Goal: Task Accomplishment & Management: Manage account settings

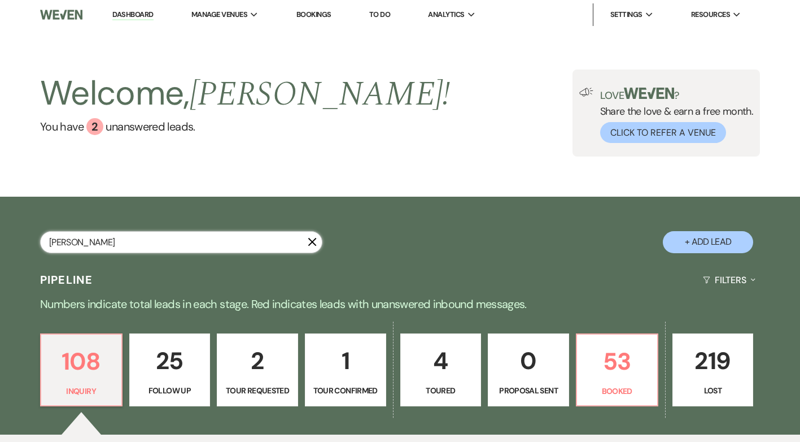
type input "juliana"
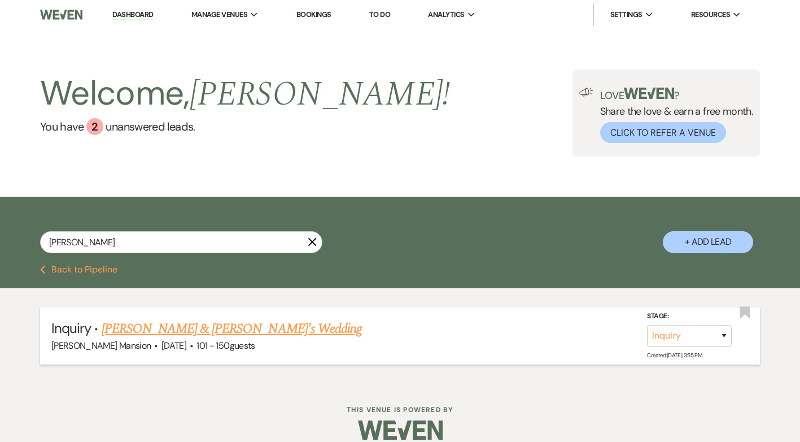
click at [161, 327] on link "[PERSON_NAME] & [PERSON_NAME]'s Wedding" at bounding box center [232, 328] width 261 height 20
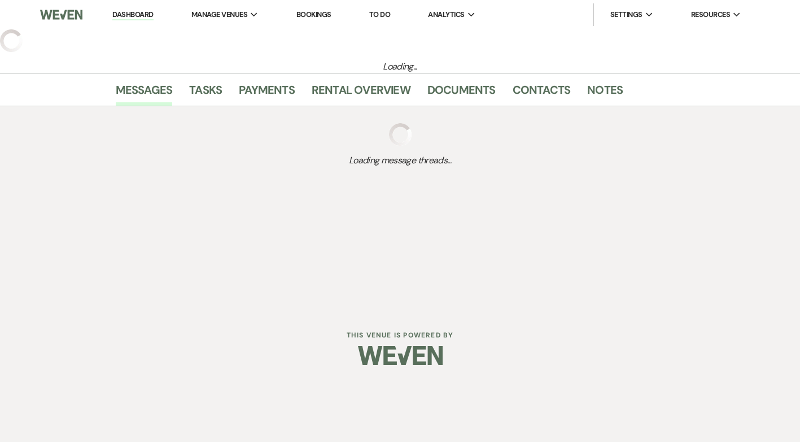
select select "2"
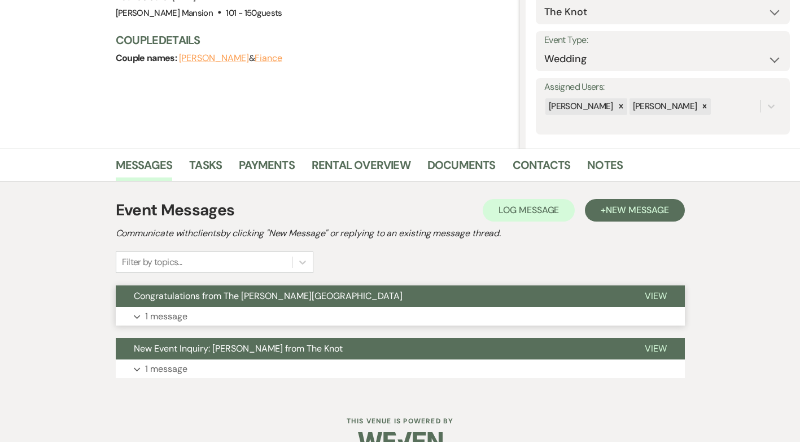
scroll to position [161, 0]
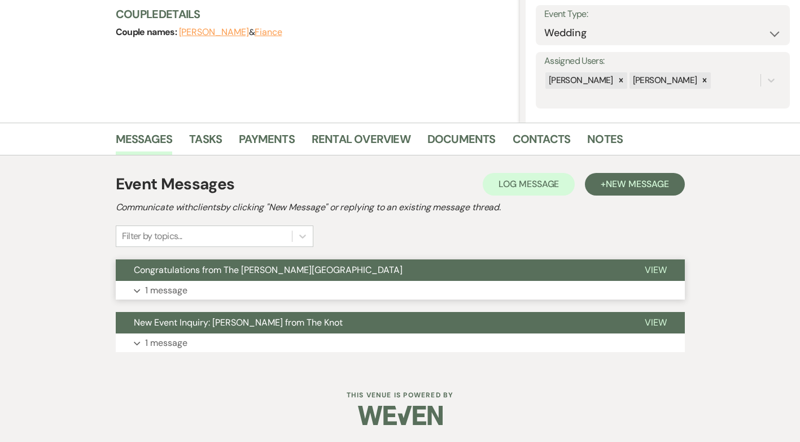
click at [150, 293] on p "1 message" at bounding box center [166, 290] width 42 height 15
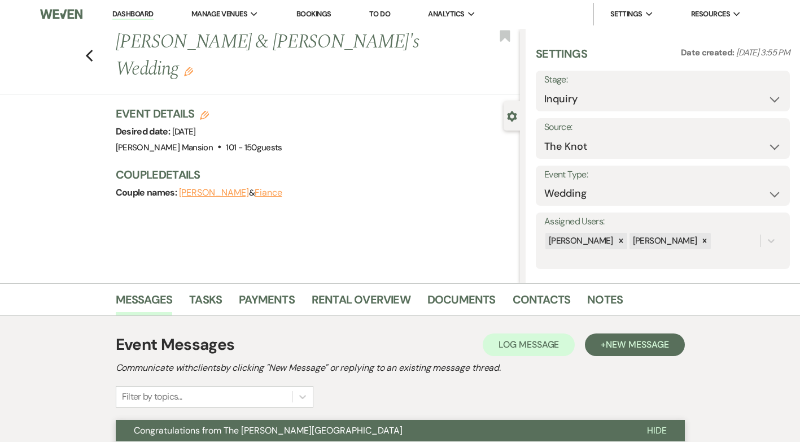
scroll to position [0, 0]
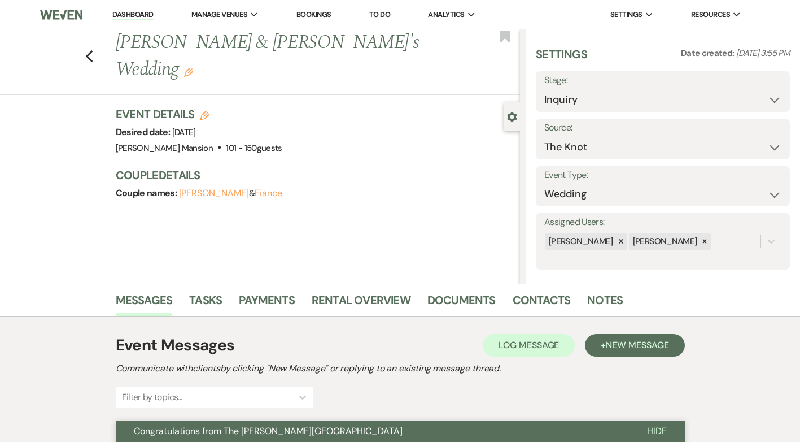
click at [131, 14] on link "Dashboard" at bounding box center [132, 15] width 41 height 11
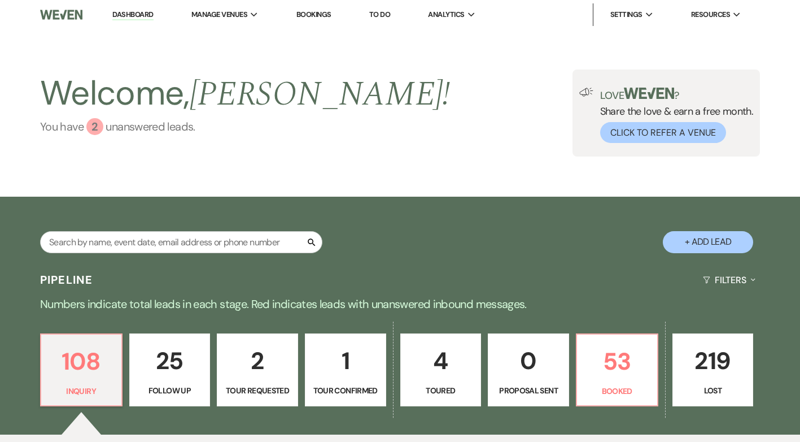
click at [96, 126] on div "2" at bounding box center [94, 126] width 17 height 17
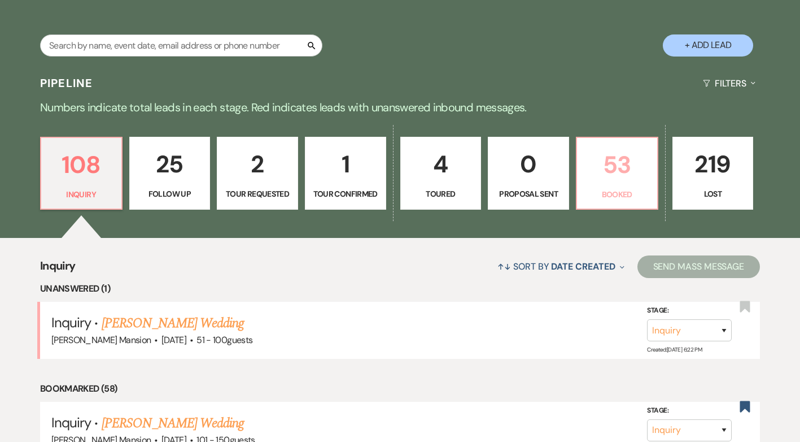
click at [609, 163] on p "53" at bounding box center [617, 165] width 67 height 38
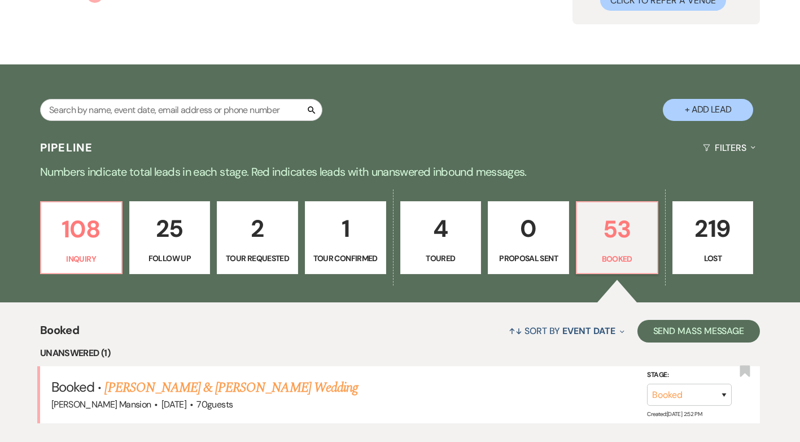
scroll to position [196, 0]
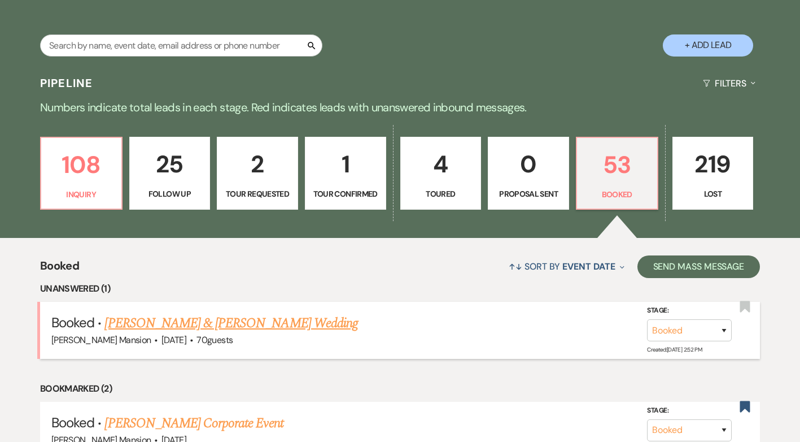
click at [208, 323] on link "Martin Alexander Rosemond & Nicole Rose Bardier's Wedding" at bounding box center [230, 323] width 253 height 20
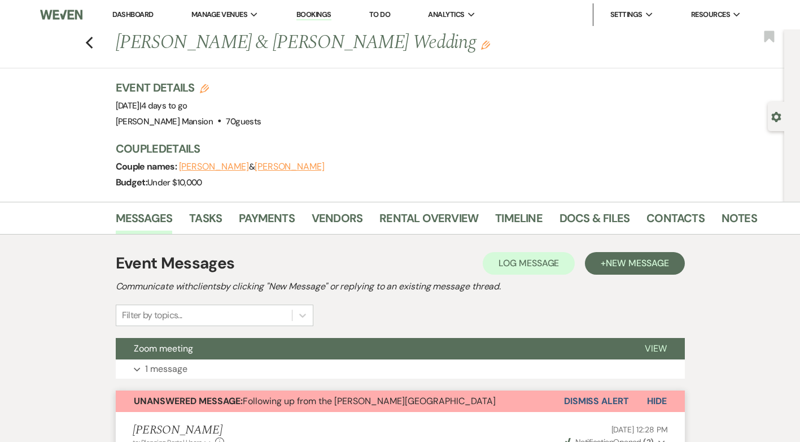
click at [598, 398] on button "Dismiss Alert" at bounding box center [596, 400] width 65 height 21
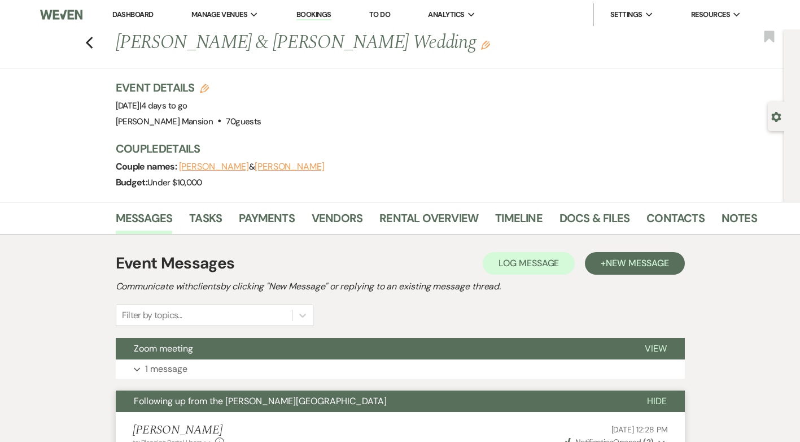
click at [134, 7] on li "Dashboard" at bounding box center [133, 14] width 52 height 23
click at [134, 14] on link "Dashboard" at bounding box center [132, 15] width 41 height 10
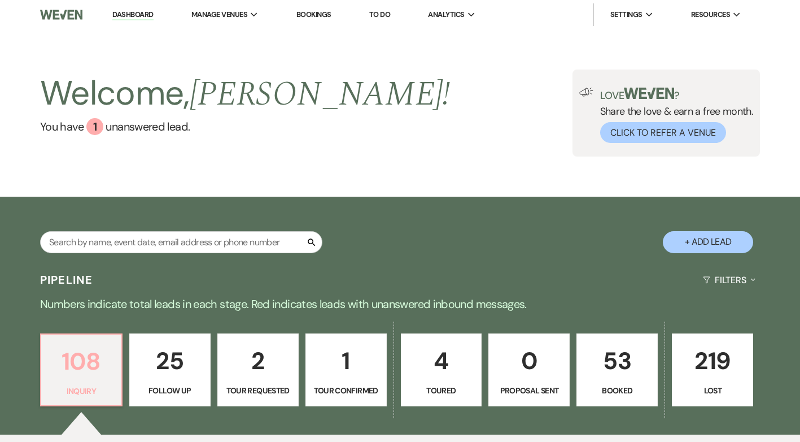
click at [98, 376] on p "108" at bounding box center [81, 361] width 67 height 38
click at [93, 123] on div "1" at bounding box center [94, 126] width 17 height 17
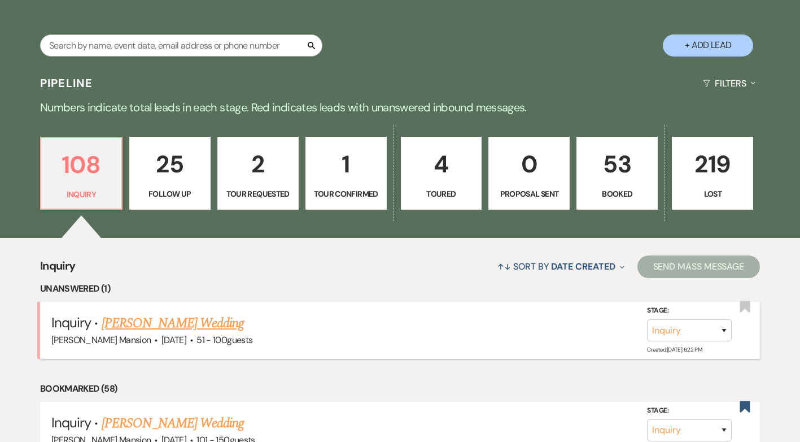
click at [174, 324] on link "[PERSON_NAME] Wedding" at bounding box center [173, 323] width 143 height 20
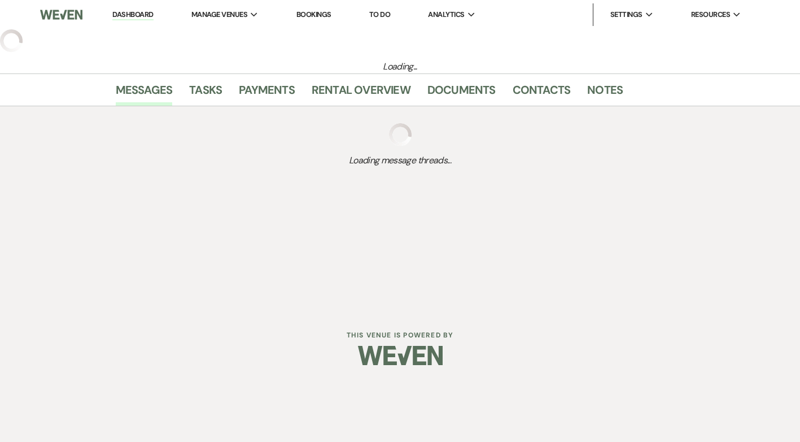
select select "2"
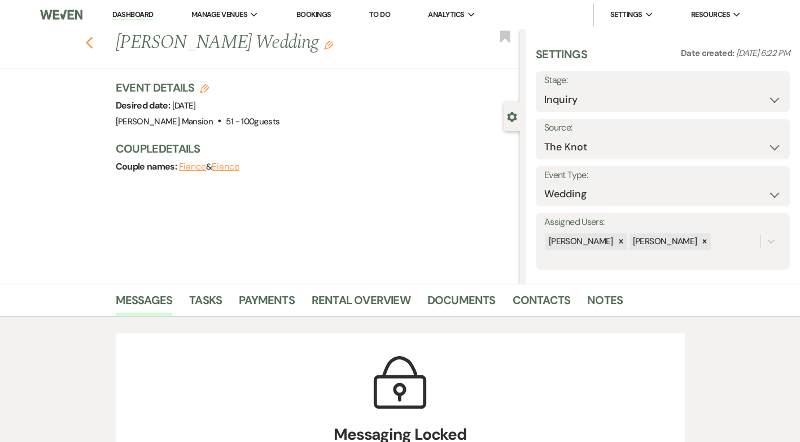
click at [90, 48] on icon "Previous" at bounding box center [89, 43] width 8 height 14
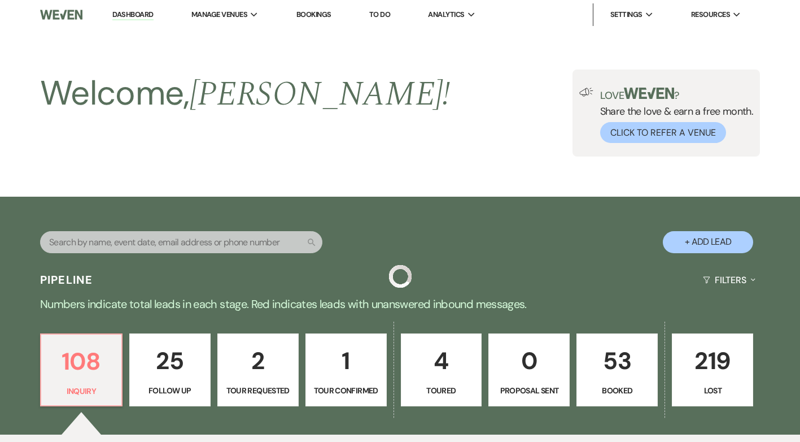
scroll to position [196, 0]
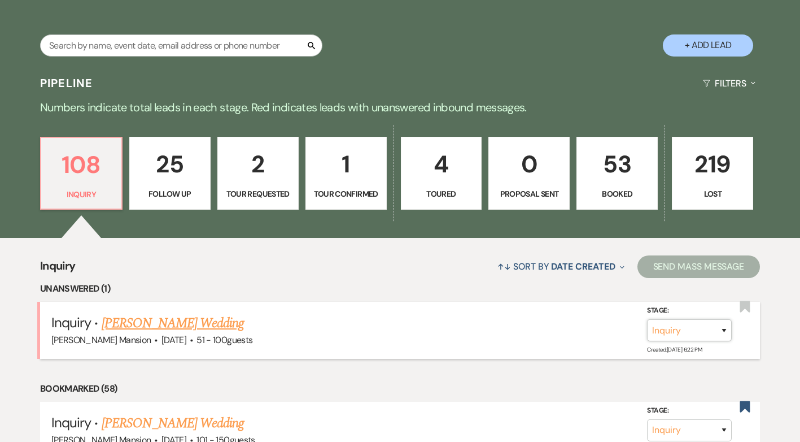
click at [726, 335] on select "Inquiry Follow Up Tour Requested Tour Confirmed Toured Proposal Sent Booked Lost" at bounding box center [689, 330] width 85 height 22
click at [141, 327] on link "[PERSON_NAME] Wedding" at bounding box center [173, 323] width 143 height 20
select select "2"
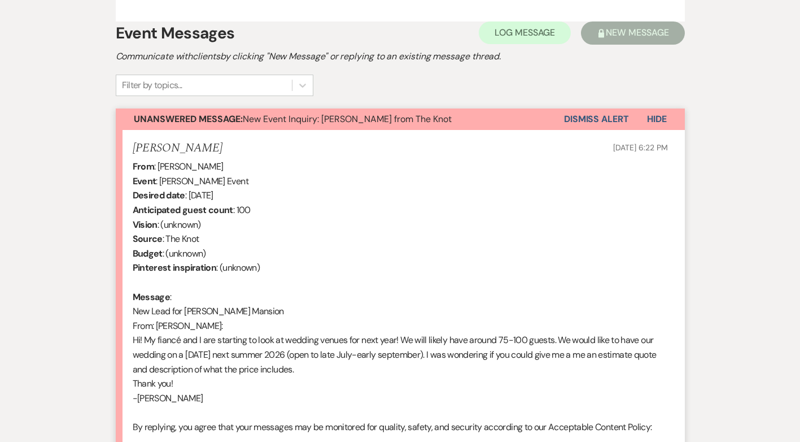
scroll to position [678, 0]
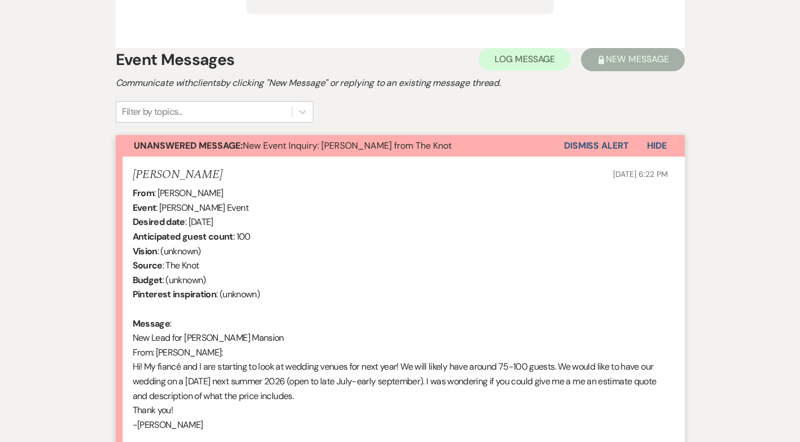
click at [584, 145] on button "Dismiss Alert" at bounding box center [596, 145] width 65 height 21
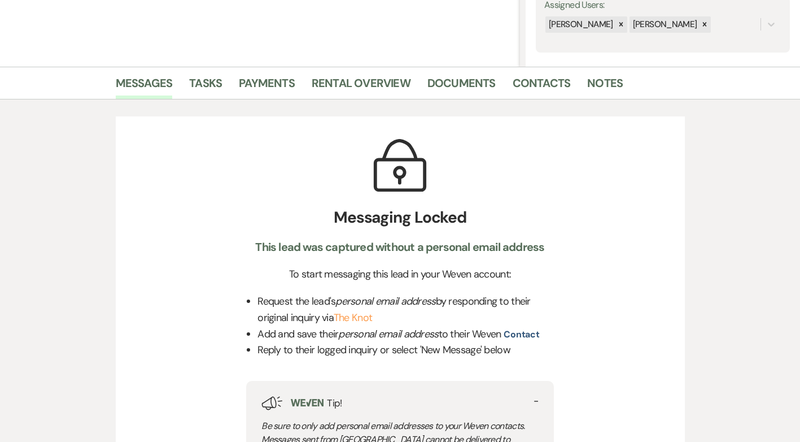
scroll to position [0, 0]
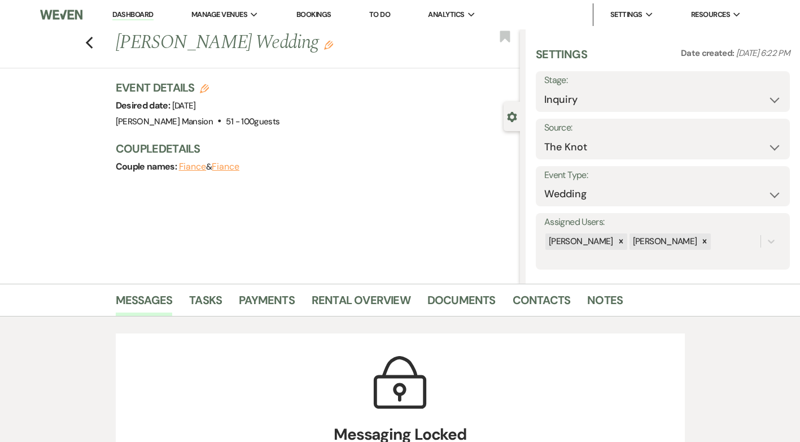
drag, startPoint x: 128, startPoint y: 12, endPoint x: 158, endPoint y: 14, distance: 30.0
click at [128, 12] on link "Dashboard" at bounding box center [132, 15] width 41 height 11
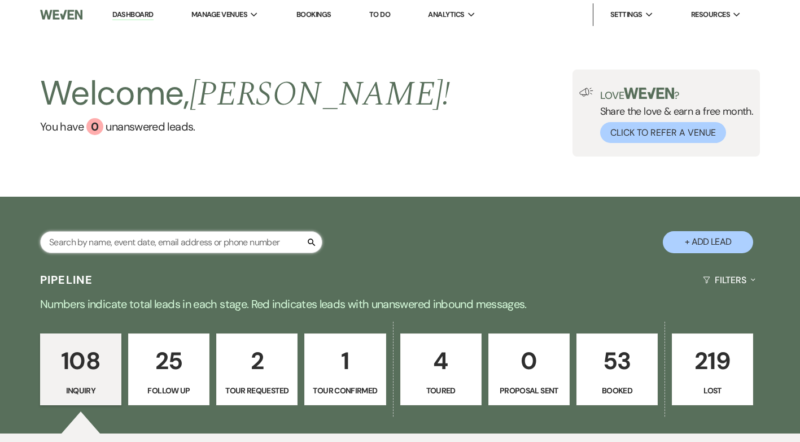
click at [144, 246] on input "text" at bounding box center [181, 242] width 282 height 22
type input "caroline"
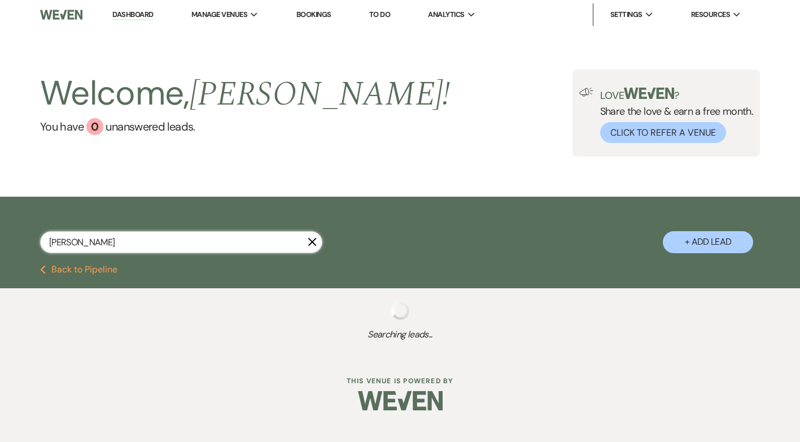
select select "8"
select select "10"
select select "8"
select select "5"
select select "8"
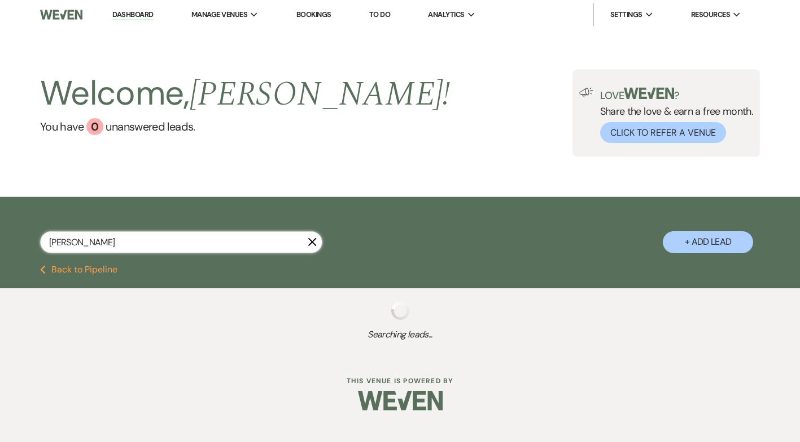
select select "2"
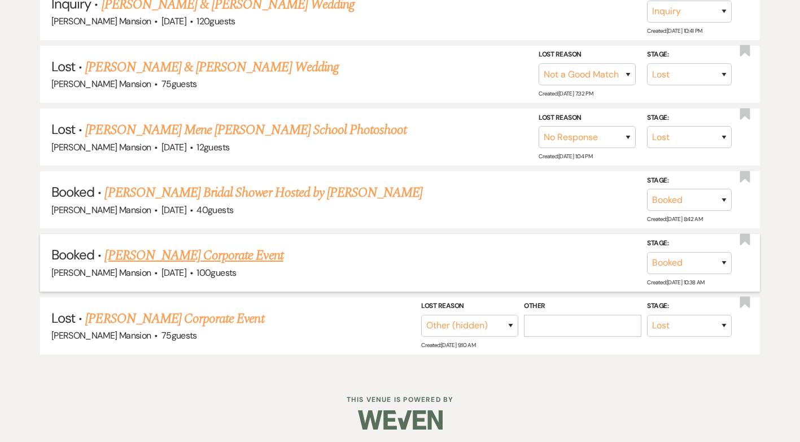
scroll to position [329, 0]
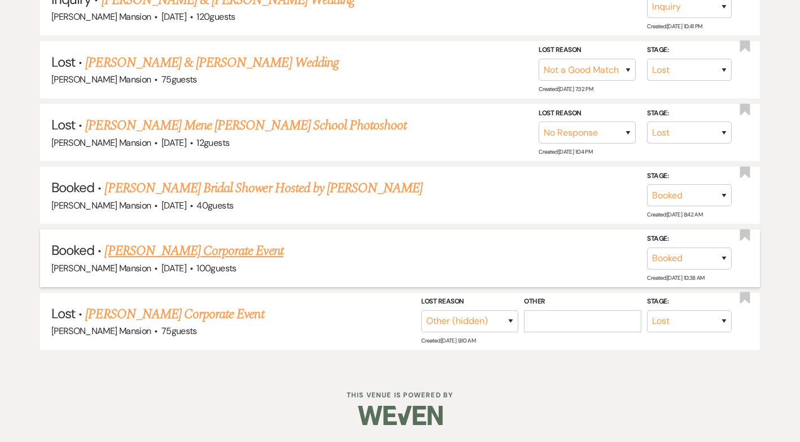
click at [178, 248] on link "Caroline Duncan's Corporate Event" at bounding box center [193, 251] width 178 height 20
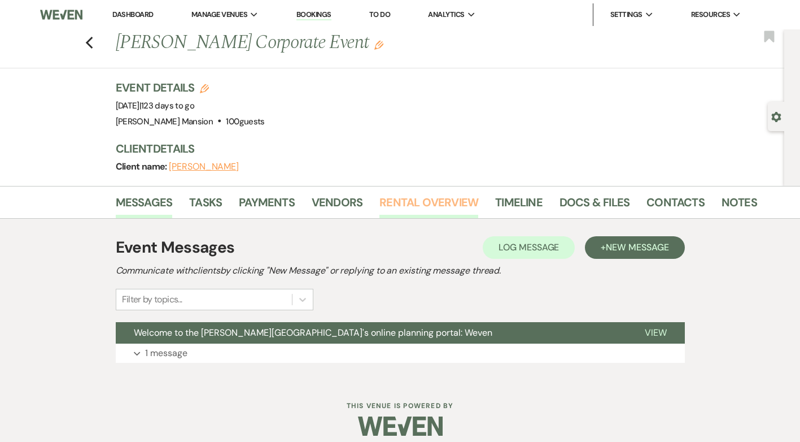
click at [426, 204] on link "Rental Overview" at bounding box center [428, 205] width 99 height 25
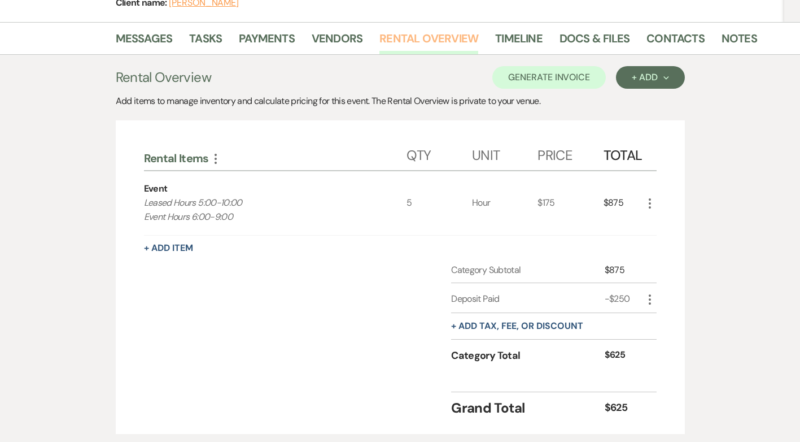
scroll to position [240, 0]
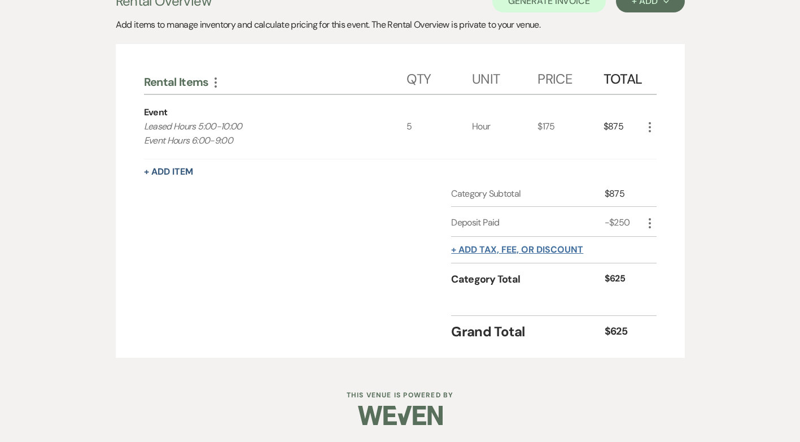
click at [542, 248] on button "+ Add tax, fee, or discount" at bounding box center [517, 249] width 132 height 9
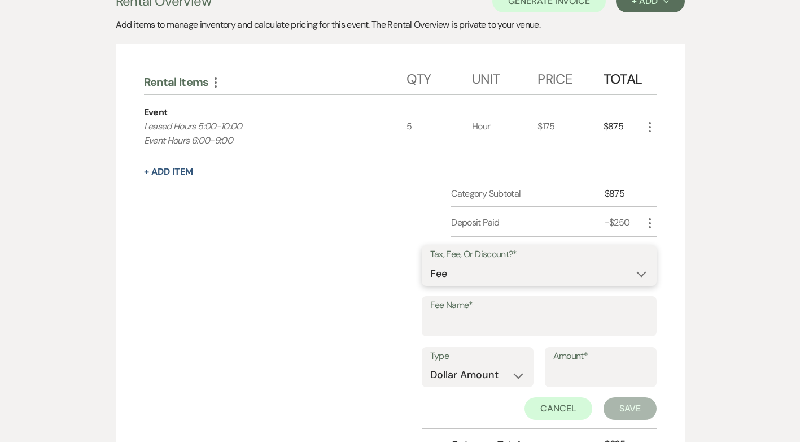
click at [638, 274] on select "Fee Discount Tax" at bounding box center [539, 274] width 218 height 22
select select "2"
click at [439, 263] on select "Fee Discount Tax" at bounding box center [539, 274] width 218 height 22
click at [479, 325] on input "Fee Name*" at bounding box center [539, 324] width 218 height 22
type input "P"
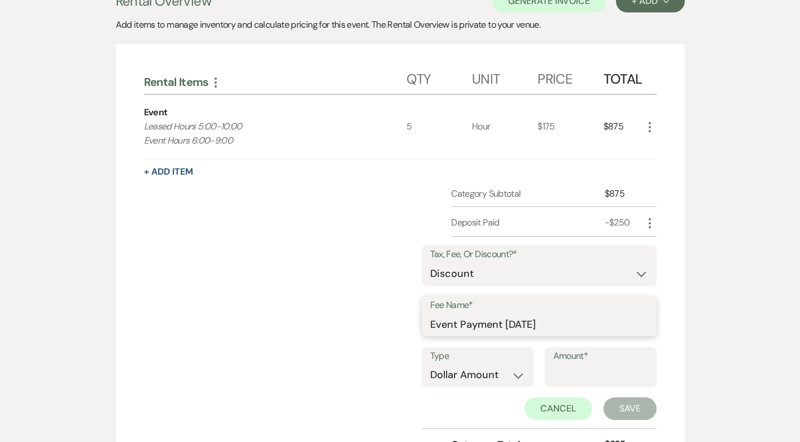
type input "Event Payment 8-11-25"
click at [604, 381] on input "Amount*" at bounding box center [600, 375] width 95 height 22
type input "312.50"
click at [646, 410] on button "Save" at bounding box center [630, 408] width 53 height 23
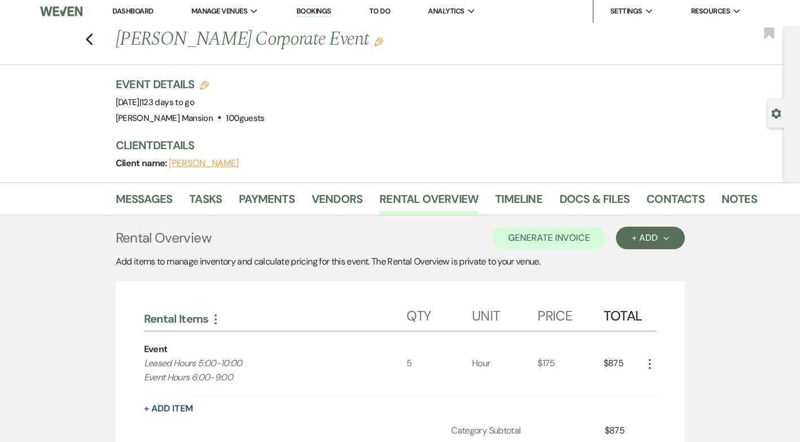
scroll to position [0, 0]
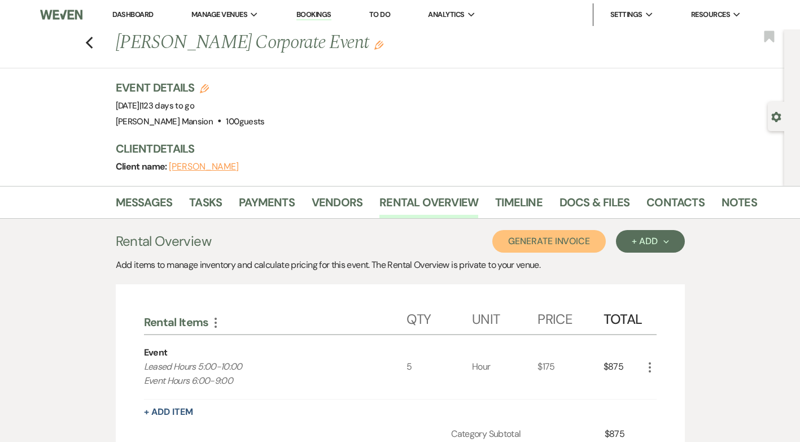
click at [536, 239] on button "Generate Invoice" at bounding box center [548, 241] width 113 height 23
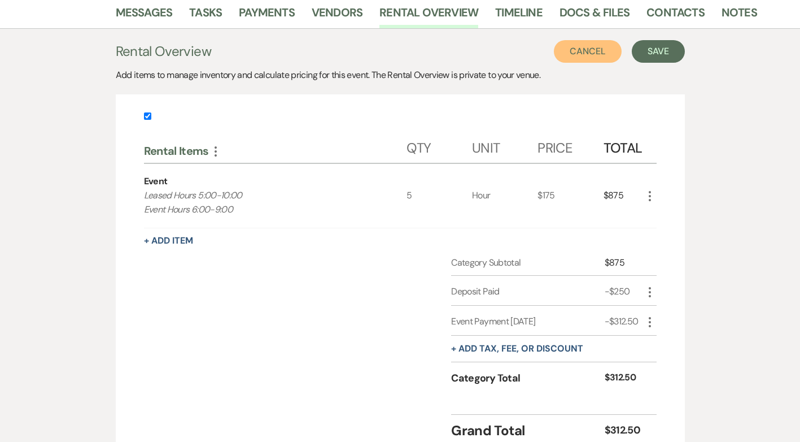
scroll to position [113, 0]
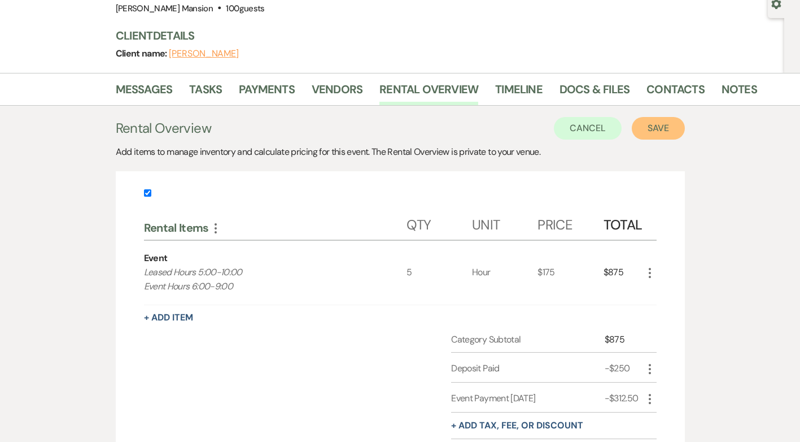
click at [660, 125] on button "Save" at bounding box center [658, 128] width 53 height 23
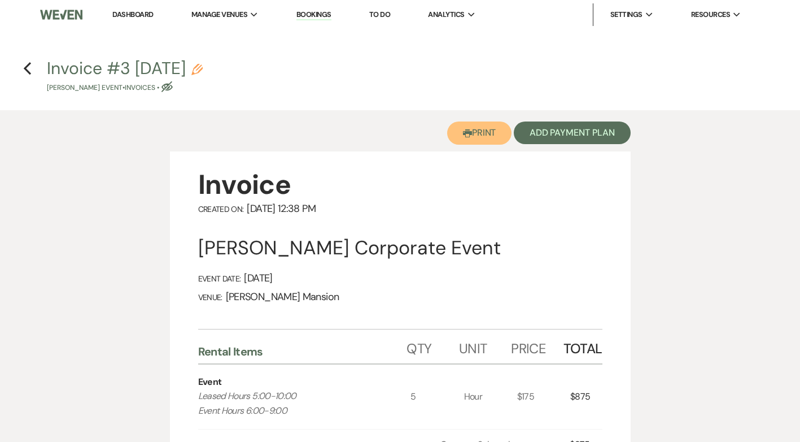
click at [479, 132] on button "Printer Print" at bounding box center [479, 132] width 65 height 23
click at [203, 69] on use "button" at bounding box center [196, 69] width 11 height 11
select select "22"
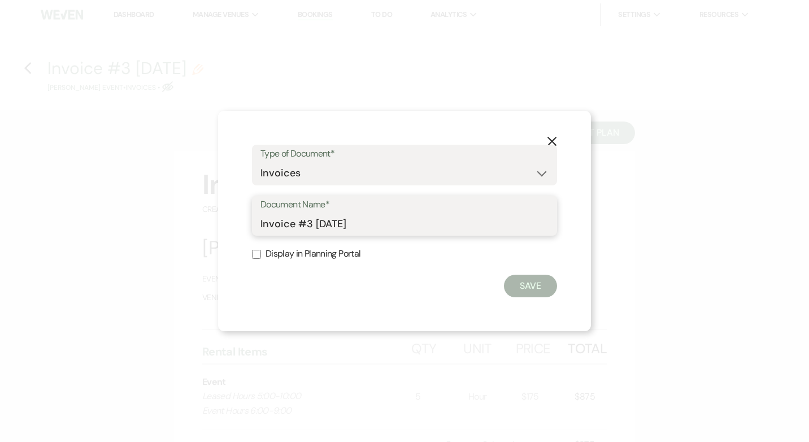
drag, startPoint x: 398, startPoint y: 226, endPoint x: 249, endPoint y: 231, distance: 149.1
click at [249, 231] on div "X Type of Document* Special Event Insurance Vendor Certificate of Insurance Con…" at bounding box center [404, 221] width 373 height 221
type input "Updated Invoice for 12-13-25"
click at [254, 252] on input "Display in Planning Portal" at bounding box center [256, 254] width 9 height 9
checkbox input "true"
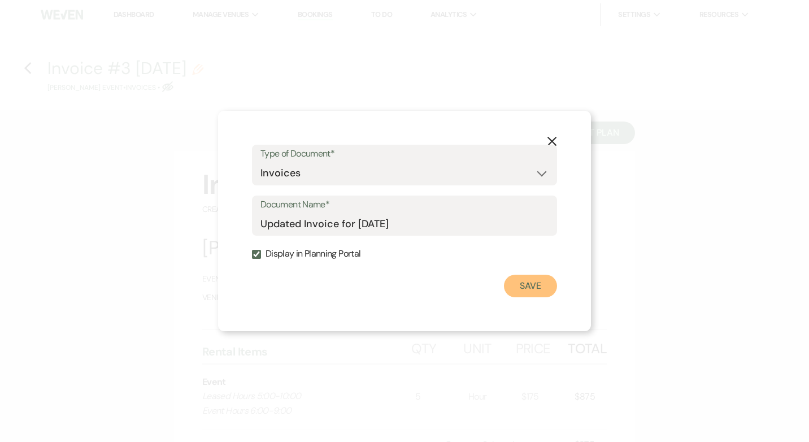
click at [537, 290] on button "Save" at bounding box center [530, 285] width 53 height 23
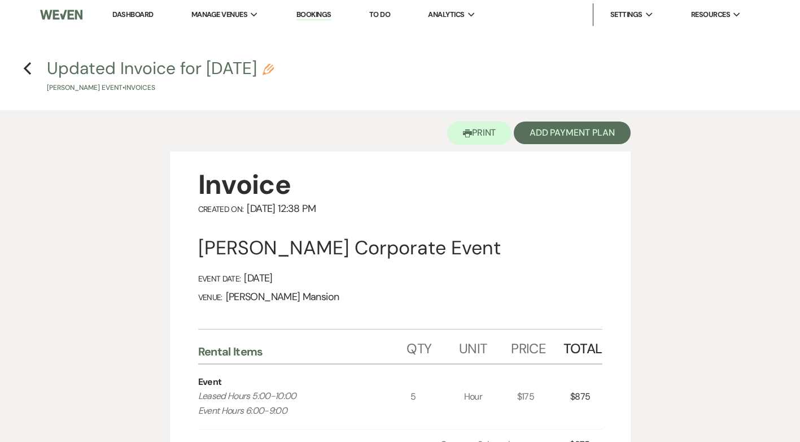
click at [19, 69] on h4 "Previous Updated Invoice for 12-13-25 Pencil Caroline Duncan's Event • Invoices" at bounding box center [400, 74] width 800 height 37
click at [27, 67] on use "button" at bounding box center [27, 68] width 7 height 12
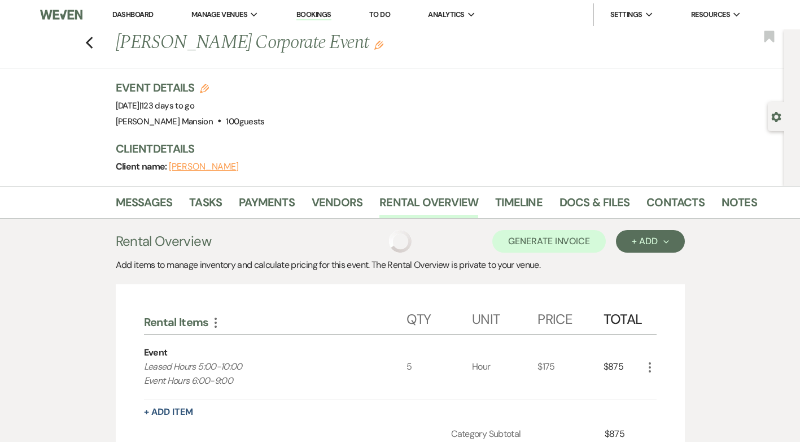
scroll to position [113, 0]
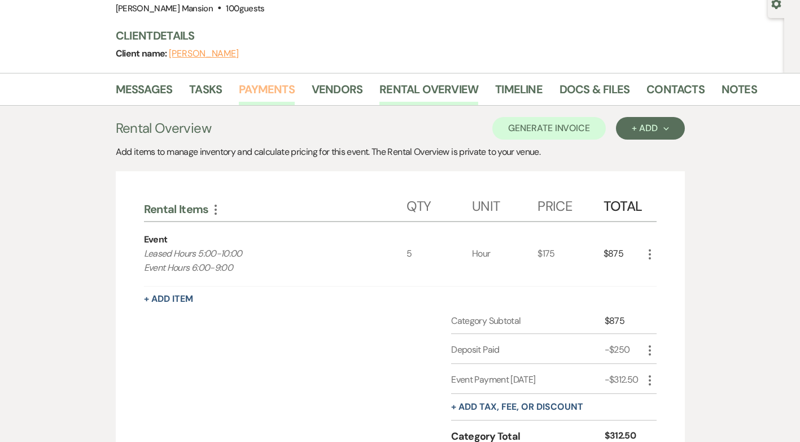
click at [254, 91] on link "Payments" at bounding box center [267, 92] width 56 height 25
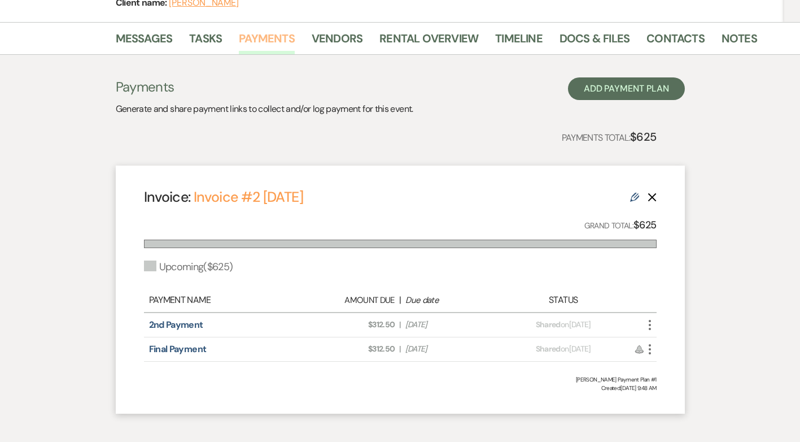
scroll to position [220, 0]
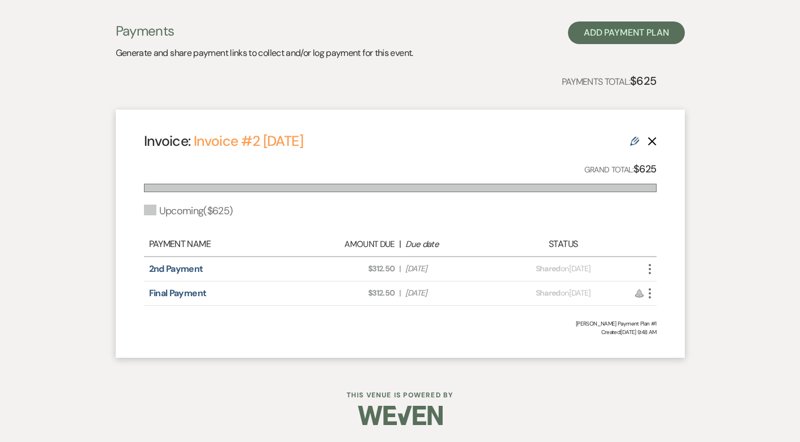
click at [652, 268] on icon "More" at bounding box center [650, 269] width 14 height 14
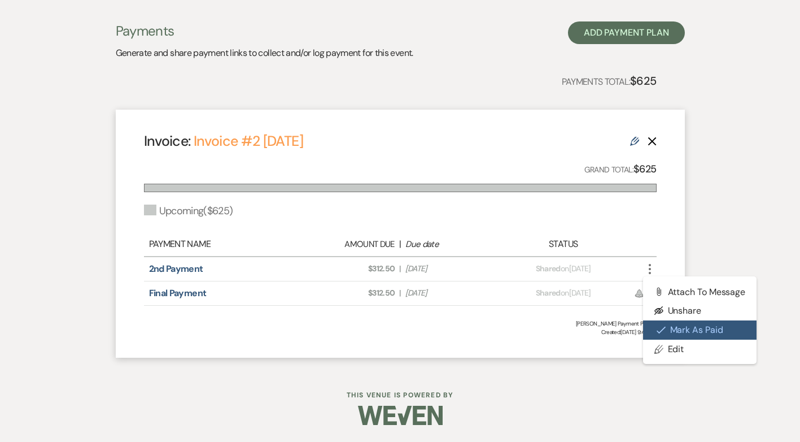
click at [693, 328] on button "Check Mark Mark as Paid" at bounding box center [700, 329] width 114 height 19
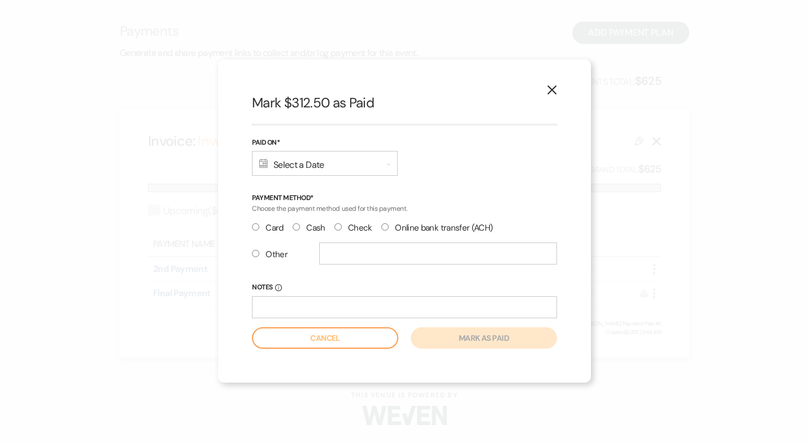
click at [302, 158] on div "Calendar Select a Date Expand" at bounding box center [325, 163] width 146 height 25
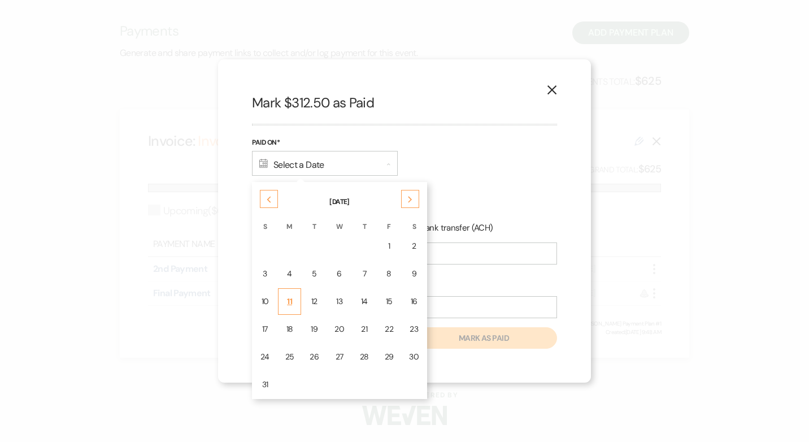
click at [293, 299] on div "11" at bounding box center [289, 301] width 9 height 12
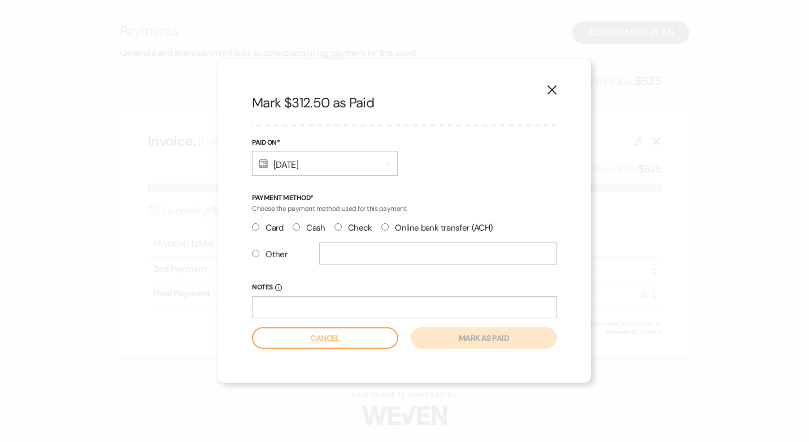
click at [257, 227] on input "Card" at bounding box center [255, 226] width 7 height 7
radio input "true"
click at [328, 305] on input "Notes Info" at bounding box center [404, 307] width 305 height 22
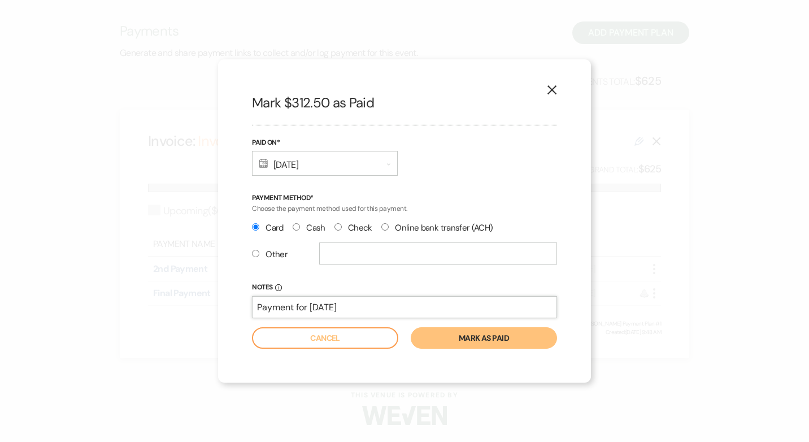
click at [292, 311] on input "Payment for 12-13-25" at bounding box center [404, 307] width 305 height 22
type input "Payment #1 for 12-13-25"
click at [491, 341] on button "Mark as paid" at bounding box center [483, 337] width 146 height 21
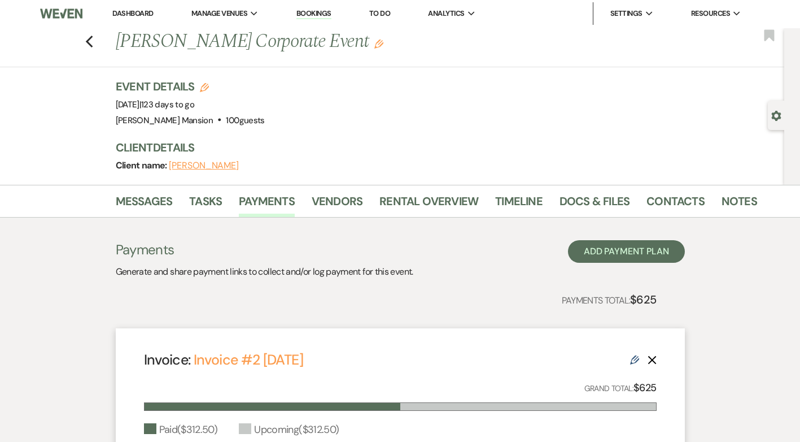
scroll to position [0, 0]
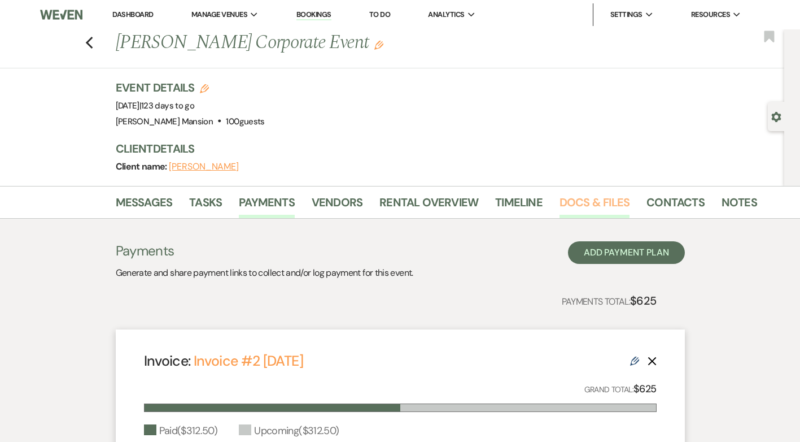
click at [565, 202] on link "Docs & Files" at bounding box center [595, 205] width 70 height 25
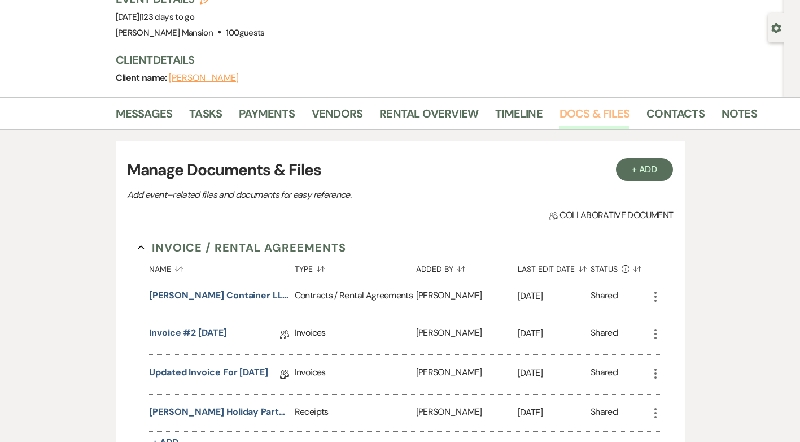
scroll to position [226, 0]
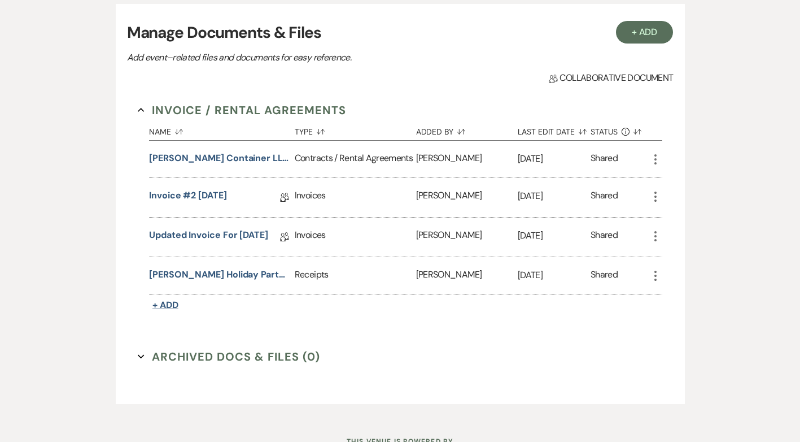
click at [168, 303] on span "+ Add" at bounding box center [165, 305] width 26 height 12
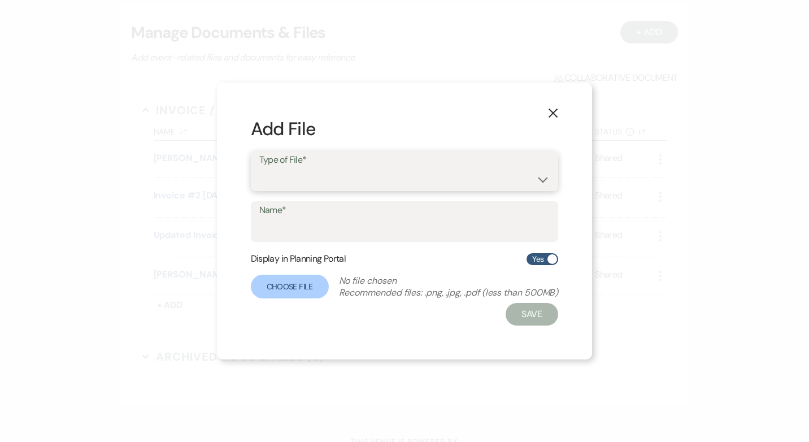
click at [532, 177] on select "Contracts / Rental Agreements Invoices Receipts" at bounding box center [404, 179] width 291 height 22
select select "11"
click at [259, 168] on select "Contracts / Rental Agreements Invoices Receipts" at bounding box center [404, 179] width 291 height 22
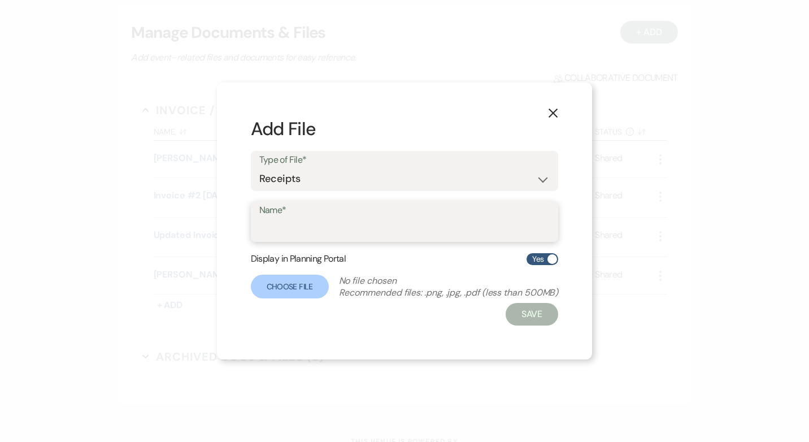
click at [293, 222] on input "Name*" at bounding box center [404, 230] width 291 height 22
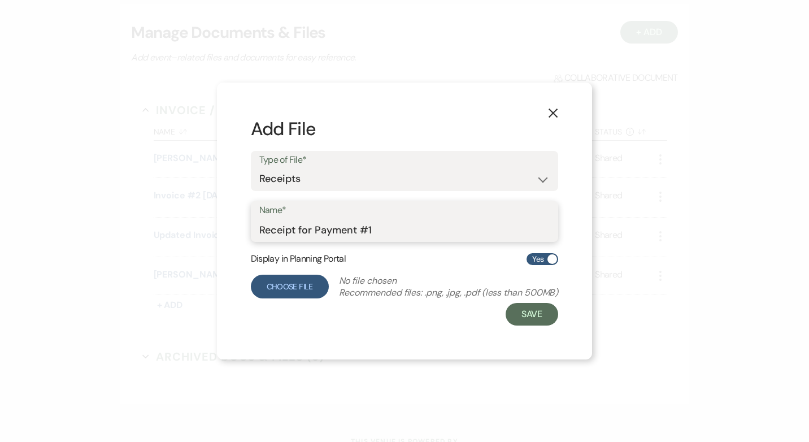
type input "Receipt for Payment #1"
click at [277, 280] on label "Choose File" at bounding box center [290, 286] width 78 height 24
click at [0, 0] on input "Choose File" at bounding box center [0, 0] width 0 height 0
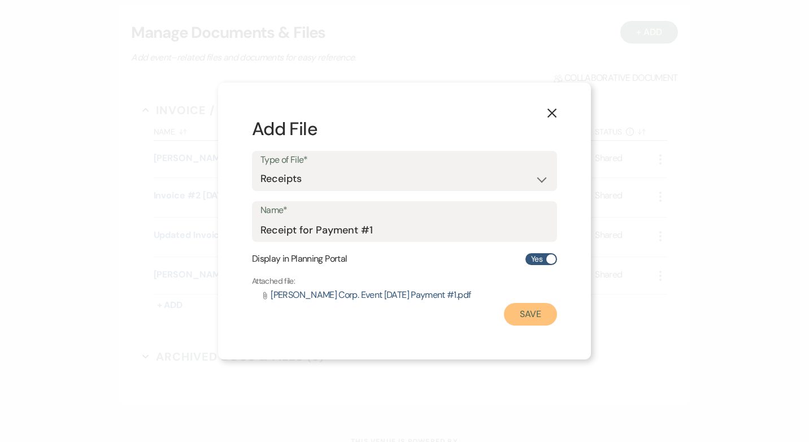
click at [535, 312] on button "Save" at bounding box center [530, 314] width 53 height 23
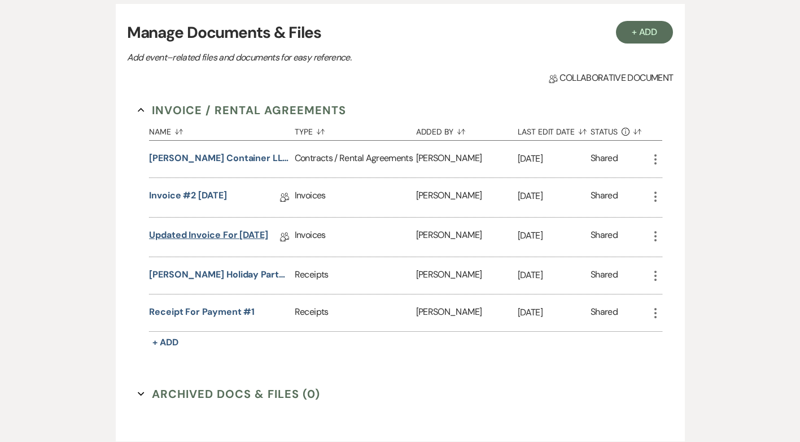
click at [212, 238] on link "Updated Invoice for 12-13-25" at bounding box center [208, 237] width 119 height 18
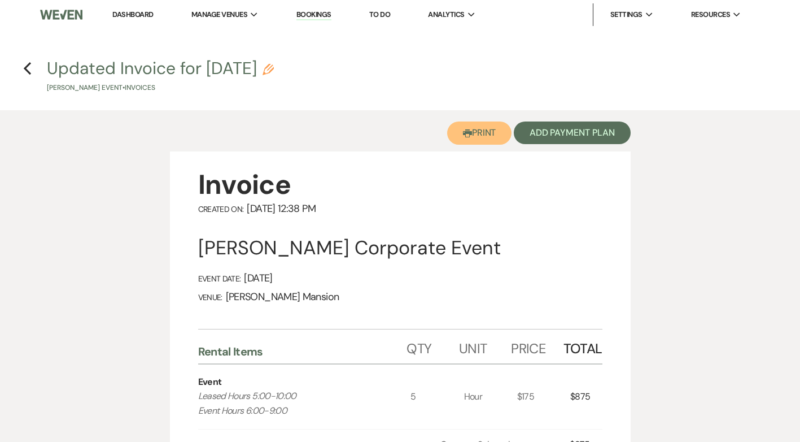
click at [488, 128] on button "Printer Print" at bounding box center [479, 132] width 65 height 23
click at [128, 17] on link "Dashboard" at bounding box center [132, 15] width 41 height 10
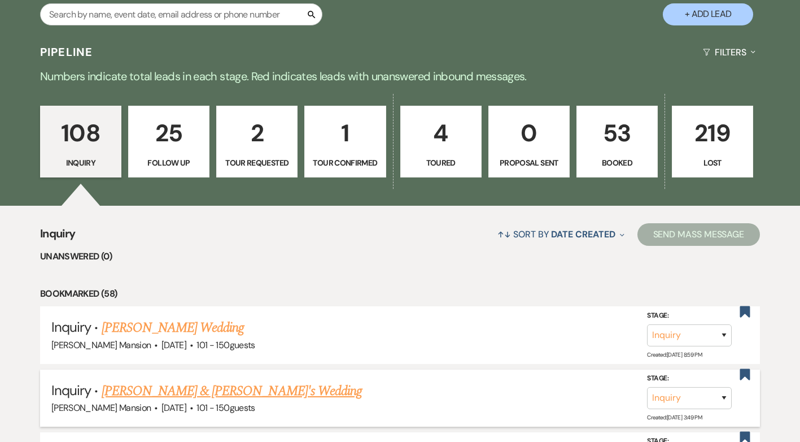
scroll to position [56, 0]
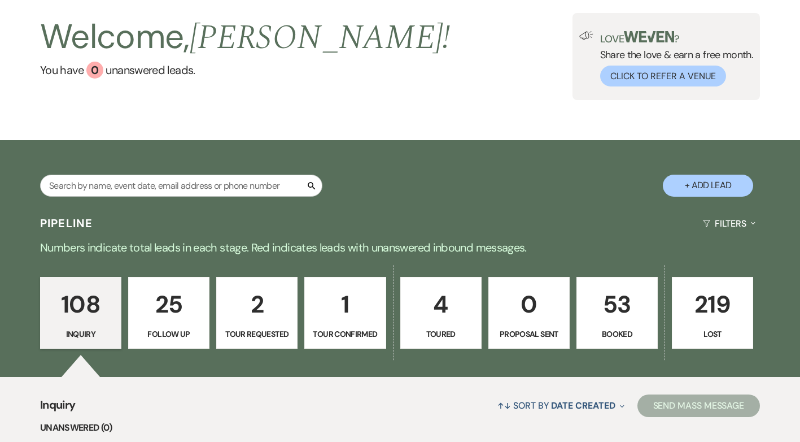
click at [615, 312] on p "53" at bounding box center [617, 304] width 67 height 38
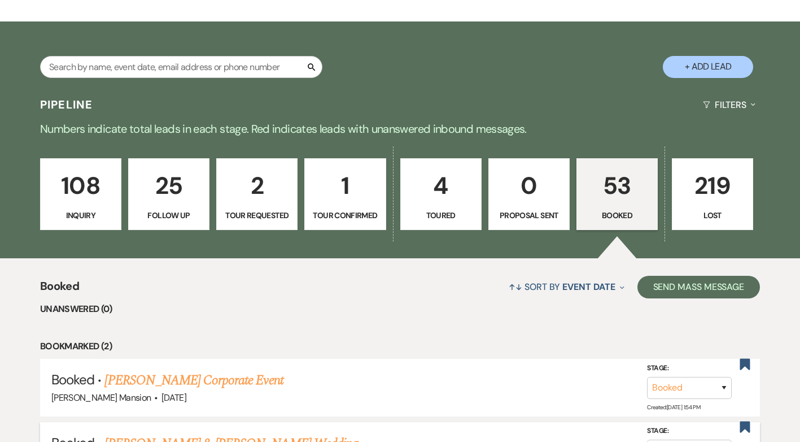
scroll to position [282, 0]
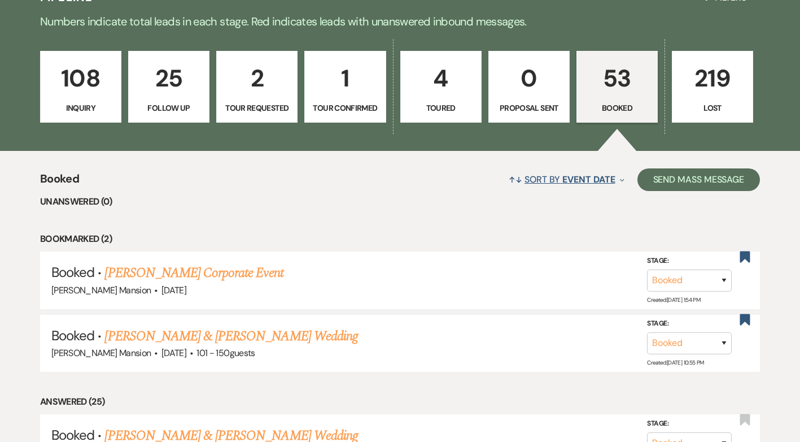
click at [579, 181] on span "Event Date" at bounding box center [588, 179] width 53 height 12
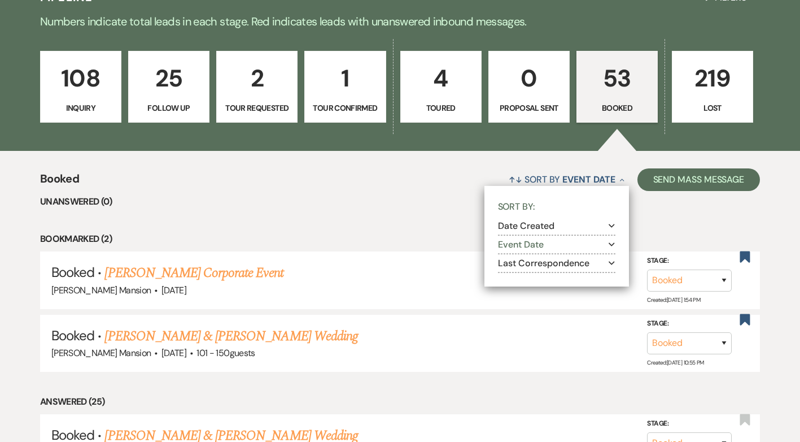
click at [543, 243] on button "Event Date Expand" at bounding box center [556, 244] width 117 height 9
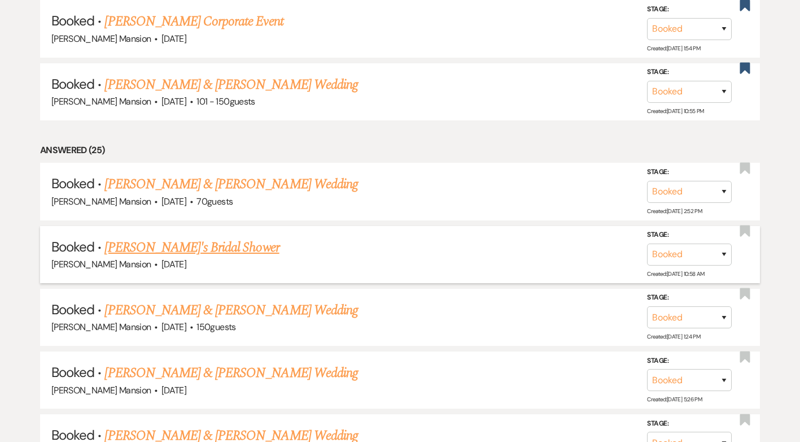
scroll to position [565, 0]
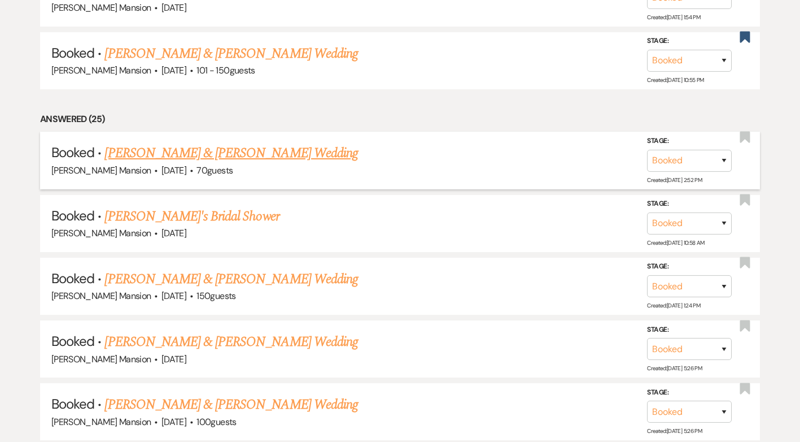
click at [246, 152] on link "Martin Alexander Rosemond & Nicole Rose Bardier's Wedding" at bounding box center [230, 153] width 253 height 20
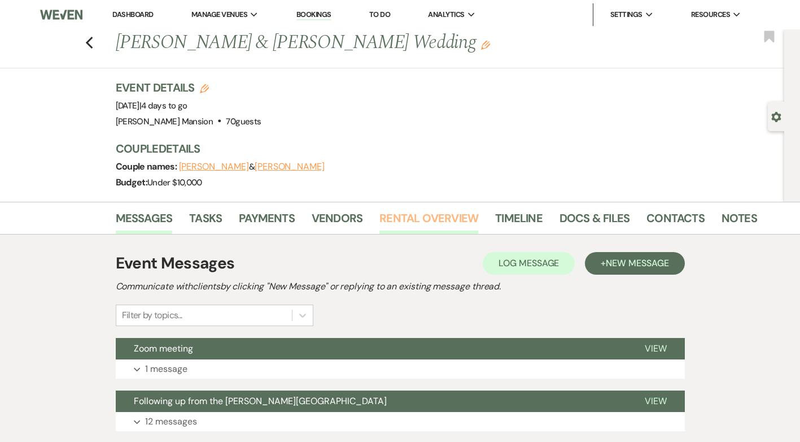
click at [436, 217] on link "Rental Overview" at bounding box center [428, 221] width 99 height 25
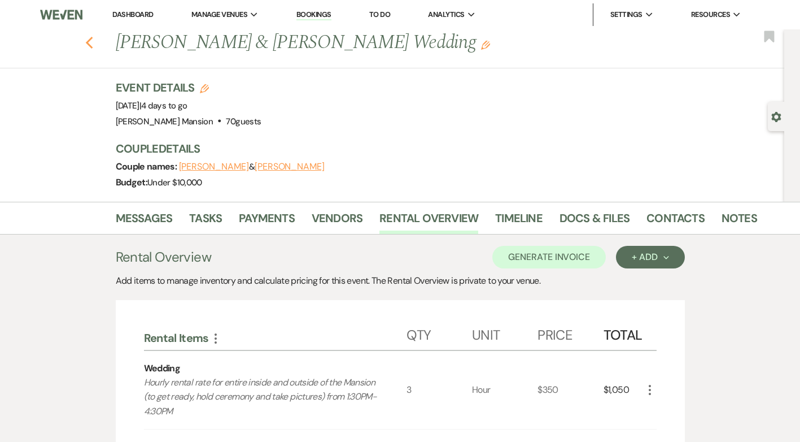
click at [94, 48] on icon "Previous" at bounding box center [89, 43] width 8 height 14
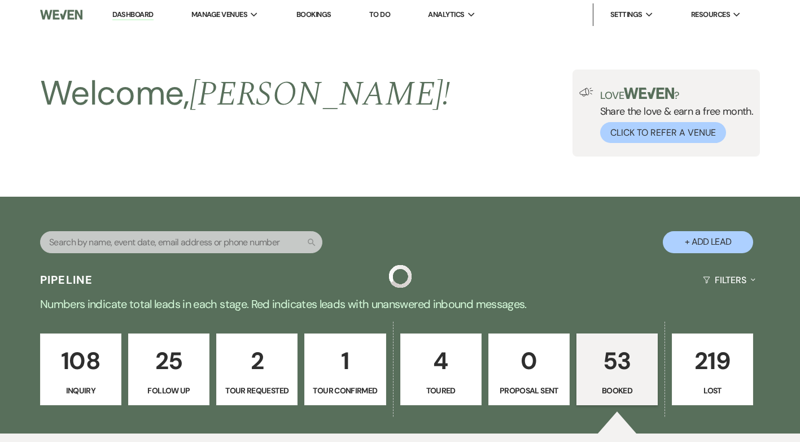
scroll to position [565, 0]
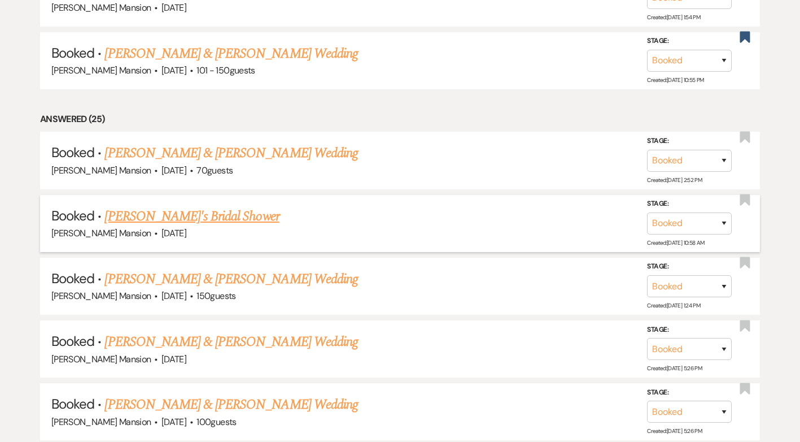
click at [181, 213] on link "RaeAnne's Bridal Shower" at bounding box center [191, 216] width 174 height 20
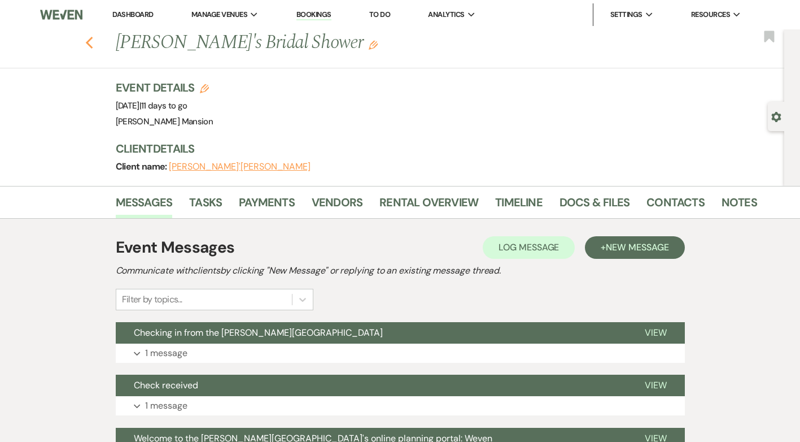
click at [90, 42] on icon "Previous" at bounding box center [89, 43] width 8 height 14
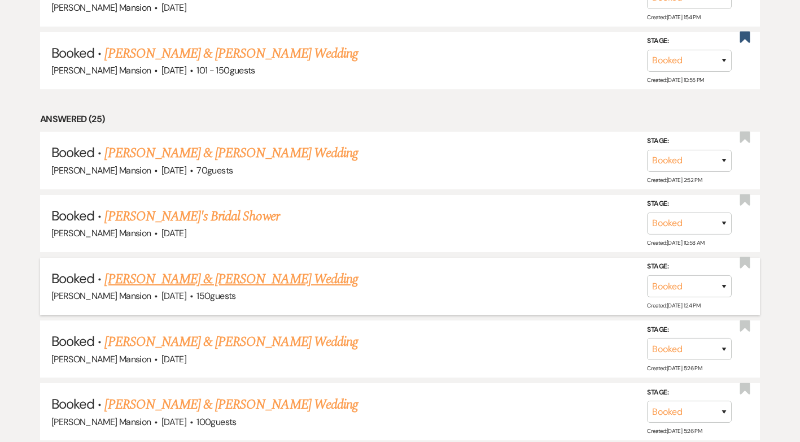
click at [212, 272] on link "Racheal Kemigisha & Patrick Wamala's Wedding" at bounding box center [230, 279] width 253 height 20
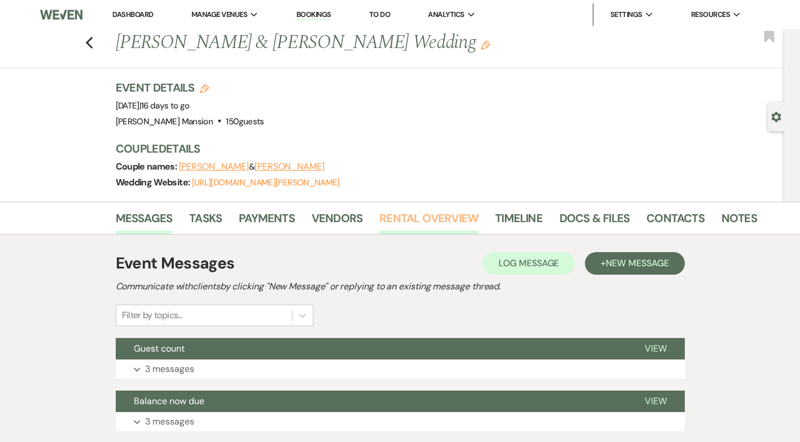
click at [399, 220] on link "Rental Overview" at bounding box center [428, 221] width 99 height 25
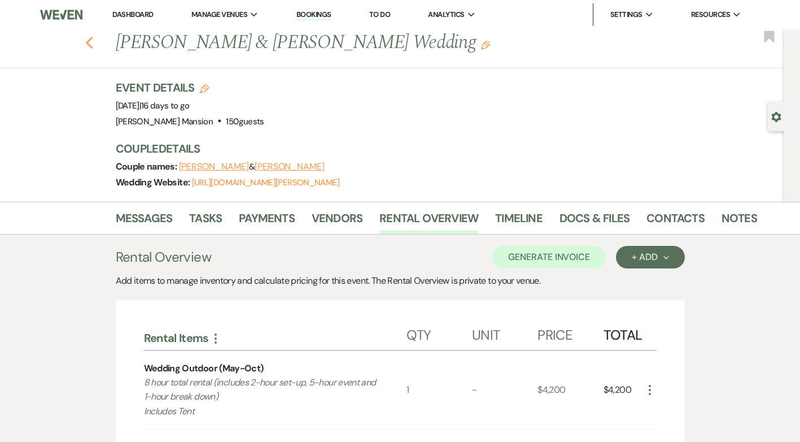
click at [94, 41] on icon "Previous" at bounding box center [89, 43] width 8 height 14
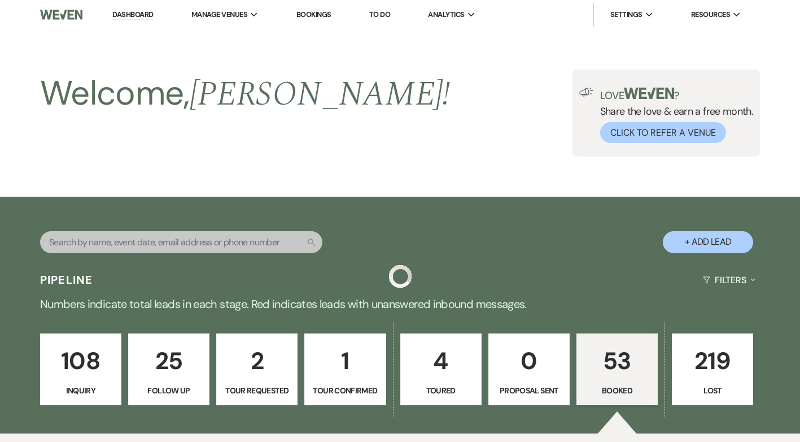
scroll to position [565, 0]
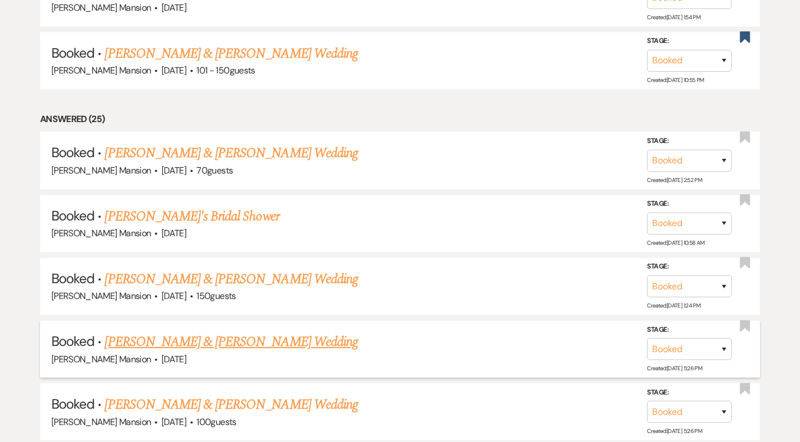
click at [239, 339] on link "Alma Garcia & Michael Small's Wedding" at bounding box center [230, 341] width 253 height 20
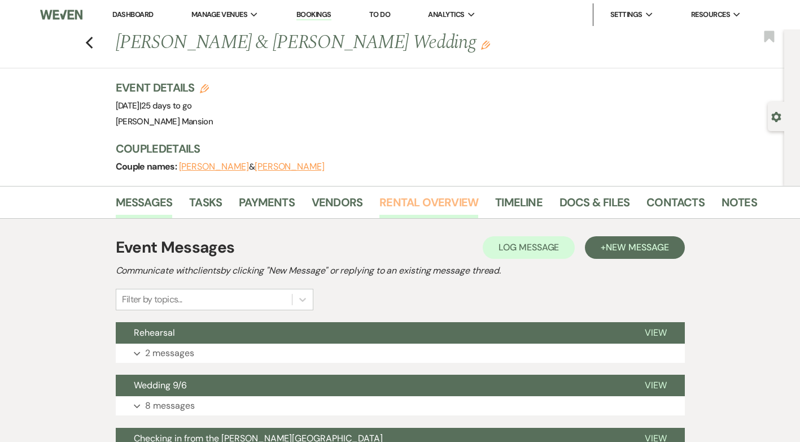
click at [418, 198] on link "Rental Overview" at bounding box center [428, 205] width 99 height 25
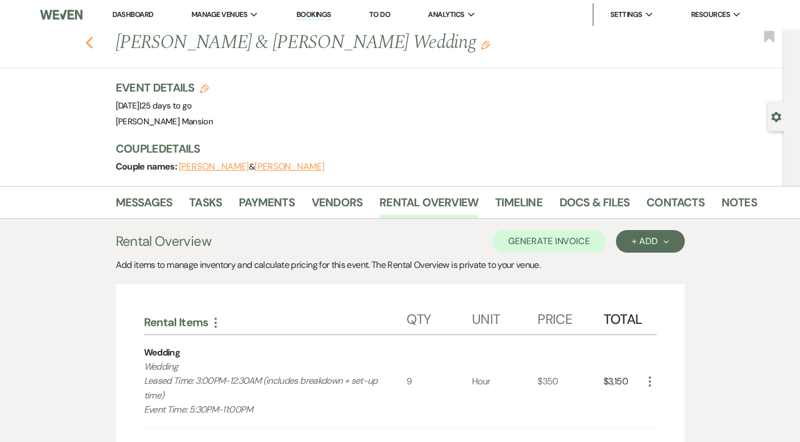
click at [93, 40] on use "button" at bounding box center [88, 43] width 7 height 12
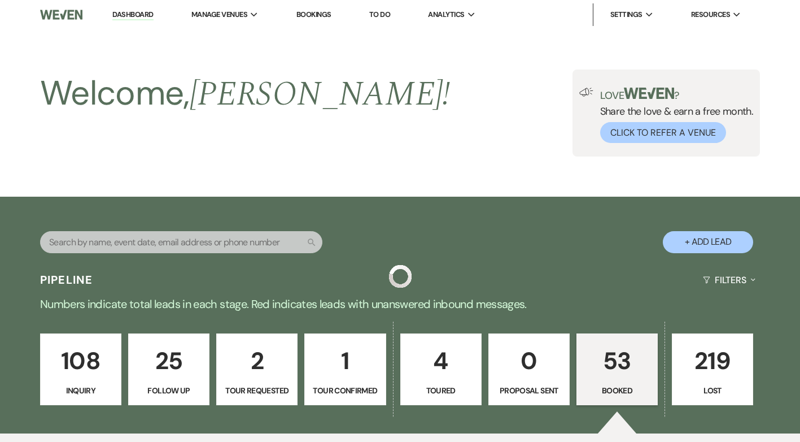
scroll to position [565, 0]
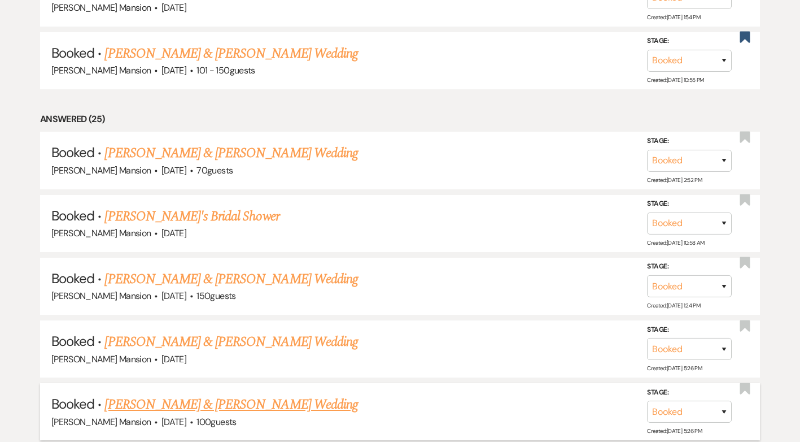
click at [251, 405] on link "Ashlynn Richardson & Chris Pantano's Wedding" at bounding box center [230, 404] width 253 height 20
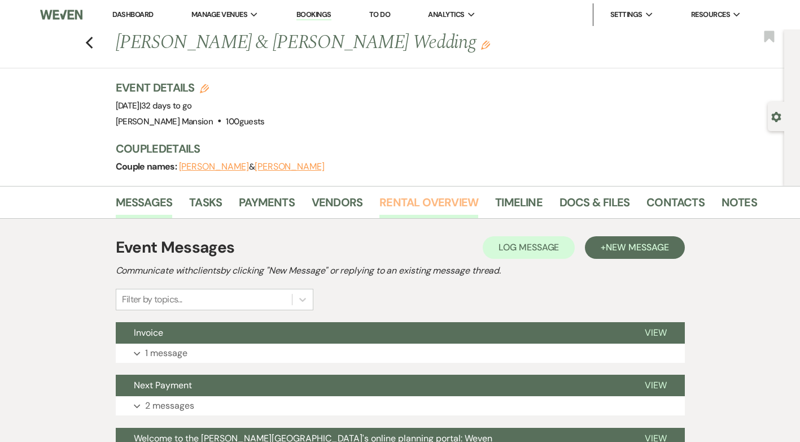
click at [433, 209] on link "Rental Overview" at bounding box center [428, 205] width 99 height 25
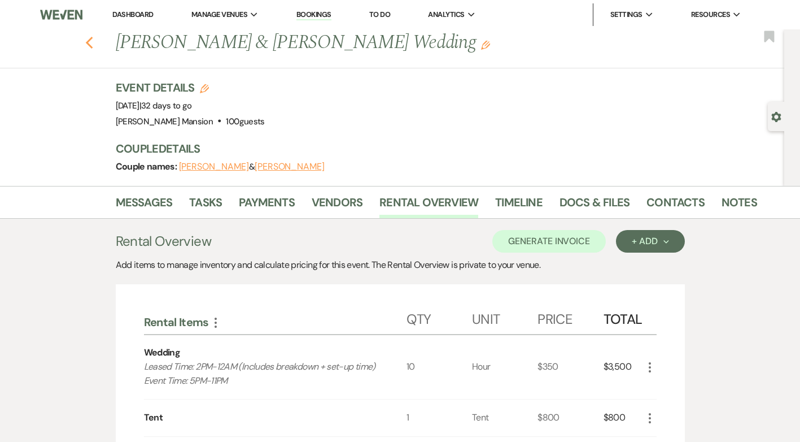
click at [94, 44] on icon "Previous" at bounding box center [89, 43] width 8 height 14
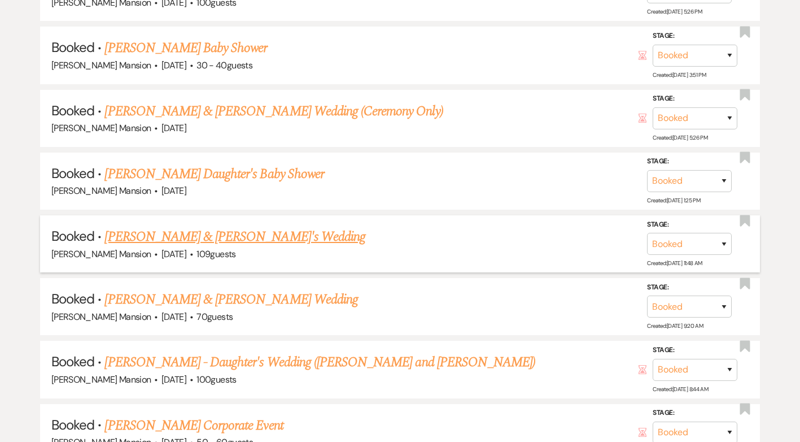
scroll to position [1016, 0]
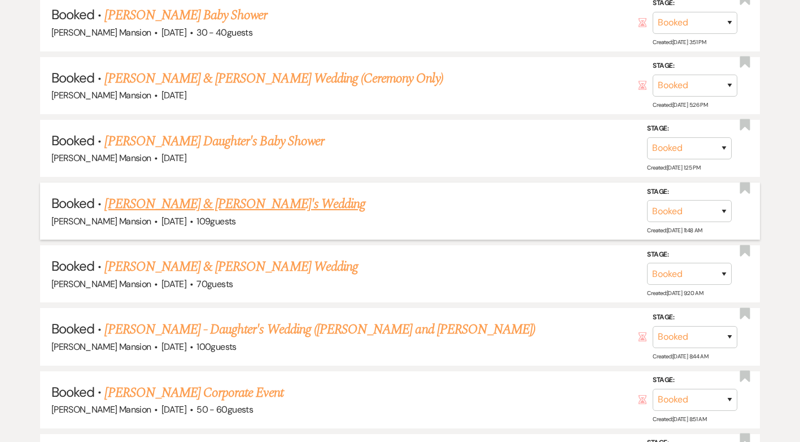
click at [237, 203] on link "Anthony Piltzecker & Fiance's Wedding" at bounding box center [234, 204] width 261 height 20
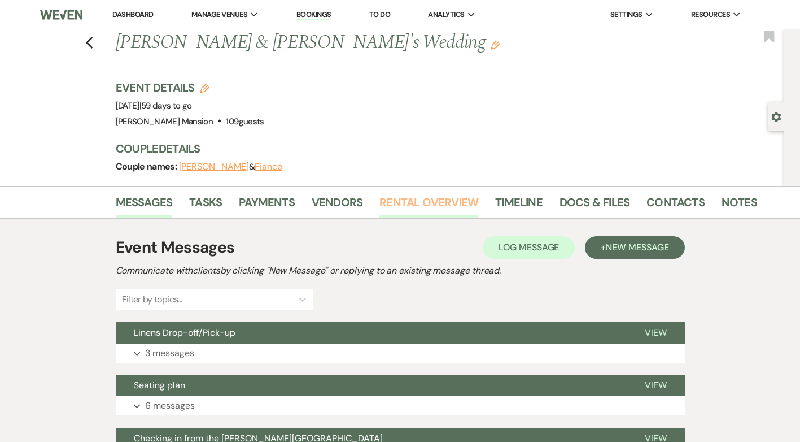
click at [430, 196] on link "Rental Overview" at bounding box center [428, 205] width 99 height 25
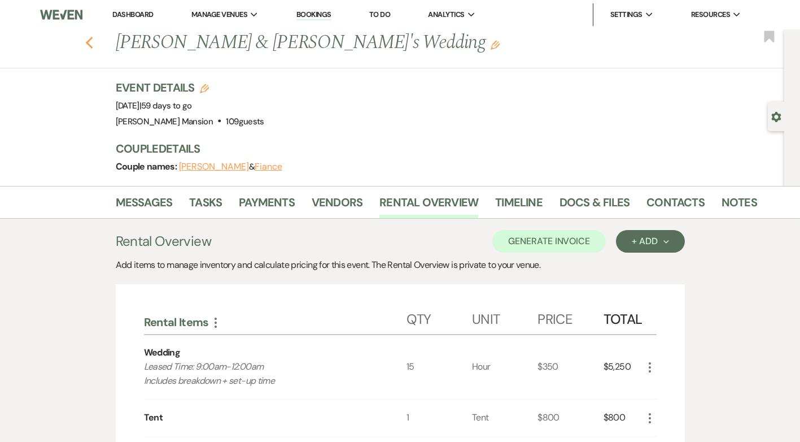
click at [93, 40] on use "button" at bounding box center [88, 43] width 7 height 12
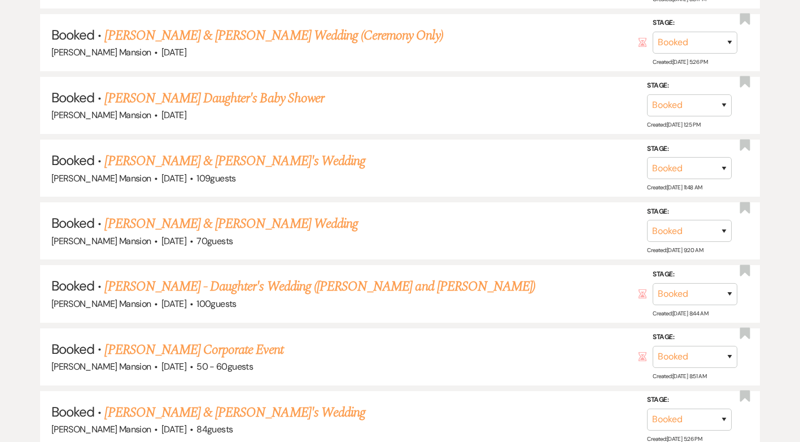
scroll to position [1129, 0]
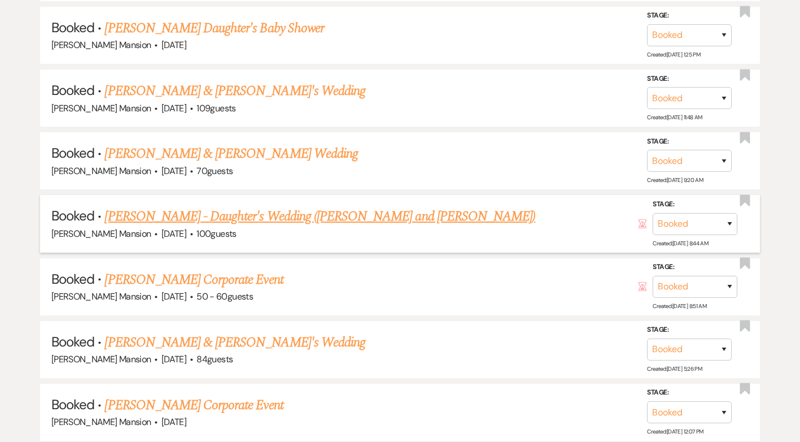
click at [248, 218] on link "Sherry Clement - Daughter's Wedding (Leah and Kiro)" at bounding box center [319, 216] width 431 height 20
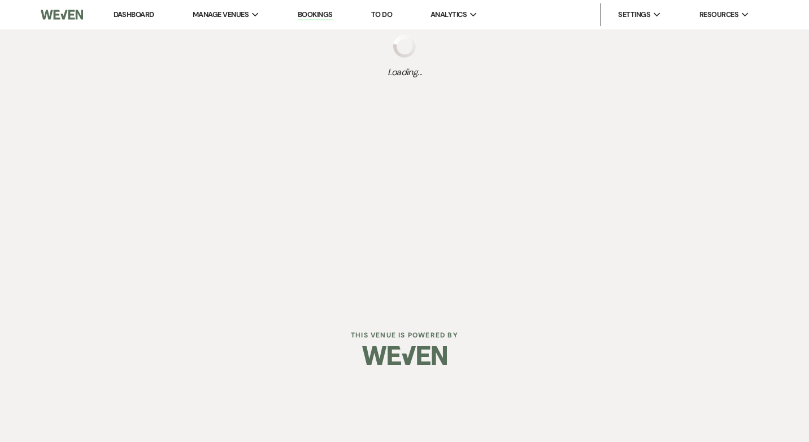
select select "5"
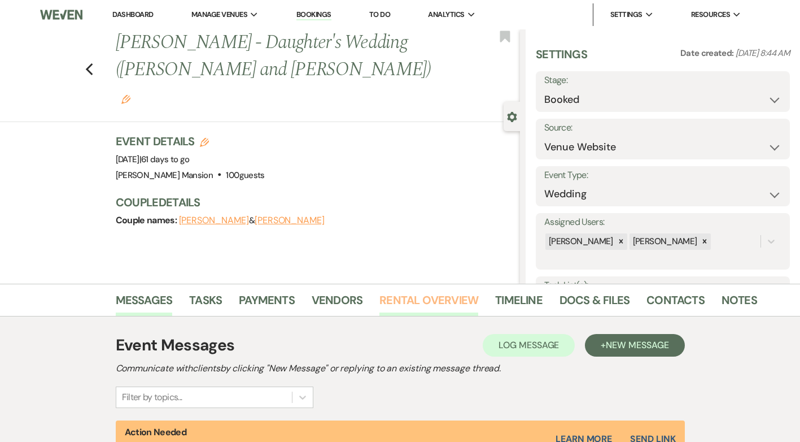
click at [450, 300] on link "Rental Overview" at bounding box center [428, 303] width 99 height 25
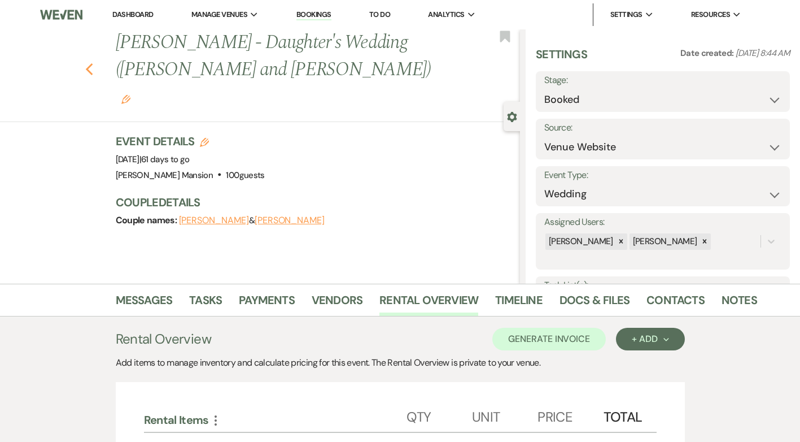
click at [93, 63] on use "button" at bounding box center [88, 69] width 7 height 12
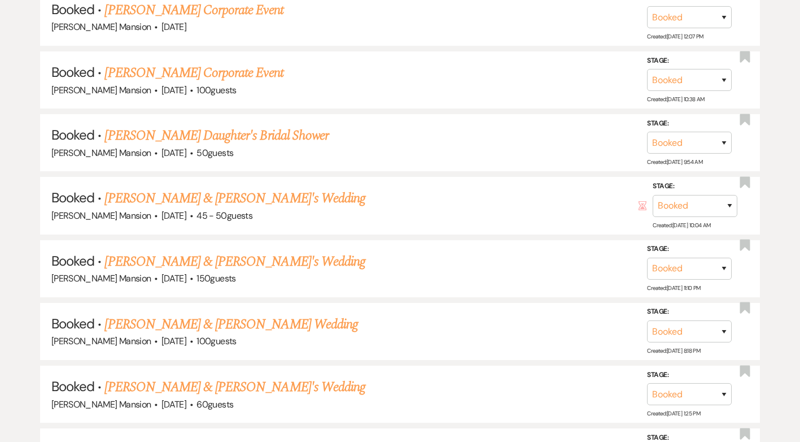
scroll to position [1524, 0]
click at [240, 262] on link "Amyrah Arroyo & Brian's Wedding" at bounding box center [234, 261] width 261 height 20
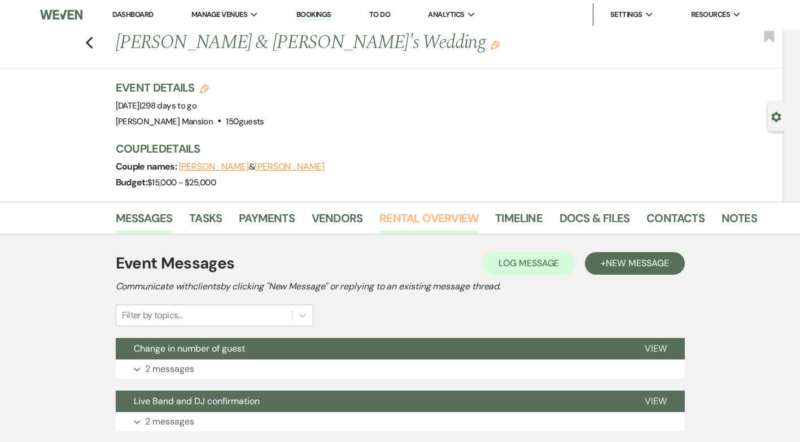
click at [410, 218] on link "Rental Overview" at bounding box center [428, 221] width 99 height 25
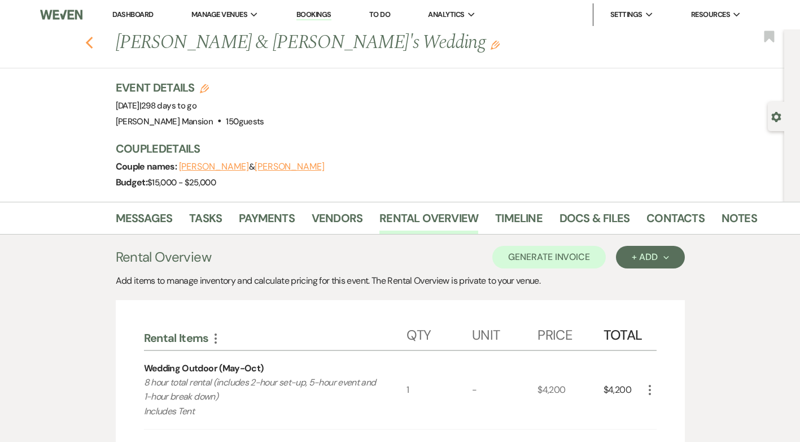
click at [94, 43] on icon "Previous" at bounding box center [89, 43] width 8 height 14
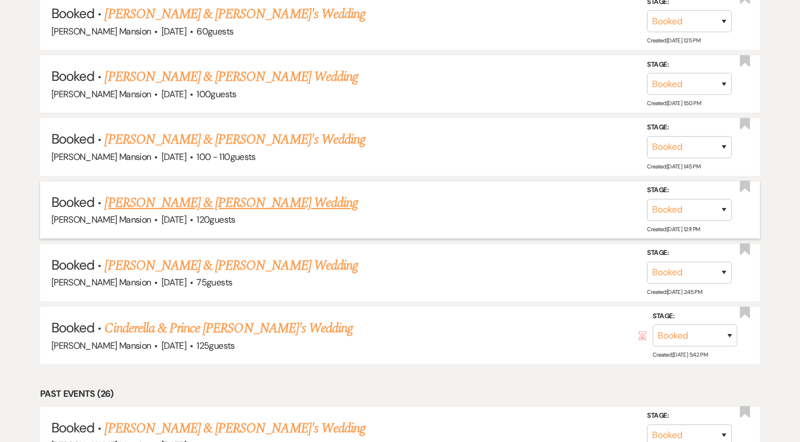
scroll to position [1920, 0]
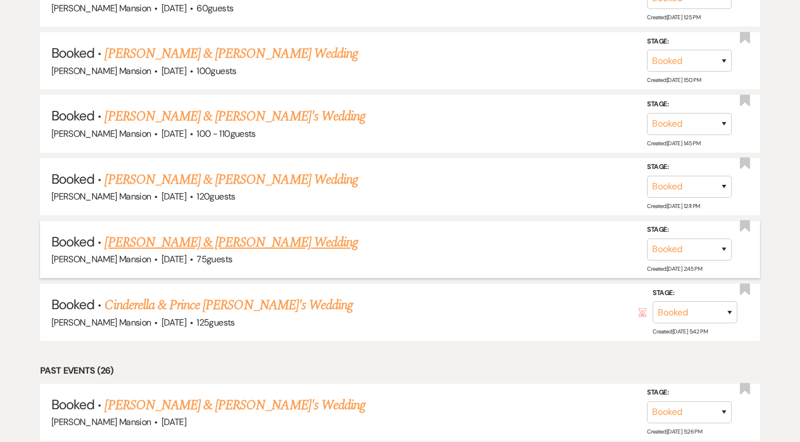
click at [231, 242] on link "Filipe Lemos & Bruna Oliveira's Wedding" at bounding box center [230, 242] width 253 height 20
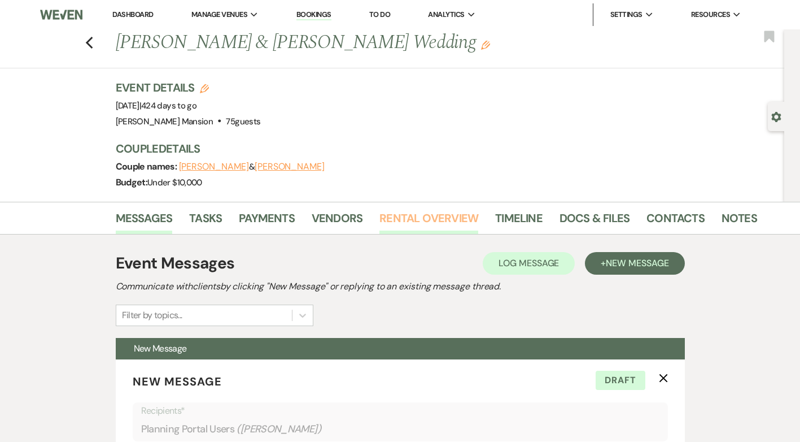
click at [403, 220] on link "Rental Overview" at bounding box center [428, 221] width 99 height 25
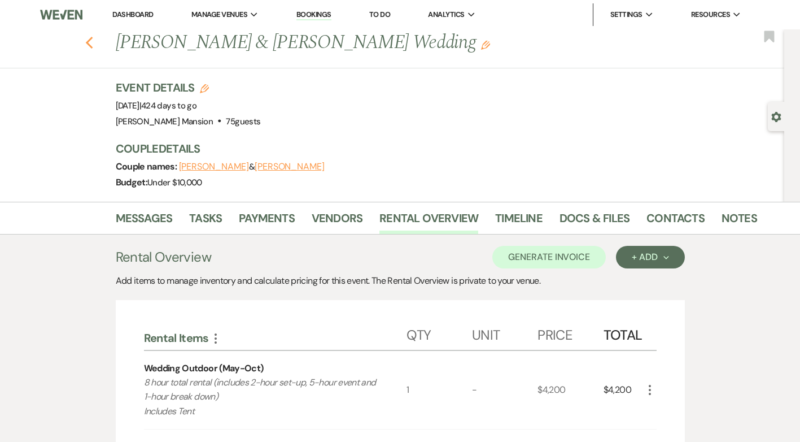
click at [93, 45] on use "button" at bounding box center [88, 43] width 7 height 12
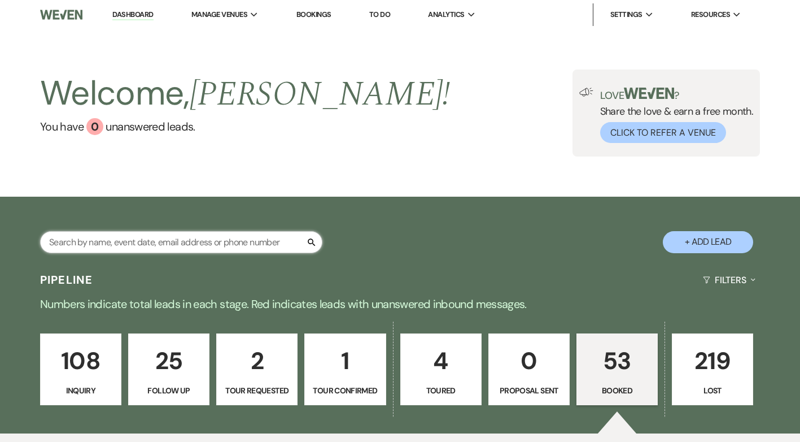
click at [161, 243] on input "text" at bounding box center [181, 242] width 282 height 22
type input "caroline"
select select "8"
select select "10"
select select "8"
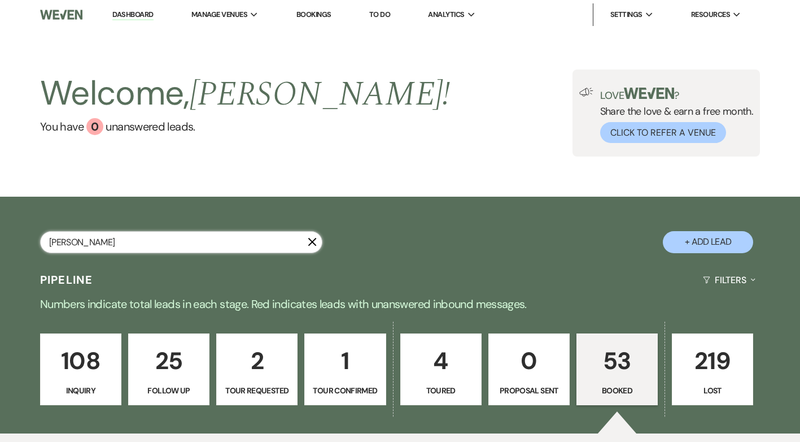
select select "5"
select select "8"
select select "2"
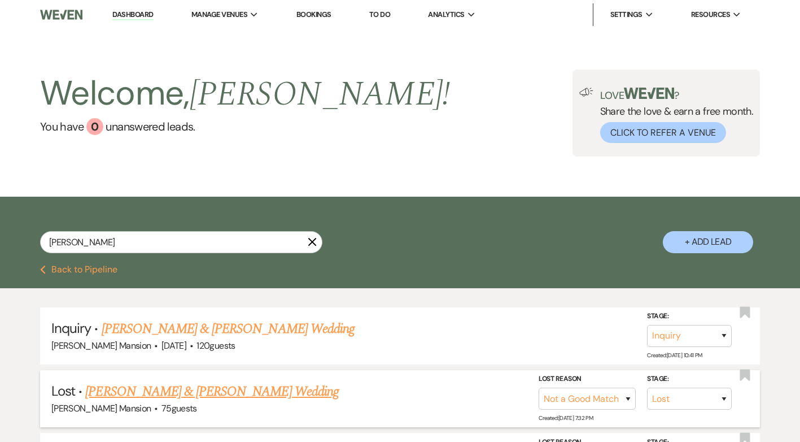
click at [137, 387] on link "Caroline Austin & Jacob Lindamood's Wedding" at bounding box center [211, 391] width 253 height 20
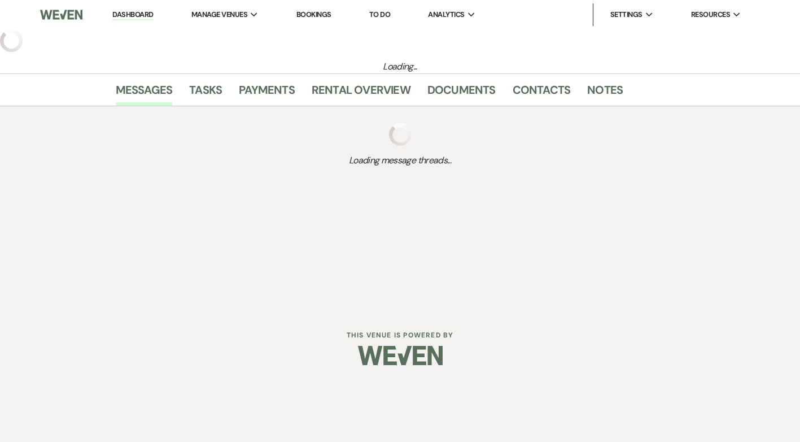
select select "8"
select select "10"
select select "5"
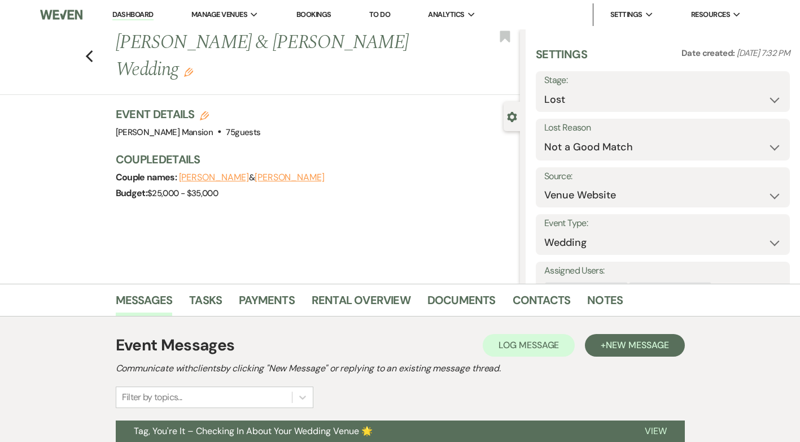
click at [142, 18] on link "Dashboard" at bounding box center [132, 15] width 41 height 11
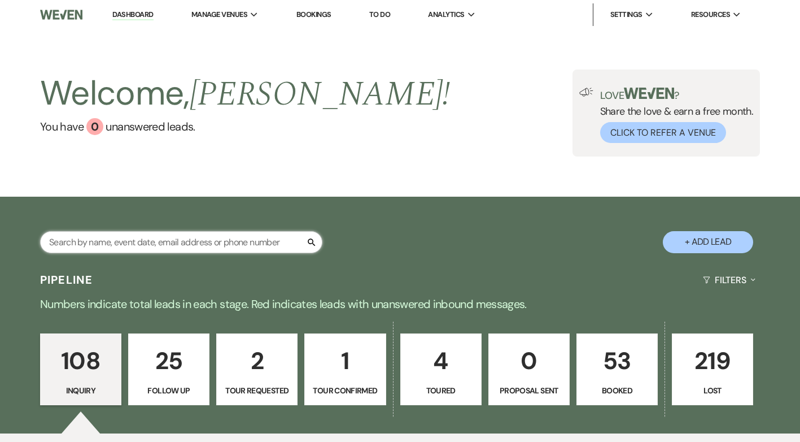
click at [112, 245] on input "text" at bounding box center [181, 242] width 282 height 22
type input "jillian"
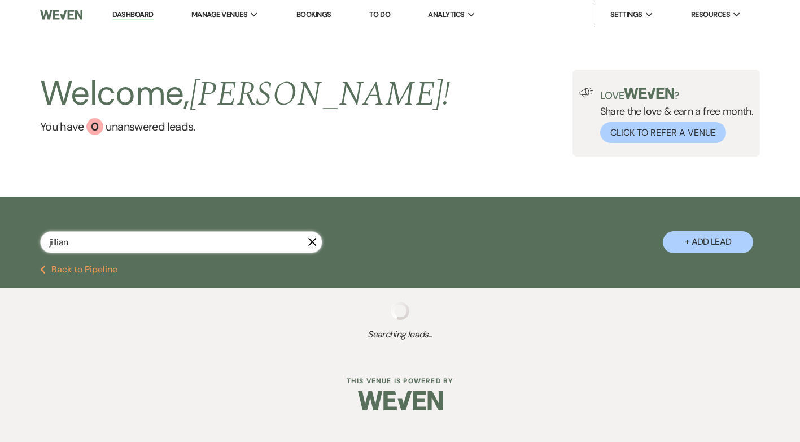
select select "4"
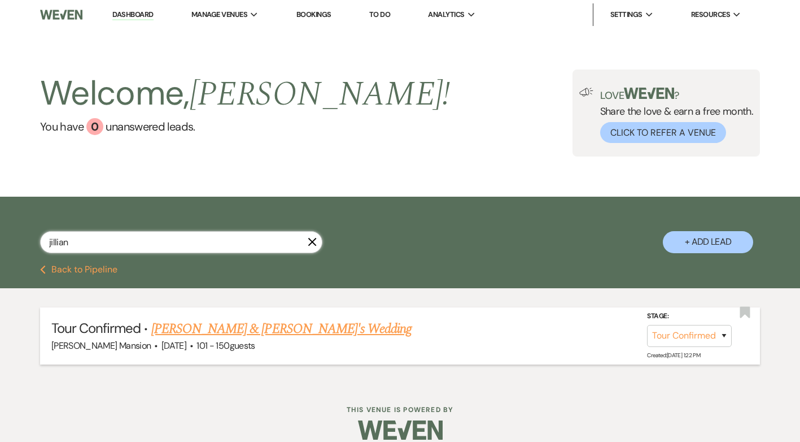
type input "jillian"
click at [206, 330] on link "Jillian Zafirs & Fiance's Wedding" at bounding box center [281, 328] width 261 height 20
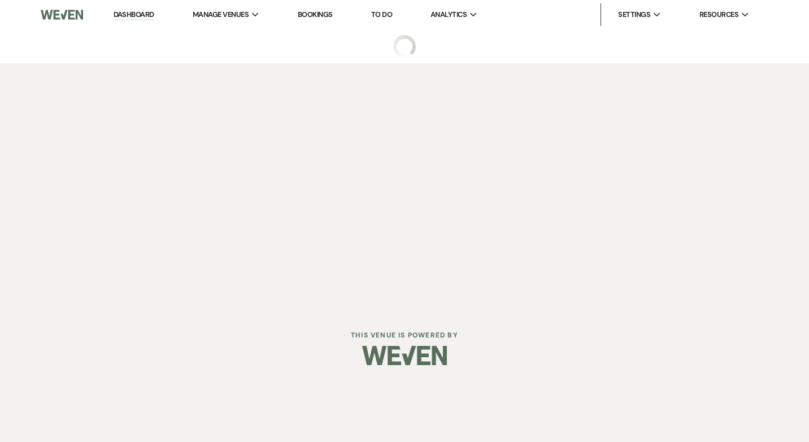
select select "4"
select select "2"
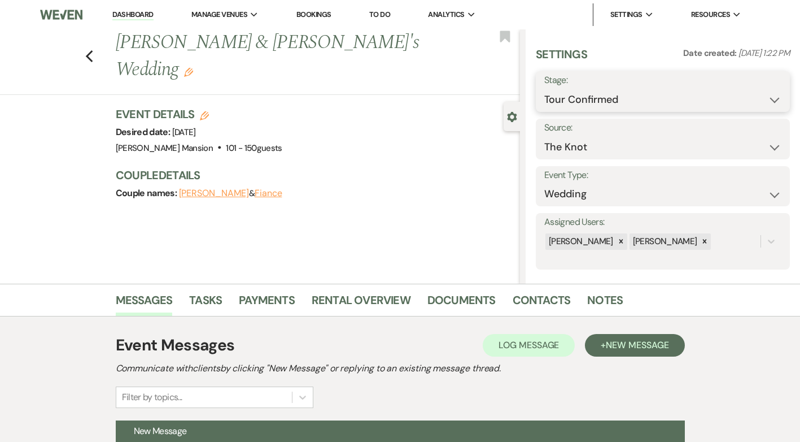
click at [763, 100] on select "Inquiry Follow Up Tour Requested Tour Confirmed Toured Proposal Sent Booked Lost" at bounding box center [662, 100] width 237 height 22
select select "5"
click at [544, 89] on select "Inquiry Follow Up Tour Requested Tour Confirmed Toured Proposal Sent Booked Lost" at bounding box center [662, 100] width 237 height 22
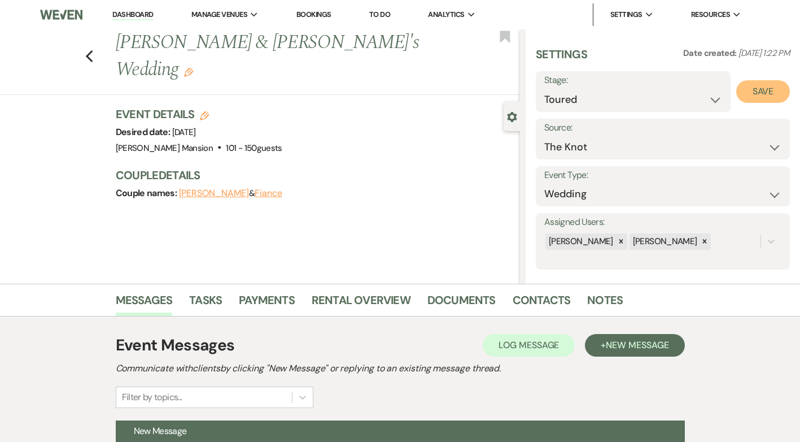
click at [750, 92] on button "Save" at bounding box center [763, 91] width 54 height 23
click at [93, 50] on use "button" at bounding box center [88, 56] width 7 height 12
select select "5"
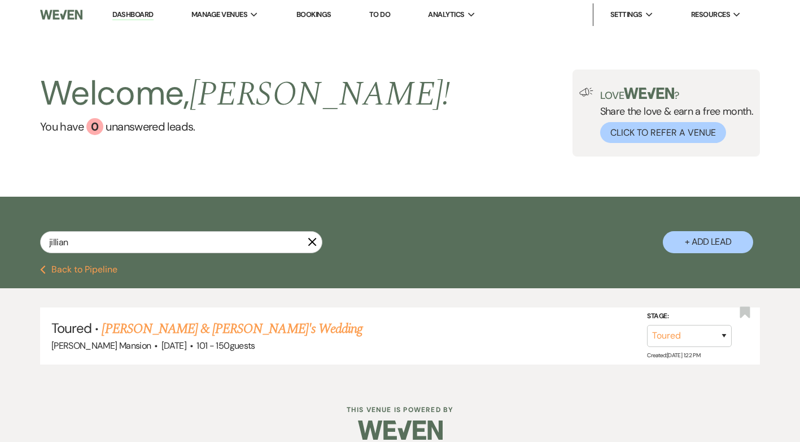
click at [311, 242] on use "button" at bounding box center [312, 241] width 8 height 8
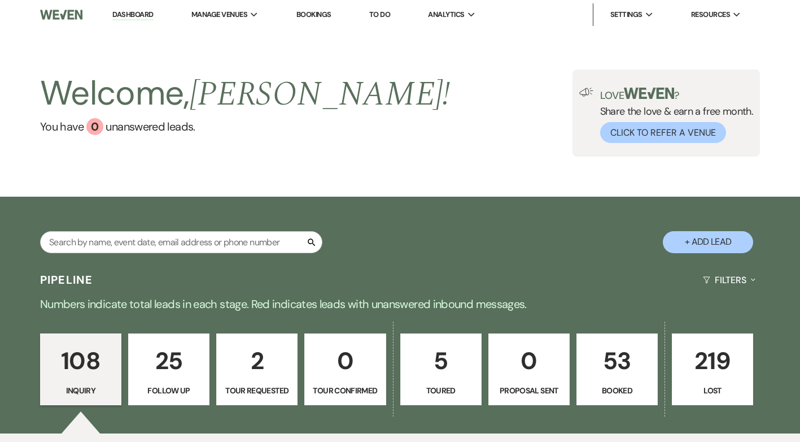
click at [425, 374] on p "5" at bounding box center [441, 361] width 67 height 38
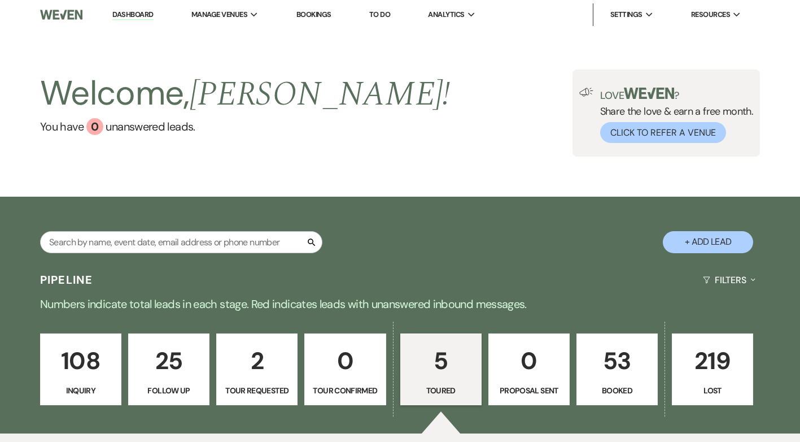
select select "5"
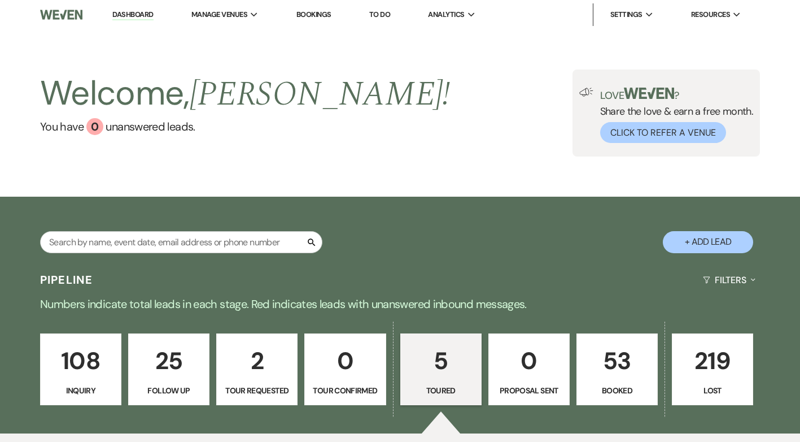
click at [461, 361] on p "5" at bounding box center [441, 361] width 67 height 38
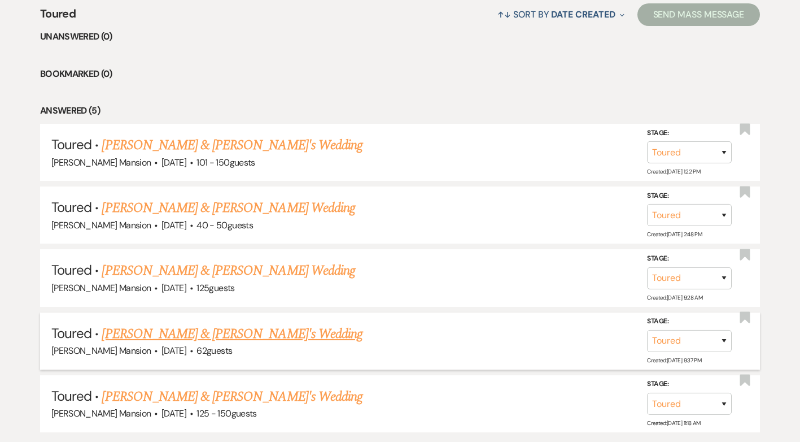
scroll to position [452, 0]
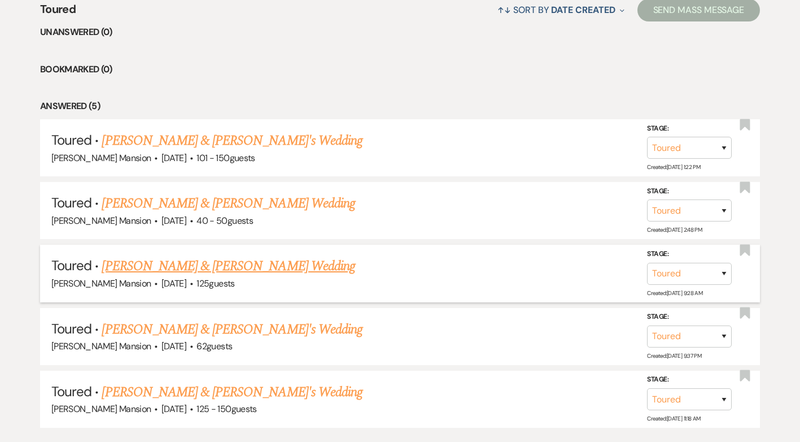
click at [191, 272] on link "Andrew Skeates & Kathleen Brown's Wedding" at bounding box center [228, 266] width 253 height 20
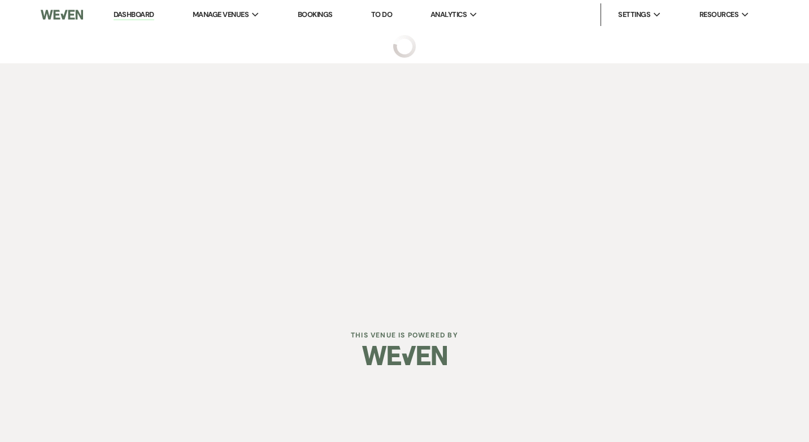
select select "5"
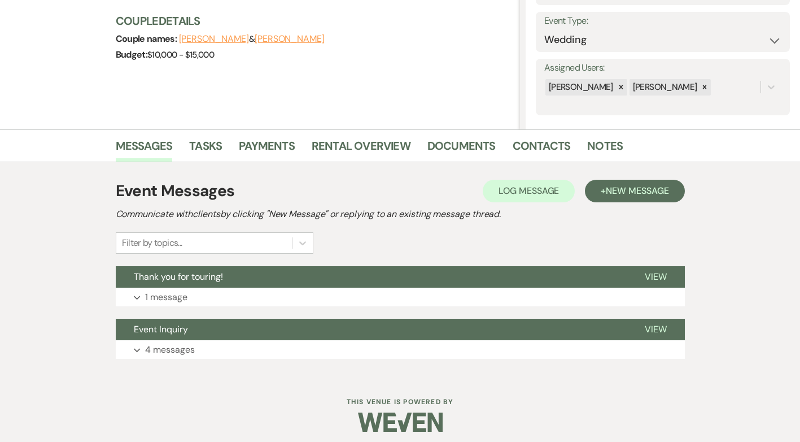
scroll to position [161, 0]
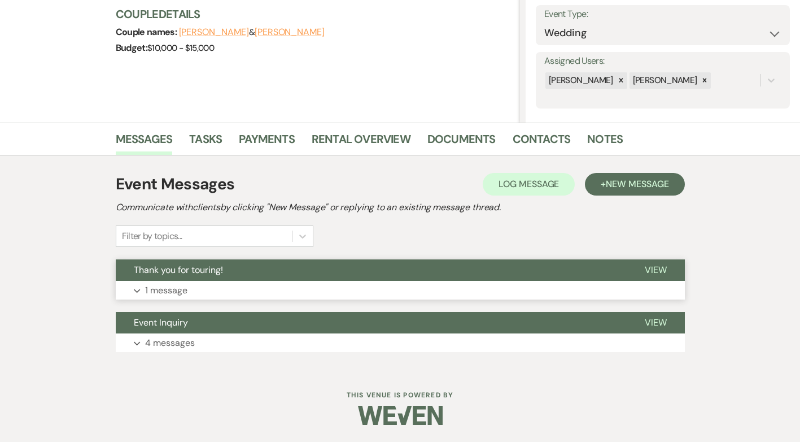
click at [161, 290] on p "1 message" at bounding box center [166, 290] width 42 height 15
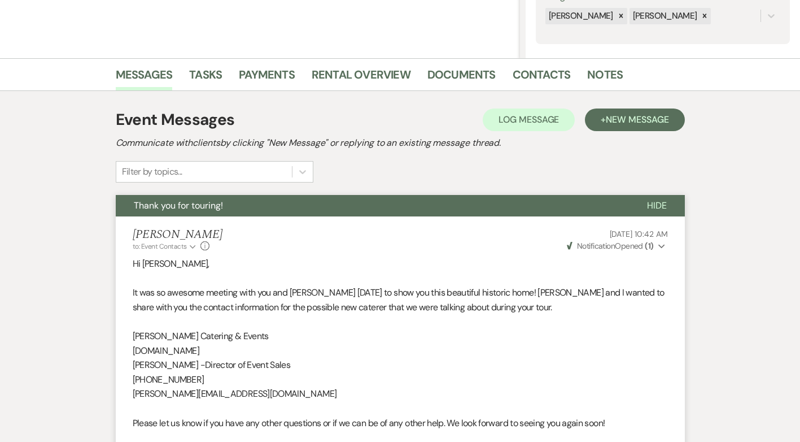
scroll to position [226, 0]
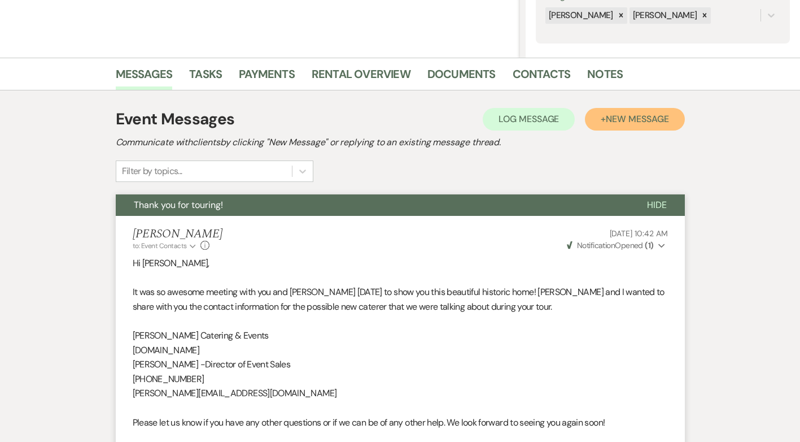
click at [639, 117] on span "New Message" at bounding box center [637, 119] width 63 height 12
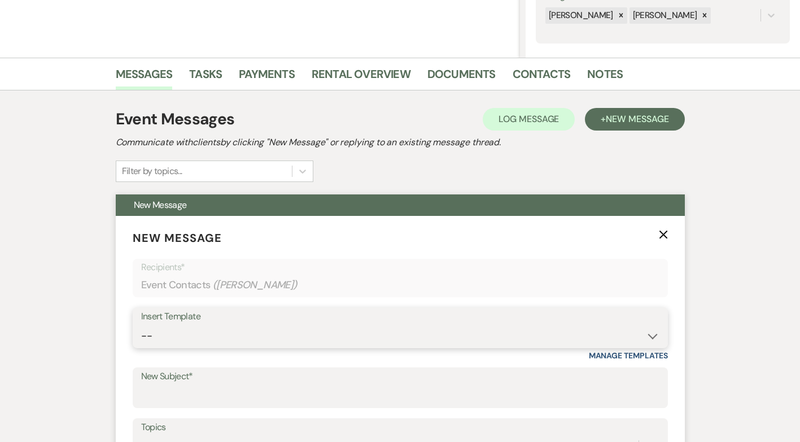
click at [653, 335] on select "-- Initial Inquiry Response Tour Request Response Follow Up Contract (Pre-Booke…" at bounding box center [400, 336] width 518 height 22
select select "5055"
click at [141, 325] on select "-- Initial Inquiry Response Tour Request Response Follow Up Contract (Pre-Booke…" at bounding box center [400, 336] width 518 height 22
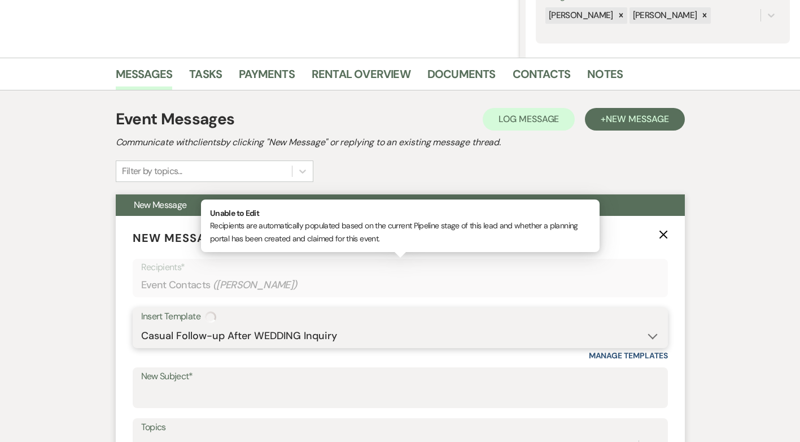
type input "Tag, You're It – Checking In About Your Wedding Venue 🌟"
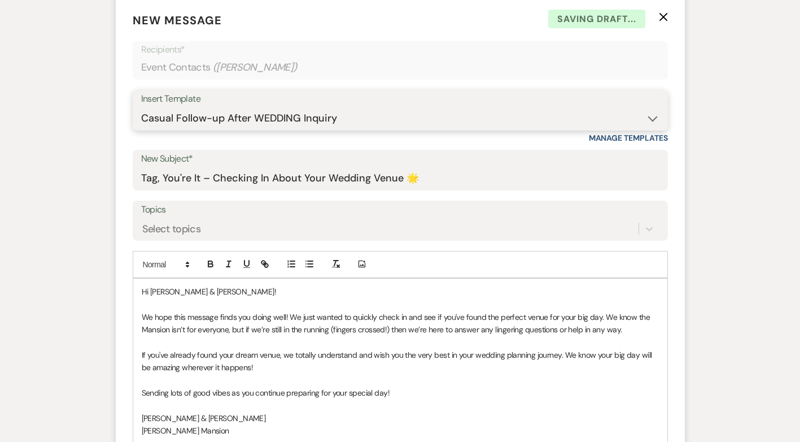
scroll to position [452, 0]
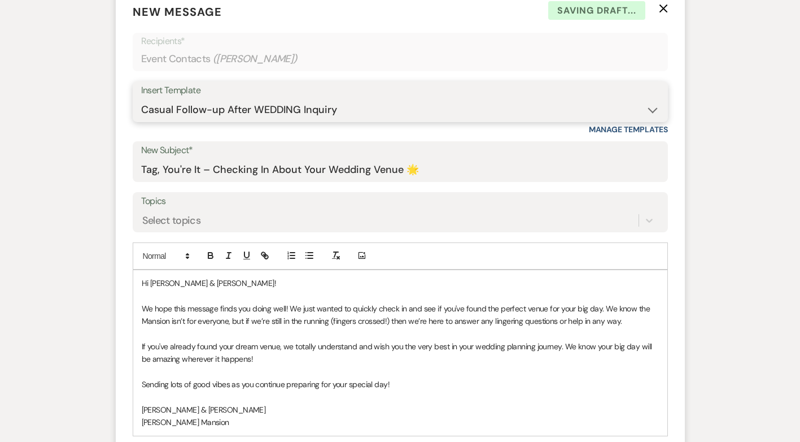
click at [641, 112] on select "-- Initial Inquiry Response Tour Request Response Follow Up Contract (Pre-Booke…" at bounding box center [400, 110] width 518 height 22
click at [736, 235] on div "Messages Tasks Payments Rental Overview Documents Contacts Notes Event Messages…" at bounding box center [400, 375] width 800 height 1087
click at [652, 113] on select "-- Initial Inquiry Response Tour Request Response Follow Up Contract (Pre-Booke…" at bounding box center [400, 110] width 518 height 22
select select "0"
click at [141, 99] on select "-- Initial Inquiry Response Tour Request Response Follow Up Contract (Pre-Booke…" at bounding box center [400, 110] width 518 height 22
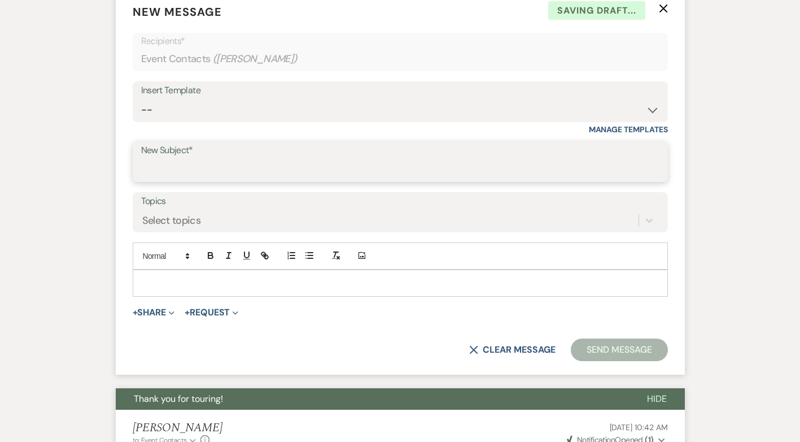
click at [271, 164] on input "New Subject*" at bounding box center [400, 170] width 518 height 22
type input "Checking in from the Asa Waters Mansion"
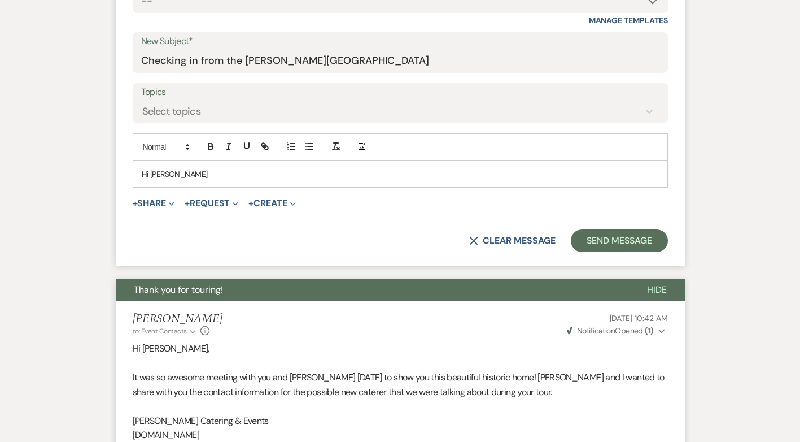
scroll to position [678, 0]
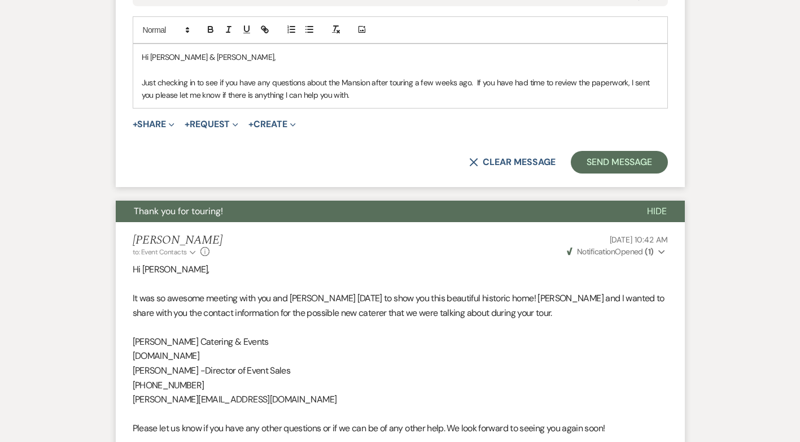
click at [357, 93] on p "Just checking in to see if you have any questions about the Mansion after touri…" at bounding box center [400, 88] width 517 height 25
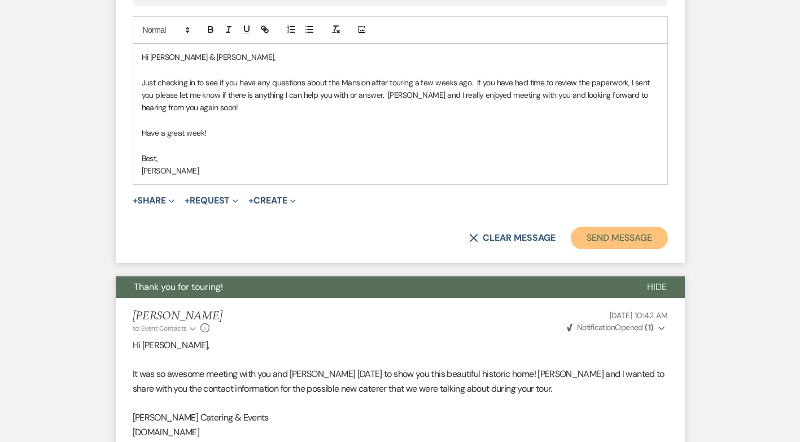
click at [628, 238] on button "Send Message" at bounding box center [619, 237] width 97 height 23
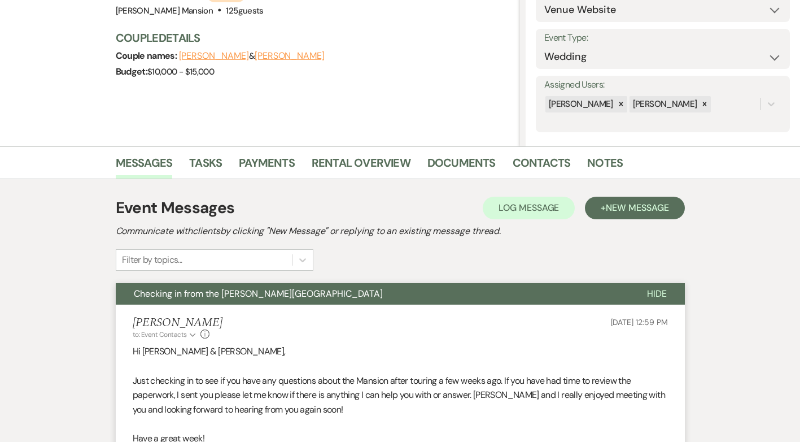
scroll to position [0, 0]
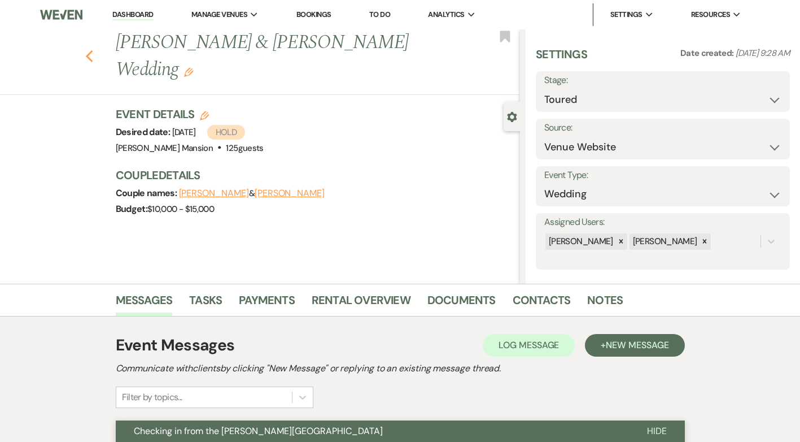
click at [93, 60] on use "button" at bounding box center [88, 56] width 7 height 12
select select "5"
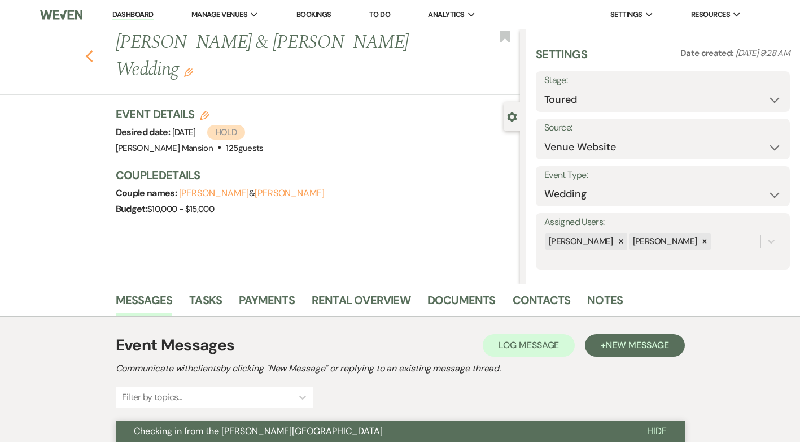
select select "5"
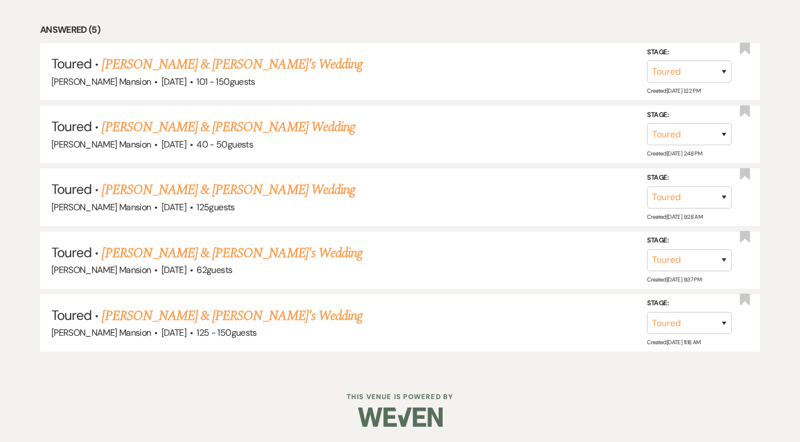
scroll to position [530, 0]
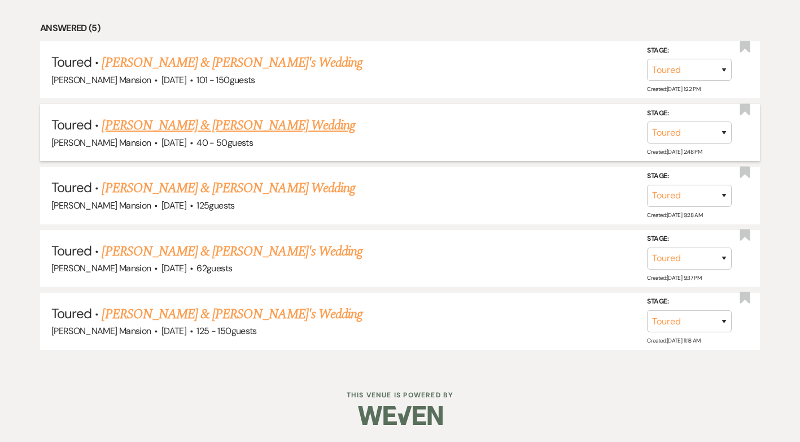
click at [191, 124] on link "Mark & Jennifer Copithorne's Wedding" at bounding box center [228, 125] width 253 height 20
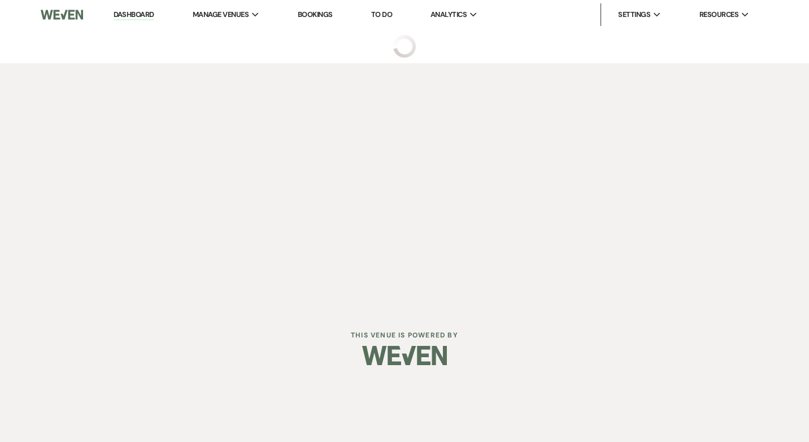
select select "5"
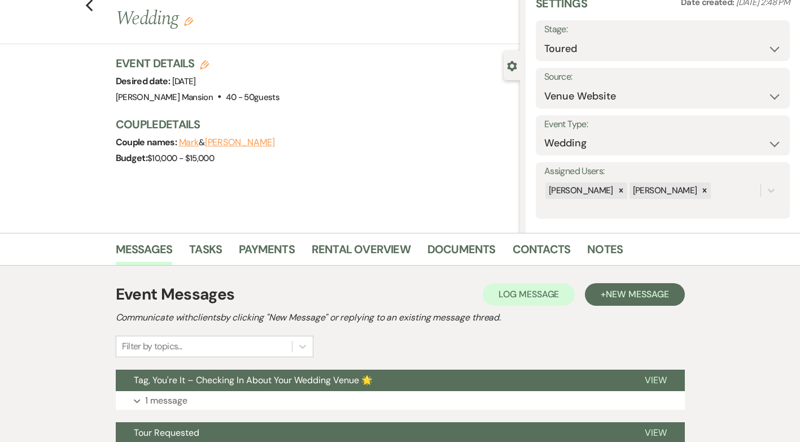
scroll to position [161, 0]
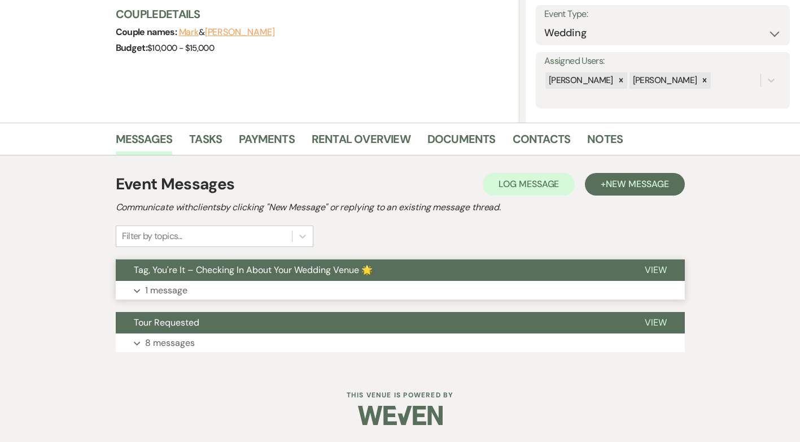
click at [172, 293] on p "1 message" at bounding box center [166, 290] width 42 height 15
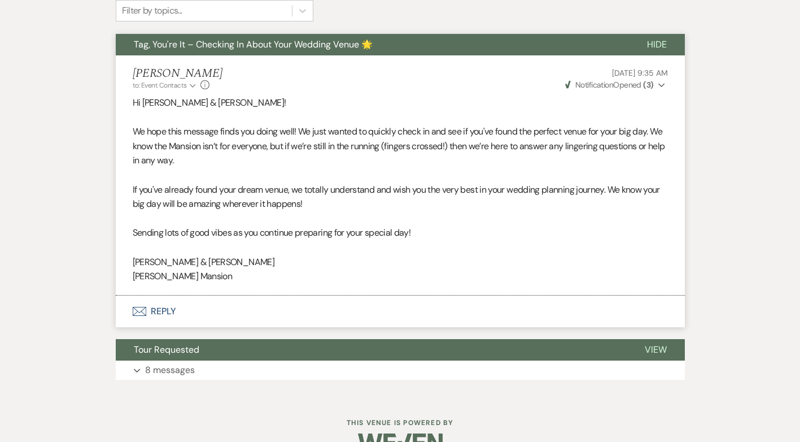
scroll to position [414, 0]
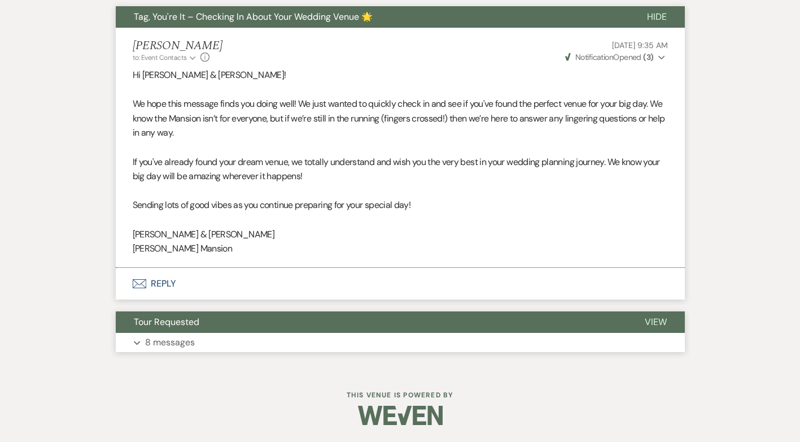
click at [138, 342] on use "button" at bounding box center [137, 343] width 6 height 4
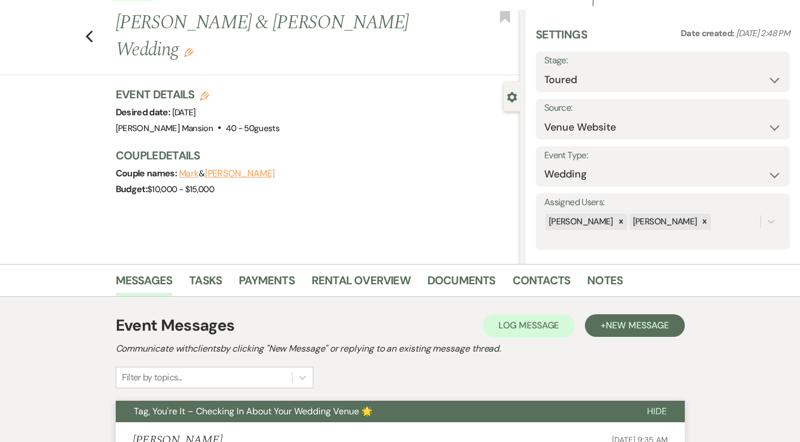
scroll to position [0, 0]
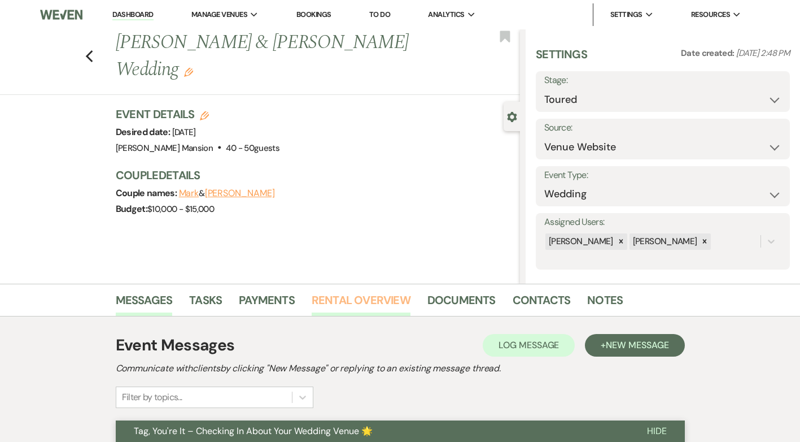
click at [349, 301] on link "Rental Overview" at bounding box center [361, 303] width 99 height 25
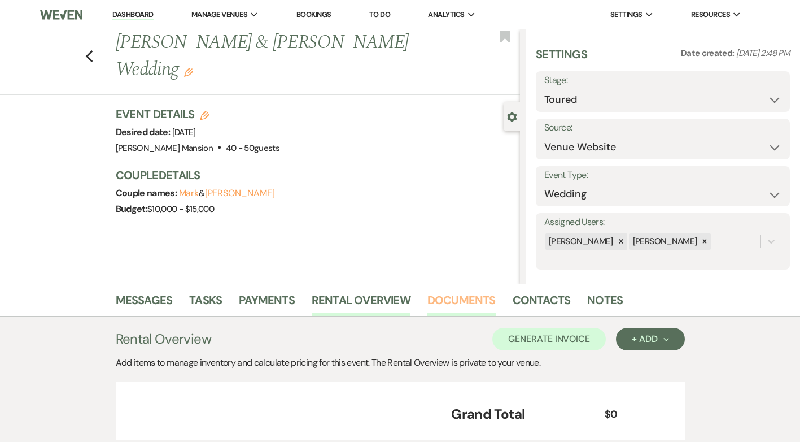
click at [462, 311] on link "Documents" at bounding box center [461, 303] width 68 height 25
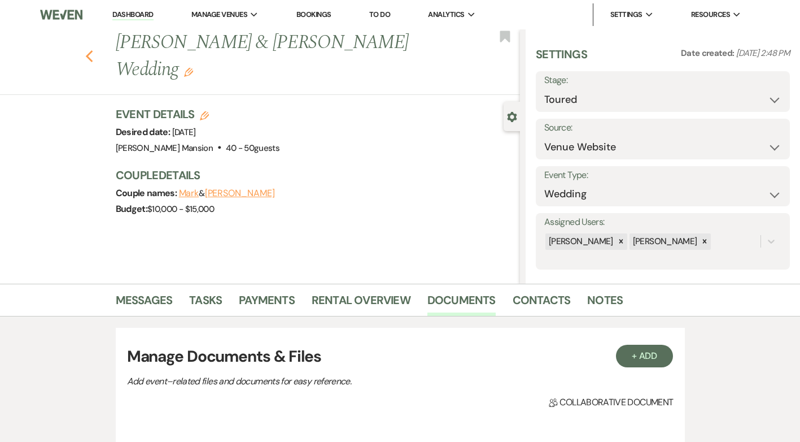
click at [94, 50] on icon "Previous" at bounding box center [89, 57] width 8 height 14
select select "5"
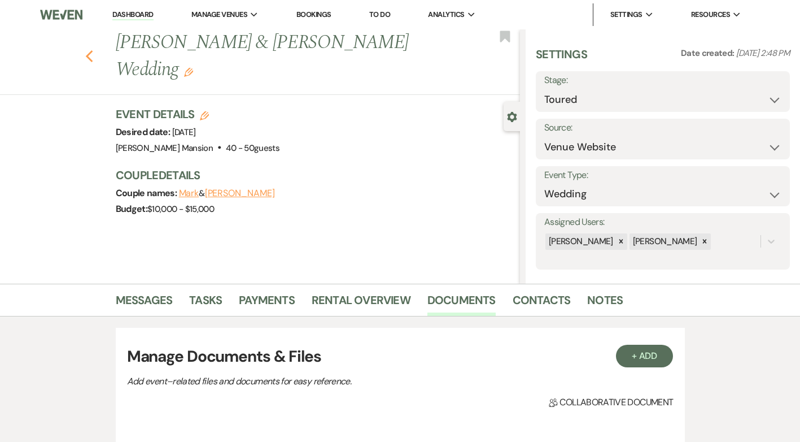
select select "5"
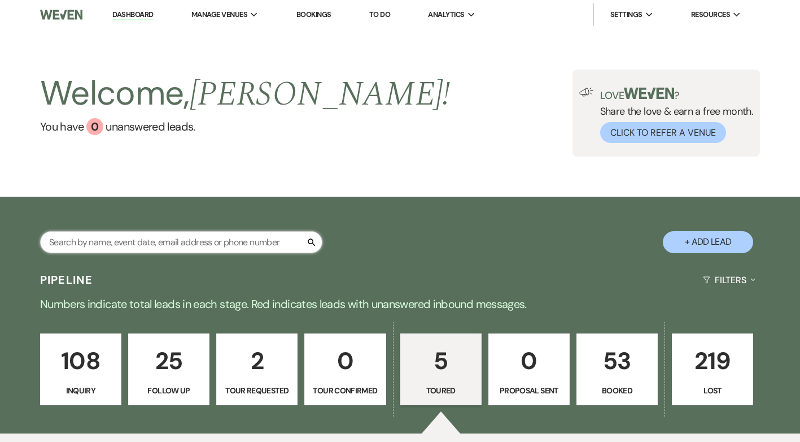
click at [198, 238] on input "text" at bounding box center [181, 242] width 282 height 22
type input "caroline"
select select "8"
select select "10"
select select "8"
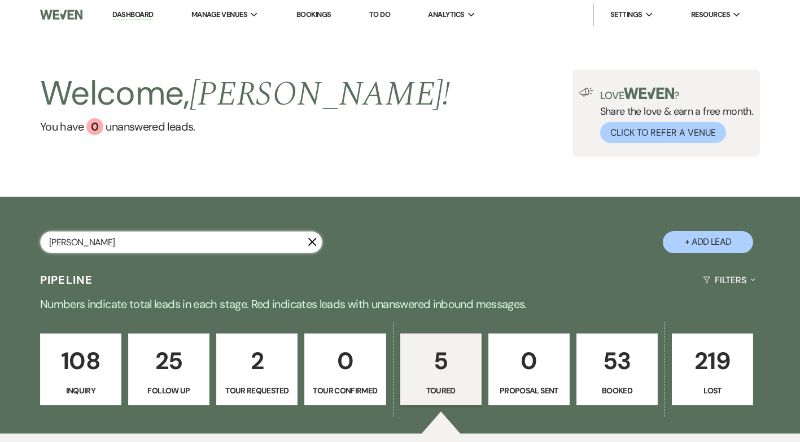
select select "5"
select select "8"
select select "2"
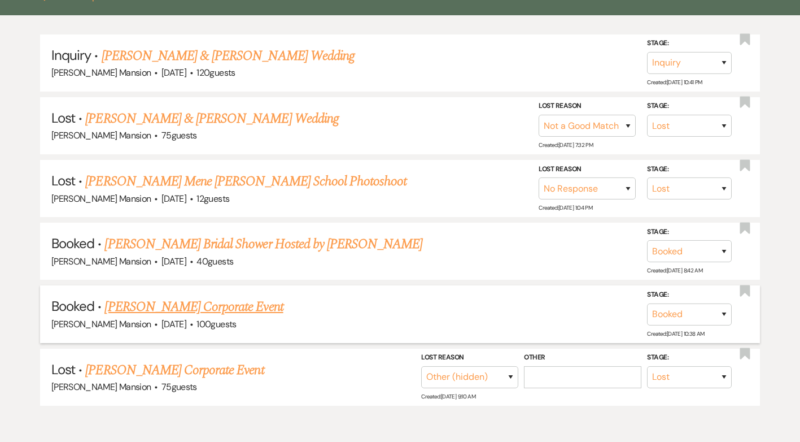
scroll to position [329, 0]
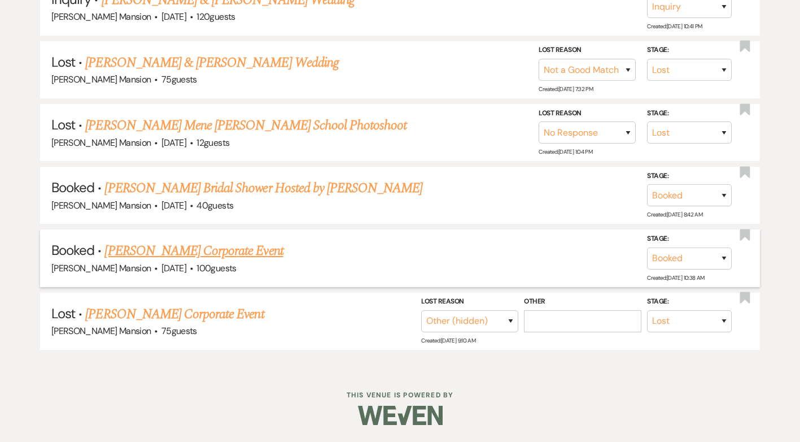
type input "caroline"
click at [227, 251] on link "Caroline Duncan's Corporate Event" at bounding box center [193, 251] width 178 height 20
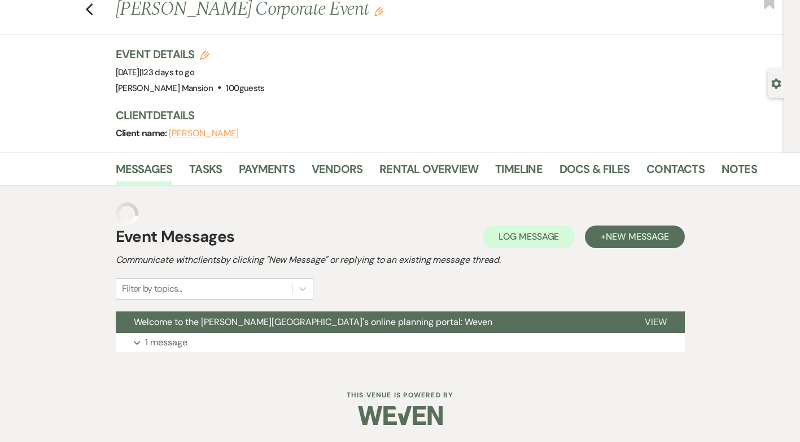
scroll to position [11, 0]
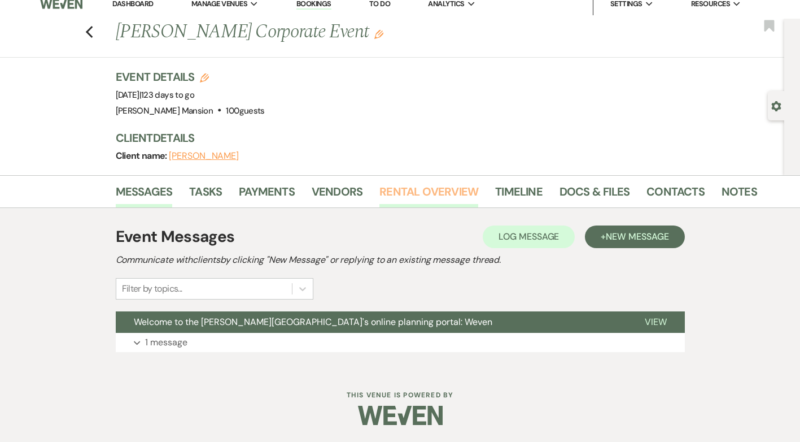
click at [426, 194] on link "Rental Overview" at bounding box center [428, 194] width 99 height 25
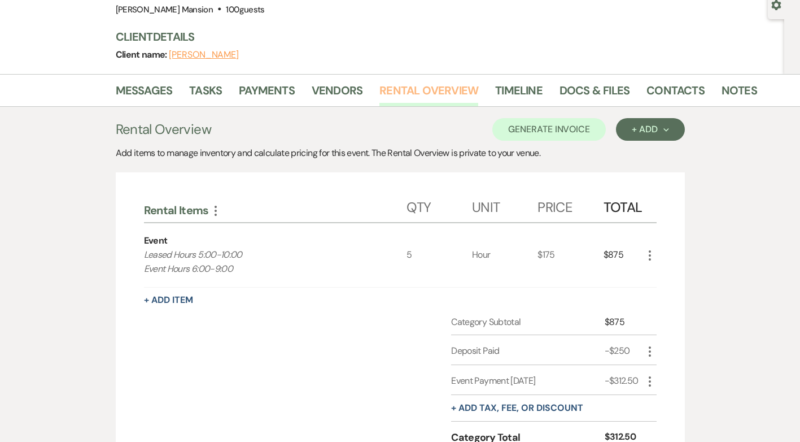
scroll to position [113, 0]
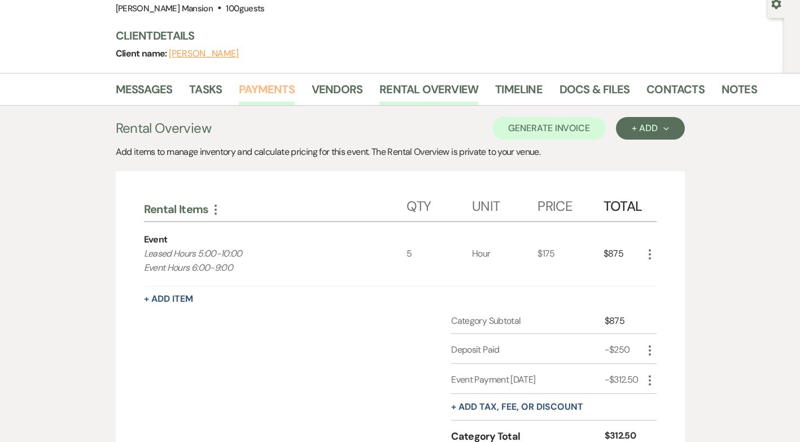
click at [258, 86] on link "Payments" at bounding box center [267, 92] width 56 height 25
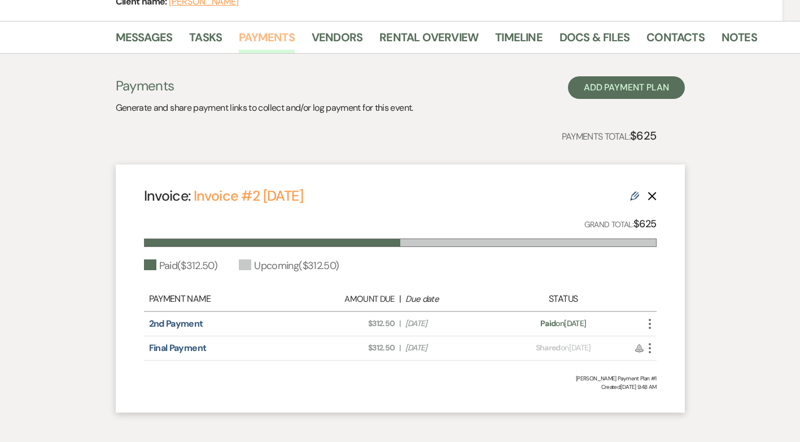
scroll to position [220, 0]
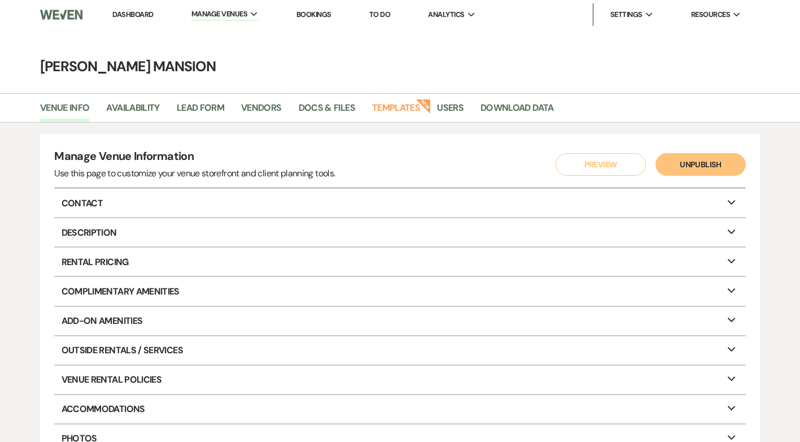
click at [134, 18] on link "Dashboard" at bounding box center [132, 15] width 41 height 10
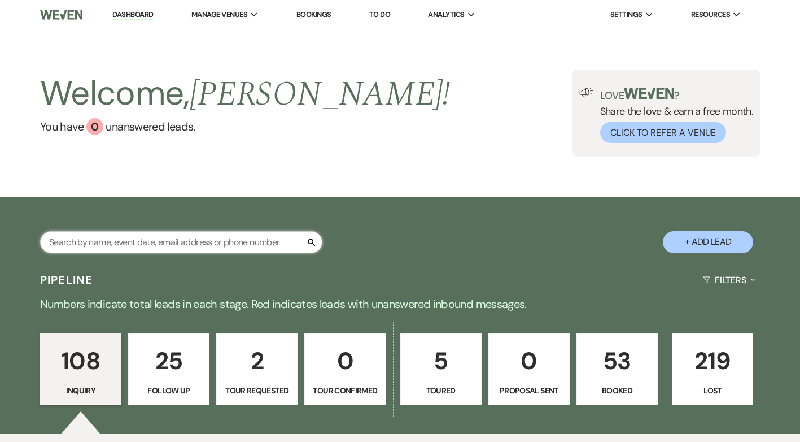
click at [130, 243] on input "text" at bounding box center [181, 242] width 282 height 22
type input "hannah"
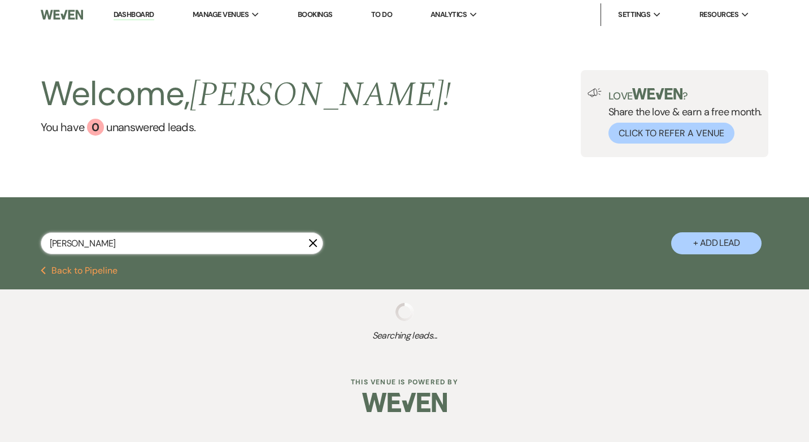
select select "9"
select select "8"
select select "2"
select select "8"
select select "5"
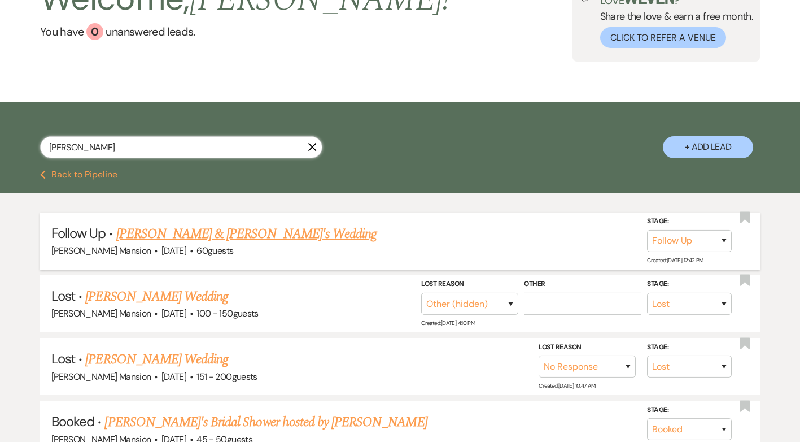
scroll to position [113, 0]
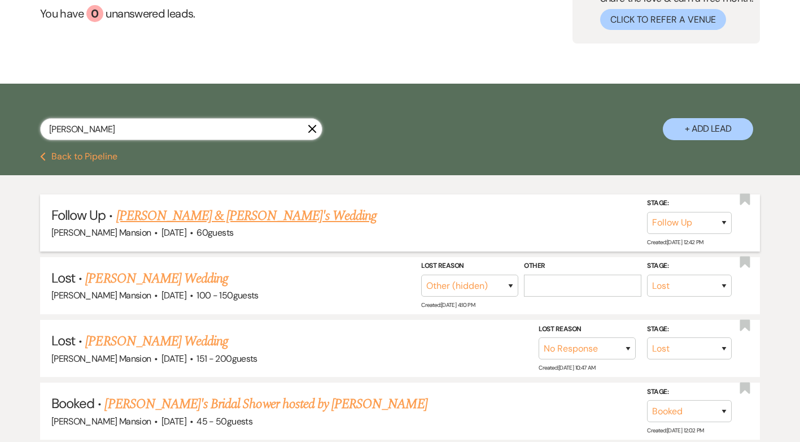
type input "hannah"
click at [202, 212] on link "Brent & Hannah's Wedding" at bounding box center [246, 216] width 261 height 20
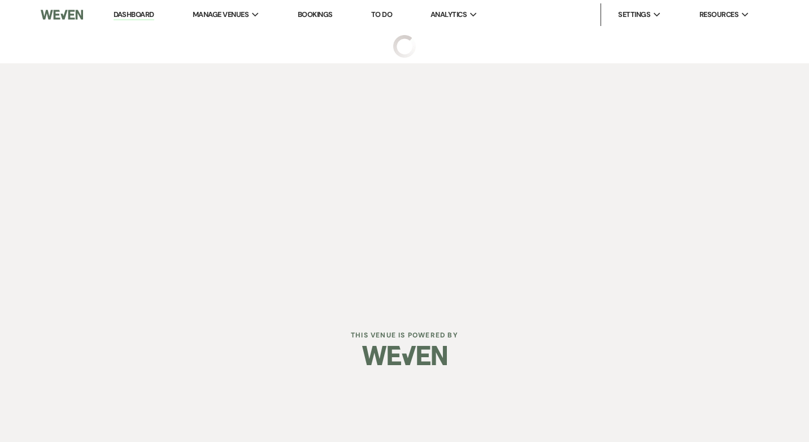
select select "9"
select select "5"
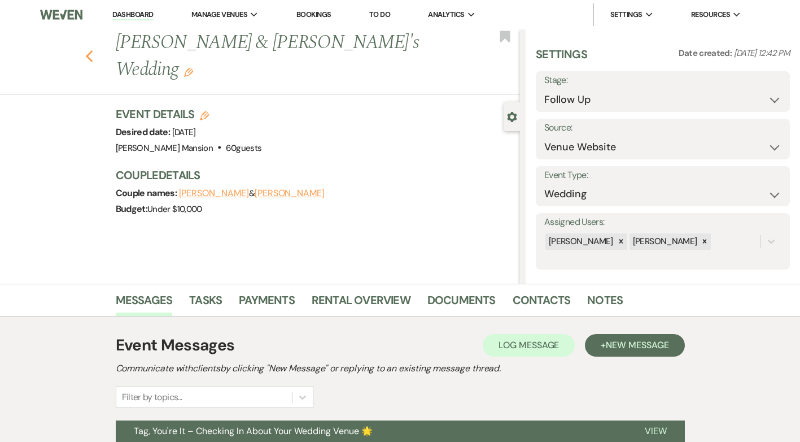
click at [91, 50] on icon "Previous" at bounding box center [89, 57] width 8 height 14
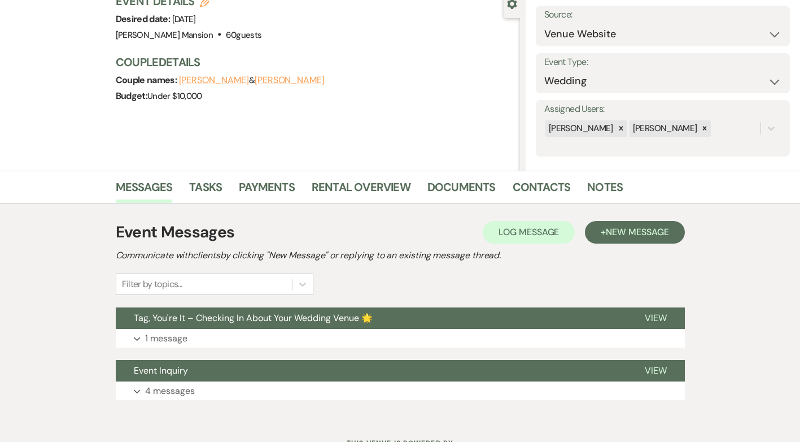
select select "9"
select select "8"
select select "2"
select select "8"
select select "5"
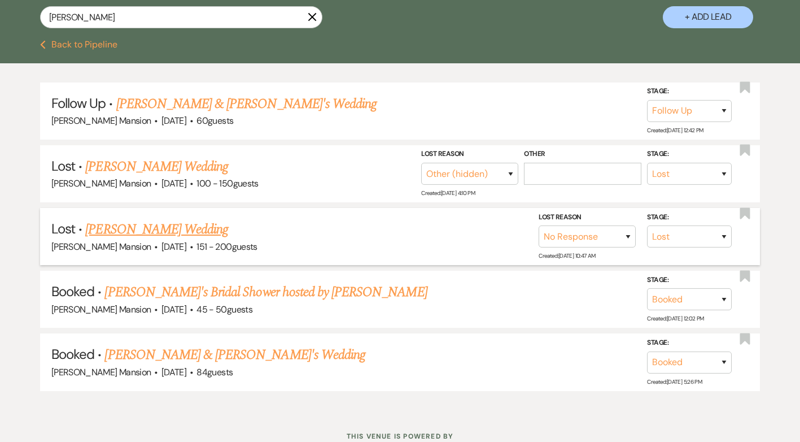
scroll to position [226, 0]
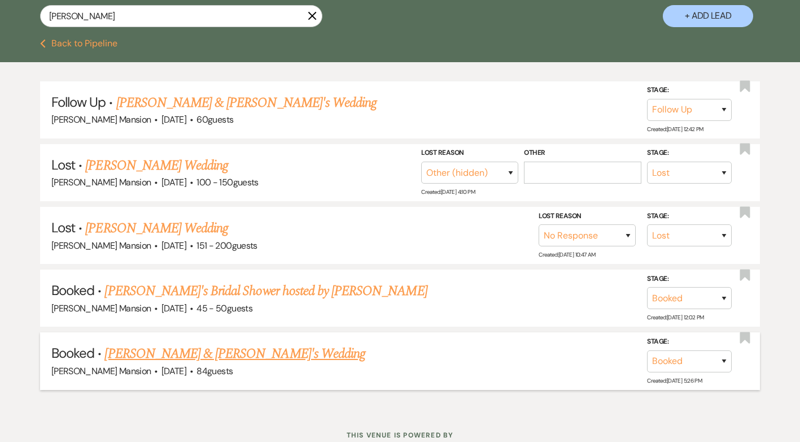
click at [211, 349] on link "[PERSON_NAME] & [PERSON_NAME]'s Wedding" at bounding box center [234, 353] width 261 height 20
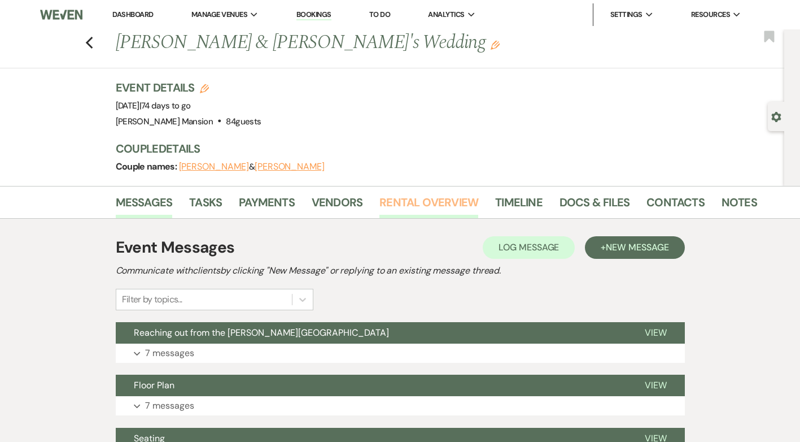
click at [445, 203] on link "Rental Overview" at bounding box center [428, 205] width 99 height 25
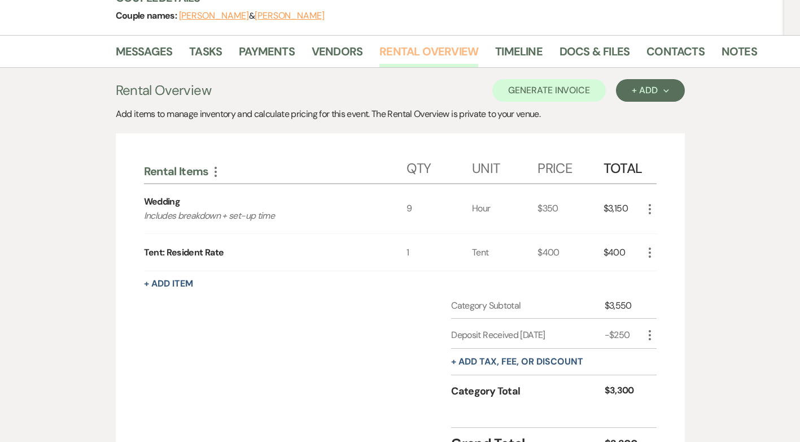
scroll to position [56, 0]
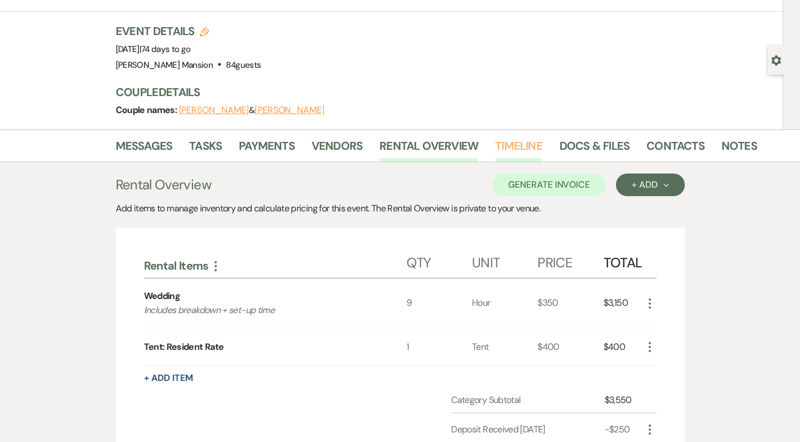
click at [519, 148] on link "Timeline" at bounding box center [518, 149] width 47 height 25
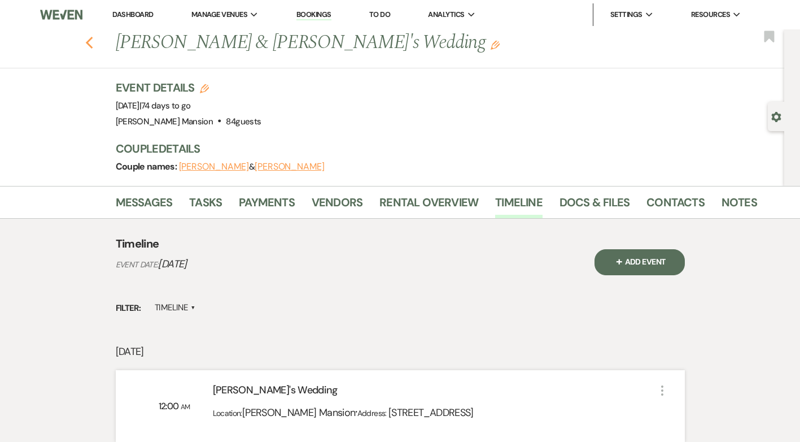
click at [94, 42] on icon "Previous" at bounding box center [89, 43] width 8 height 14
select select "9"
select select "8"
select select "2"
select select "8"
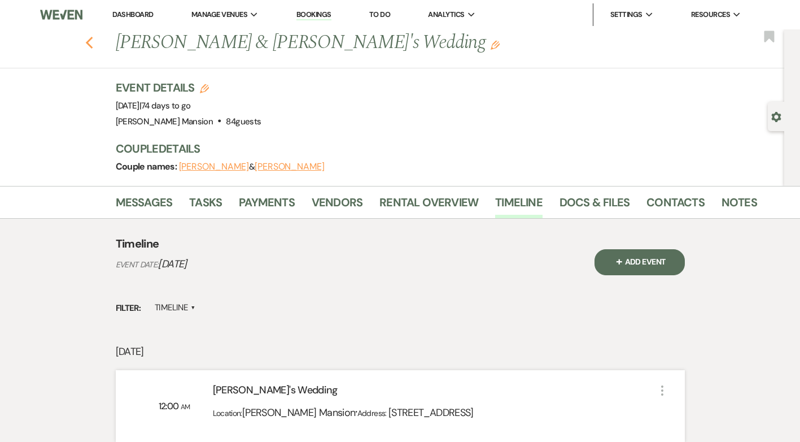
select select "5"
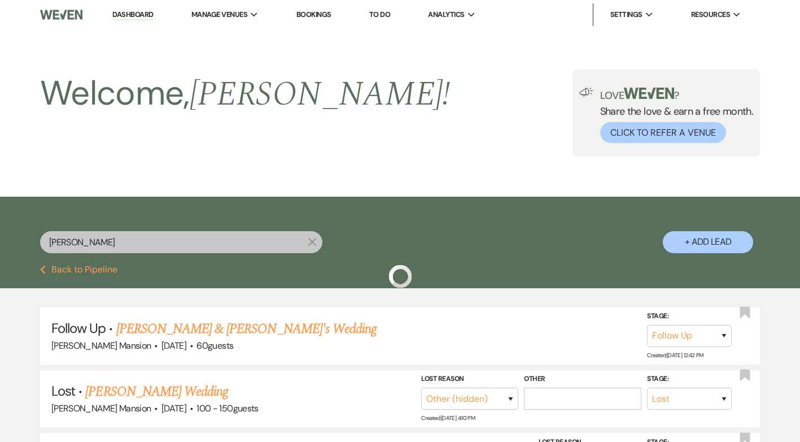
scroll to position [226, 0]
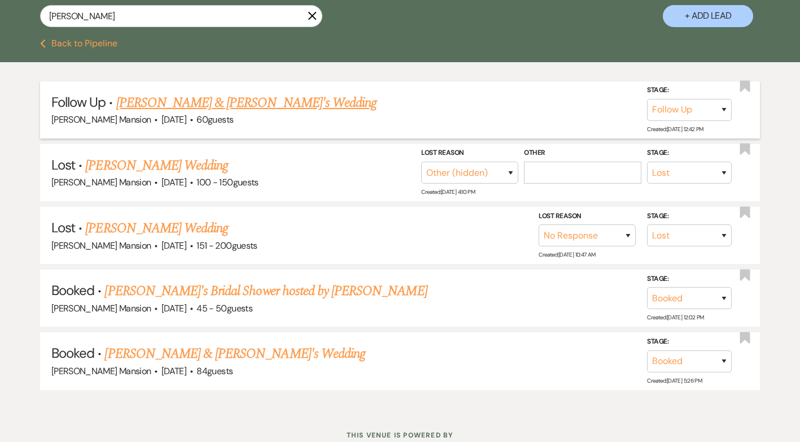
click at [173, 98] on link "Brent & Hannah's Wedding" at bounding box center [246, 103] width 261 height 20
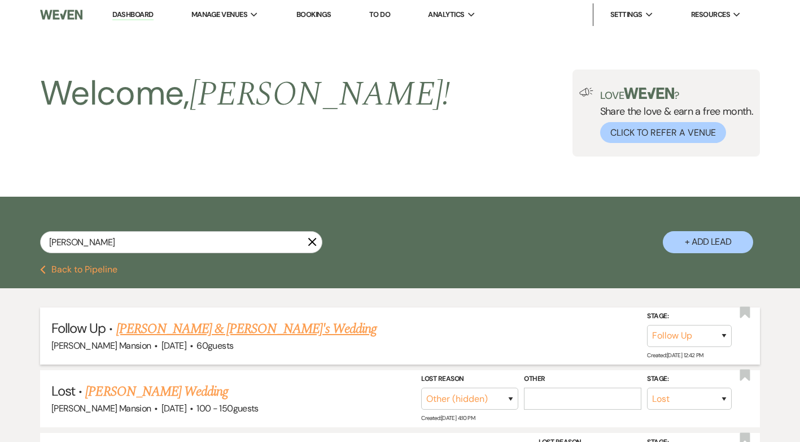
select select "9"
select select "5"
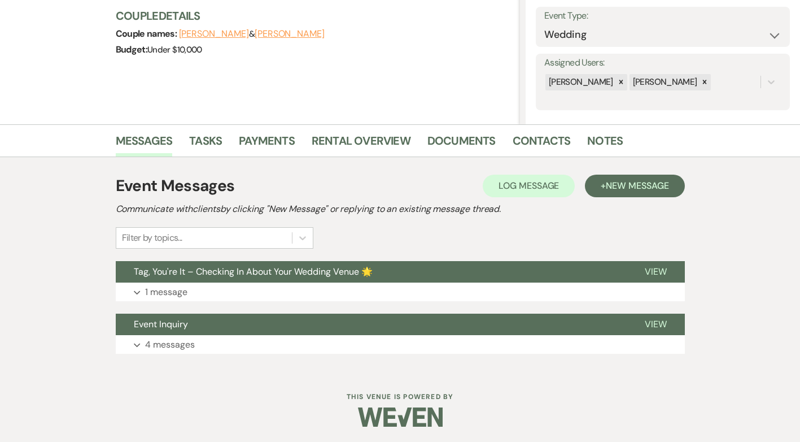
scroll to position [161, 0]
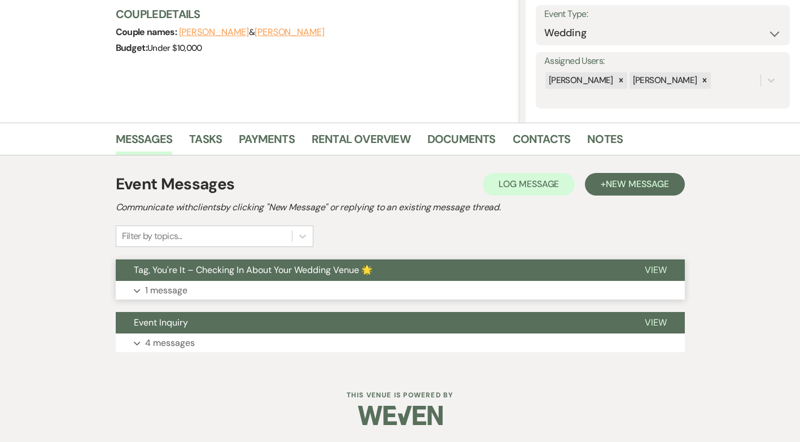
click at [174, 292] on p "1 message" at bounding box center [166, 290] width 42 height 15
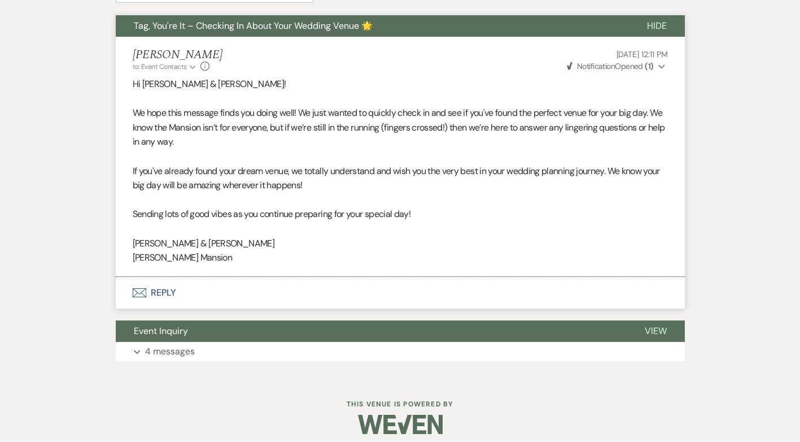
scroll to position [414, 0]
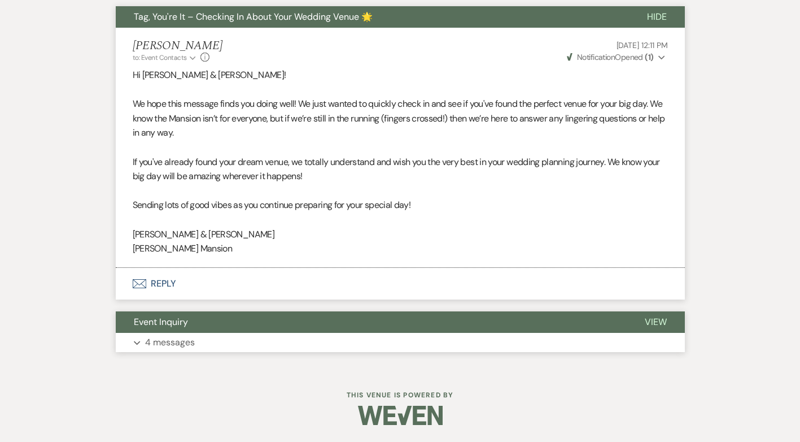
click at [179, 343] on p "4 messages" at bounding box center [170, 342] width 50 height 15
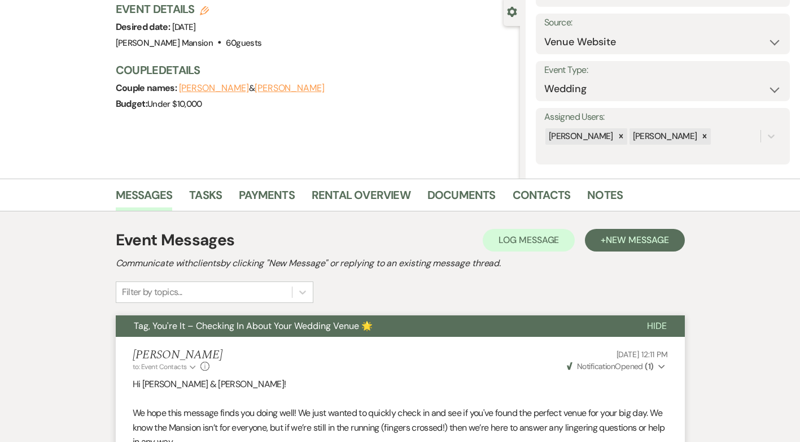
scroll to position [0, 0]
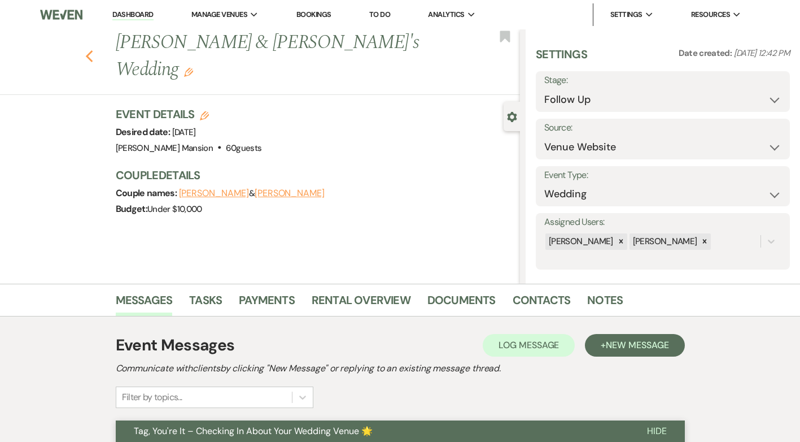
click at [93, 50] on use "button" at bounding box center [88, 56] width 7 height 12
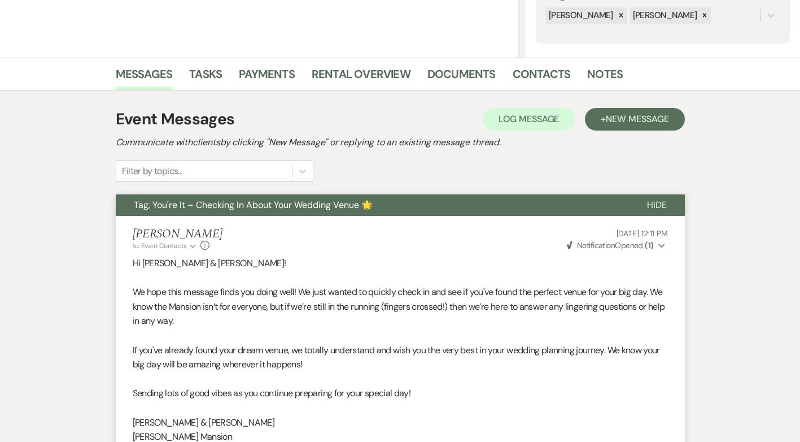
select select "9"
select select "8"
select select "2"
select select "8"
select select "5"
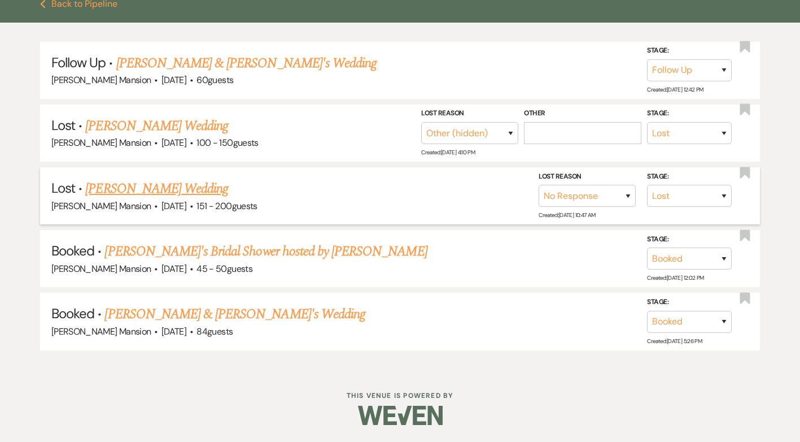
scroll to position [0, 0]
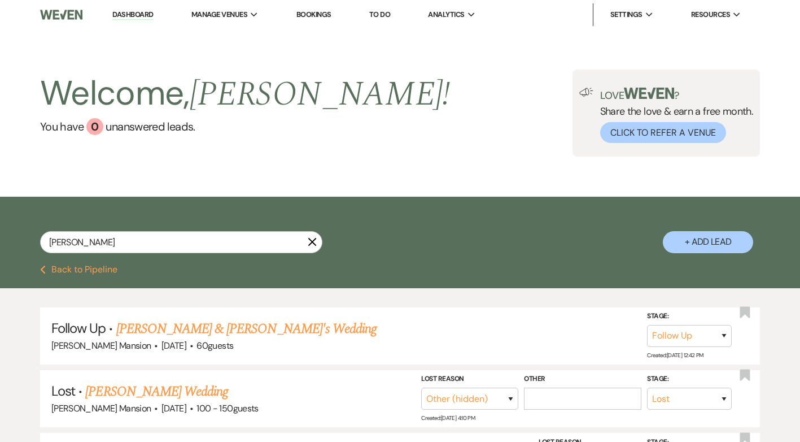
click at [123, 14] on link "Dashboard" at bounding box center [132, 15] width 41 height 11
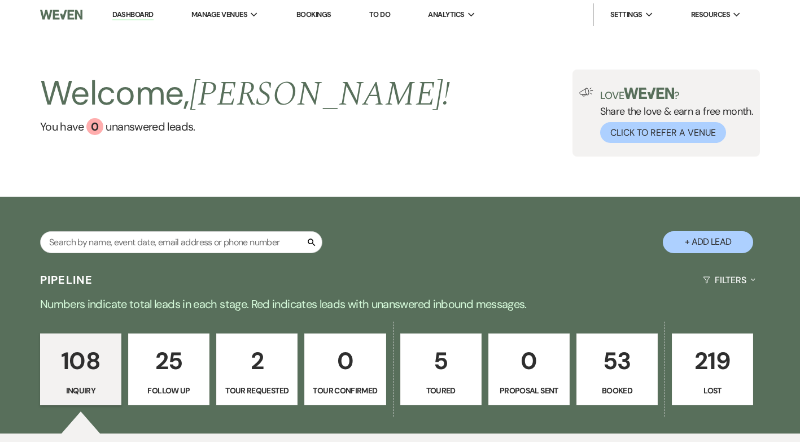
click at [452, 388] on p "Toured" at bounding box center [441, 390] width 67 height 12
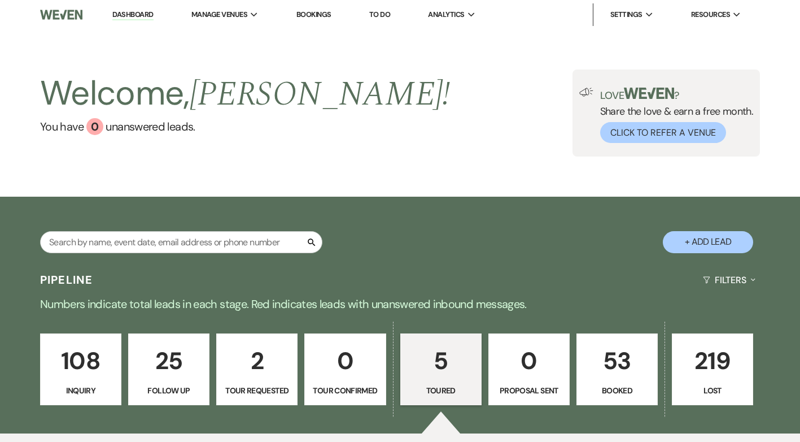
select select "5"
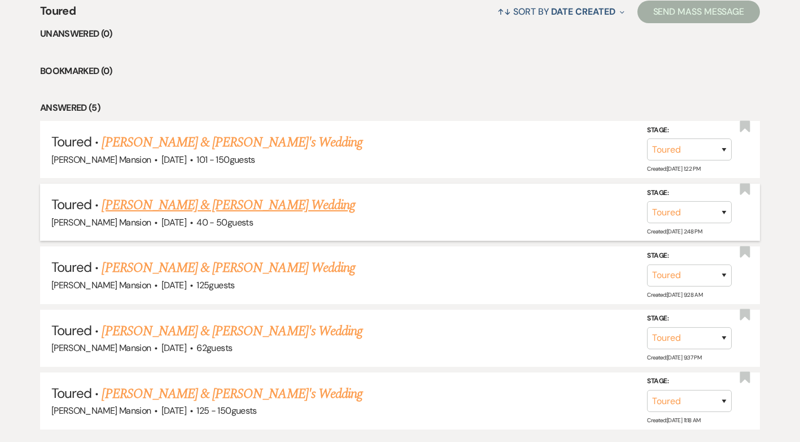
scroll to position [452, 0]
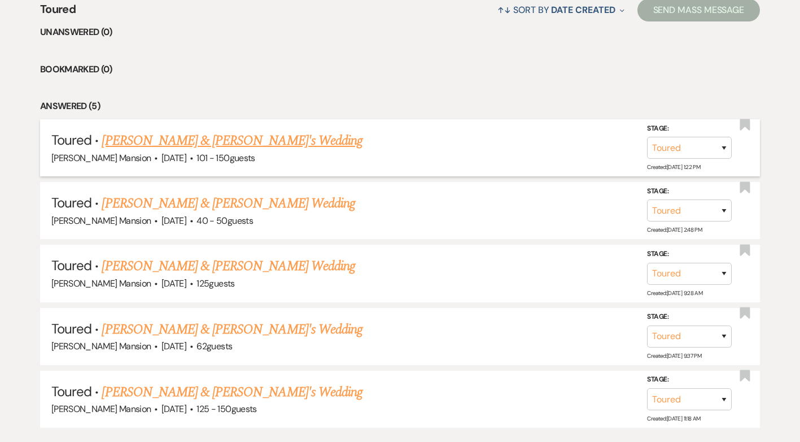
click at [188, 139] on link "Jillian Zafirs & Fiance's Wedding" at bounding box center [232, 140] width 261 height 20
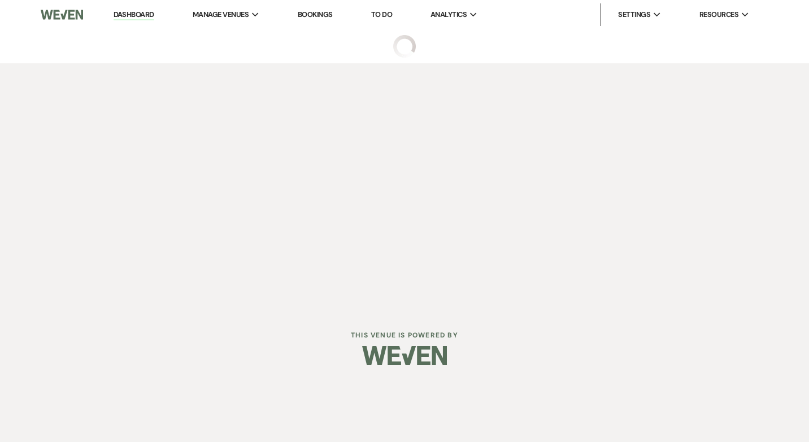
select select "5"
select select "2"
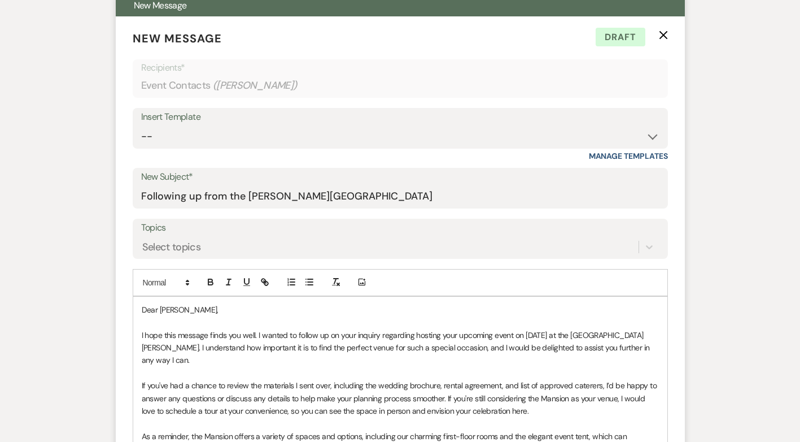
scroll to position [286, 0]
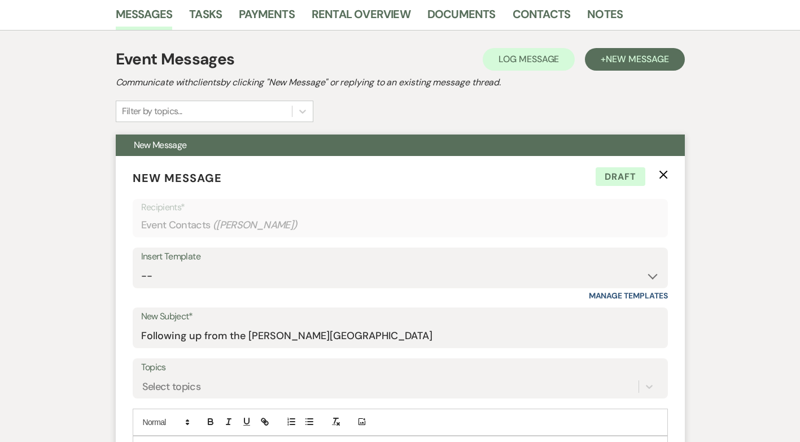
click at [660, 172] on icon "X" at bounding box center [663, 174] width 9 height 9
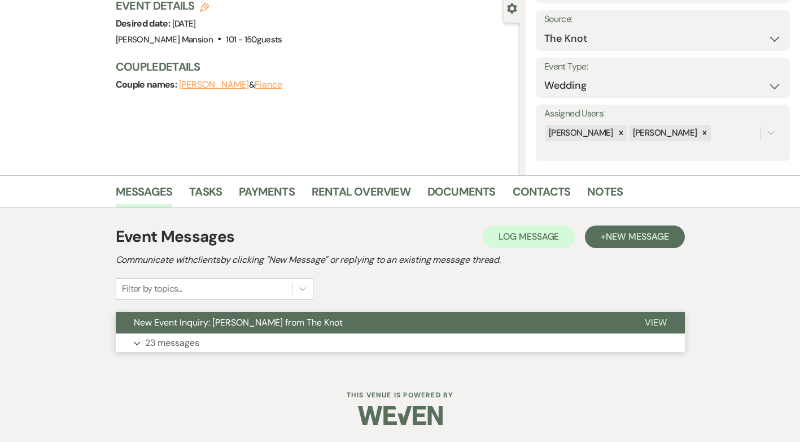
click at [185, 344] on p "23 messages" at bounding box center [172, 342] width 54 height 15
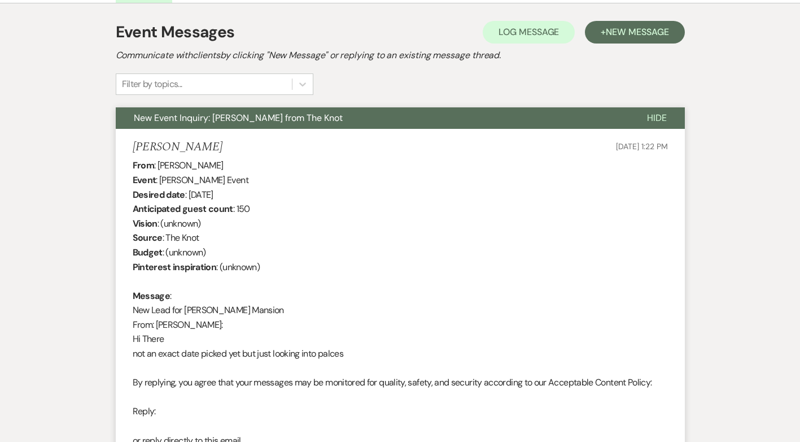
scroll to position [0, 0]
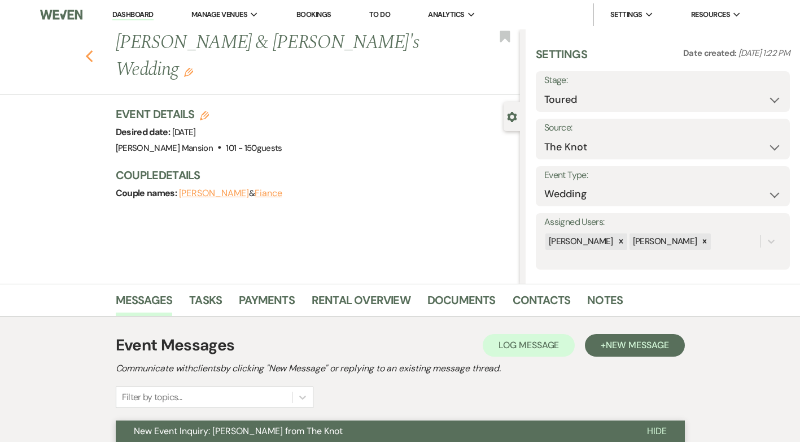
click at [94, 50] on icon "Previous" at bounding box center [89, 57] width 8 height 14
select select "5"
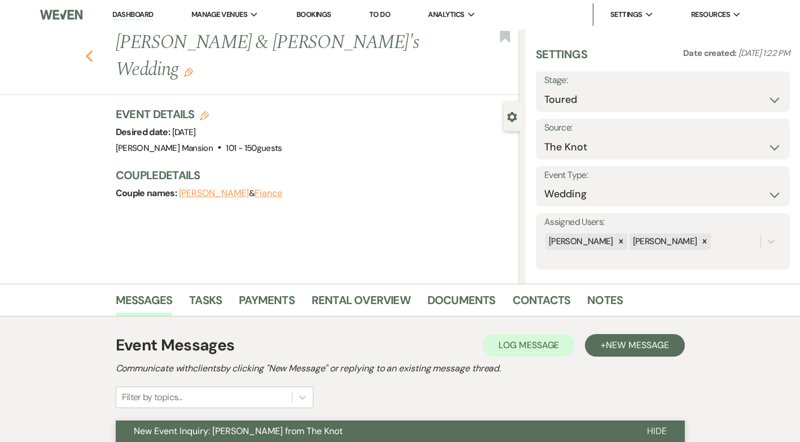
select select "5"
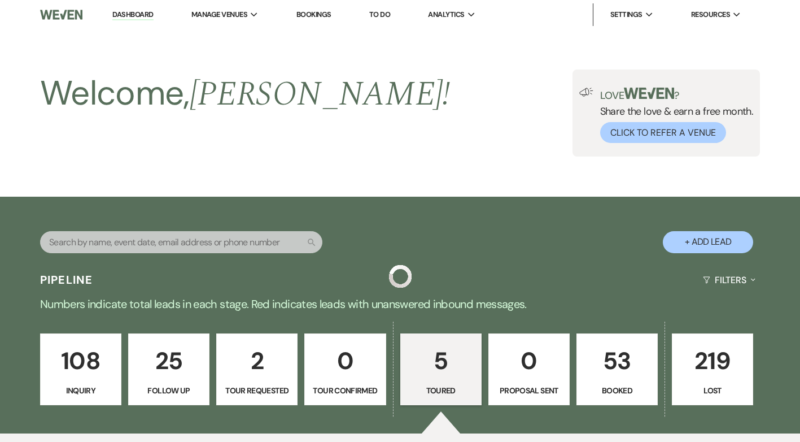
scroll to position [452, 0]
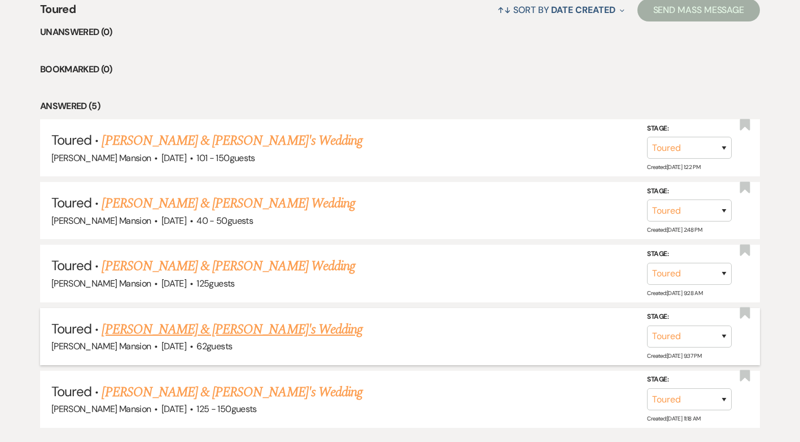
click at [212, 334] on link "Katherine Schirpke & Jonathan's Wedding" at bounding box center [232, 329] width 261 height 20
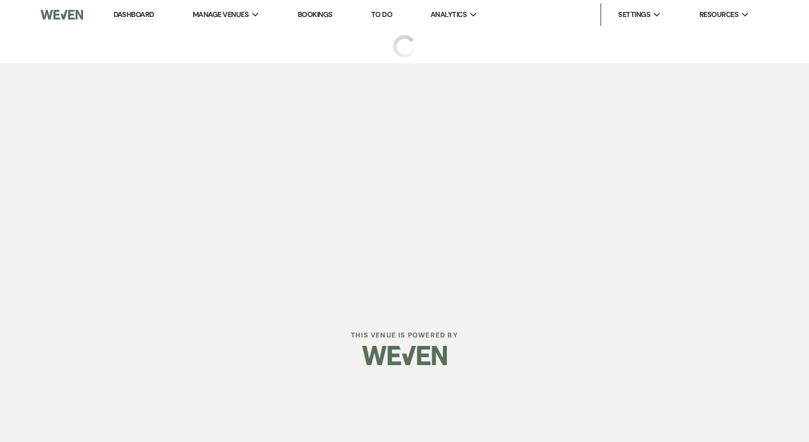
select select "5"
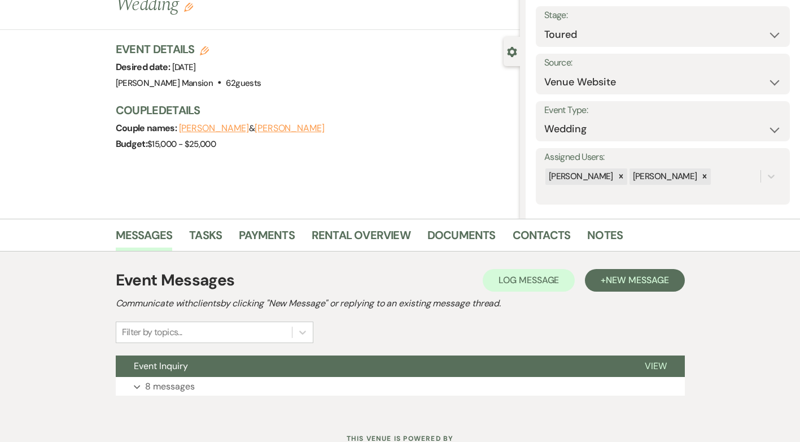
scroll to position [108, 0]
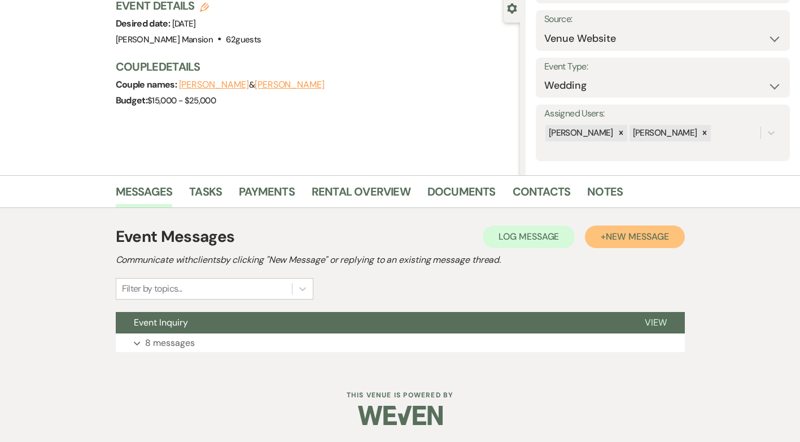
click at [661, 241] on span "New Message" at bounding box center [637, 236] width 63 height 12
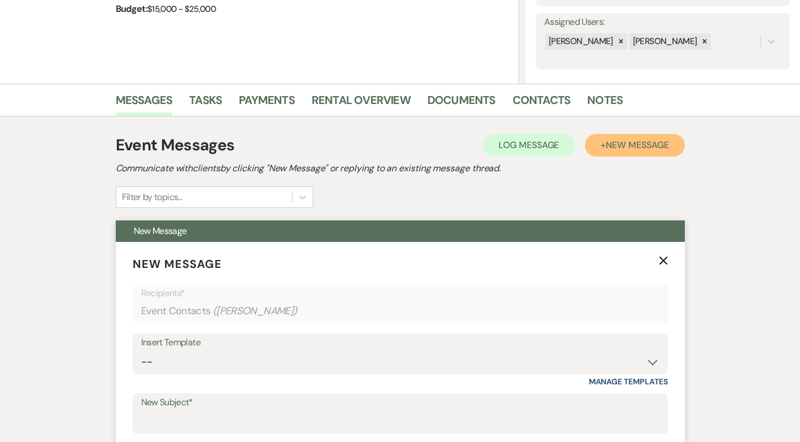
scroll to position [447, 0]
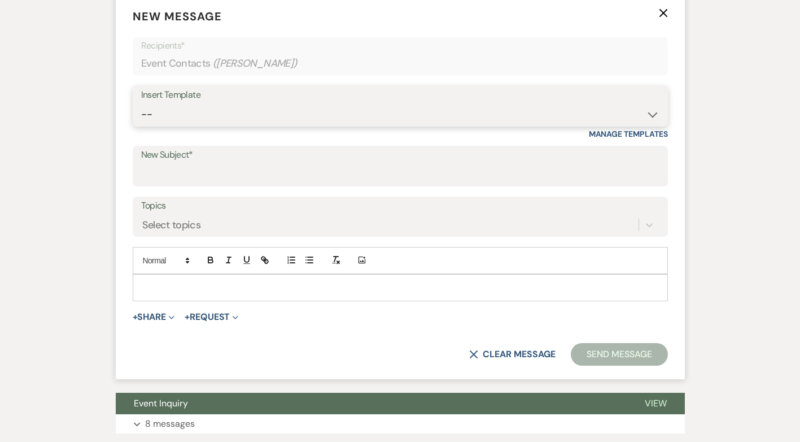
click at [657, 111] on select "-- Initial Inquiry Response Tour Request Response Follow Up Contract (Pre-Booke…" at bounding box center [400, 114] width 518 height 22
select select "5055"
click at [141, 103] on select "-- Initial Inquiry Response Tour Request Response Follow Up Contract (Pre-Booke…" at bounding box center [400, 114] width 518 height 22
type input "Tag, You're It – Checking In About Your Wedding Venue 🌟"
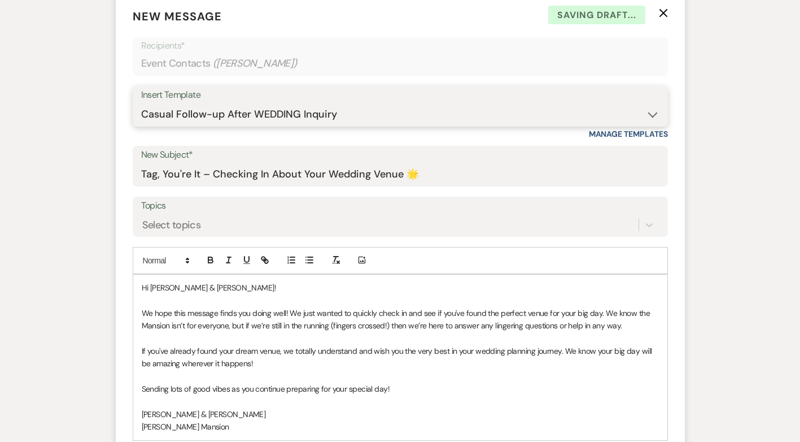
scroll to position [504, 0]
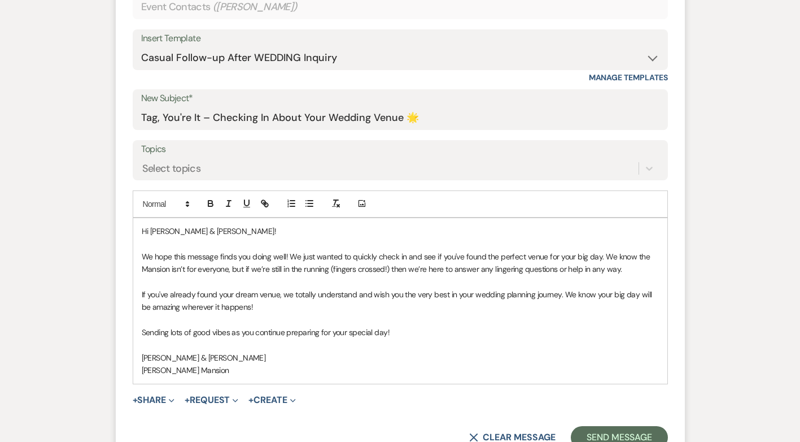
click at [207, 233] on p "Hi Jonathan & Smith!" at bounding box center [400, 231] width 517 height 12
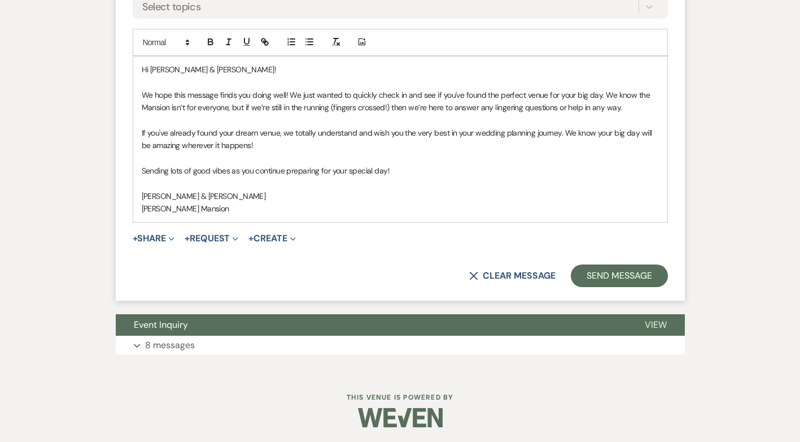
scroll to position [667, 0]
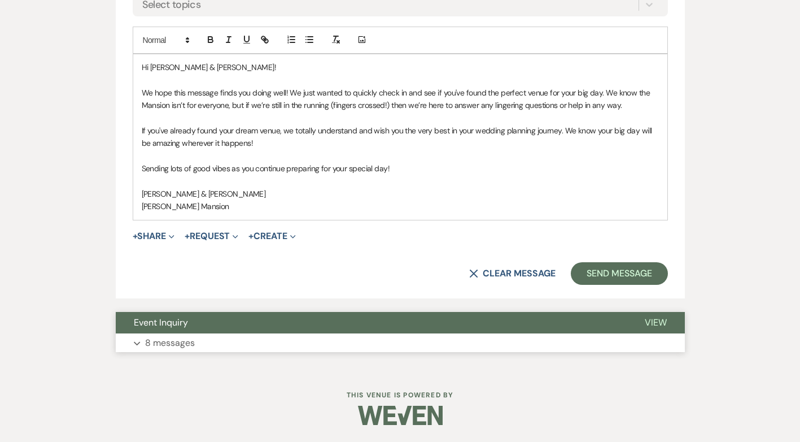
click at [153, 347] on p "8 messages" at bounding box center [170, 342] width 50 height 15
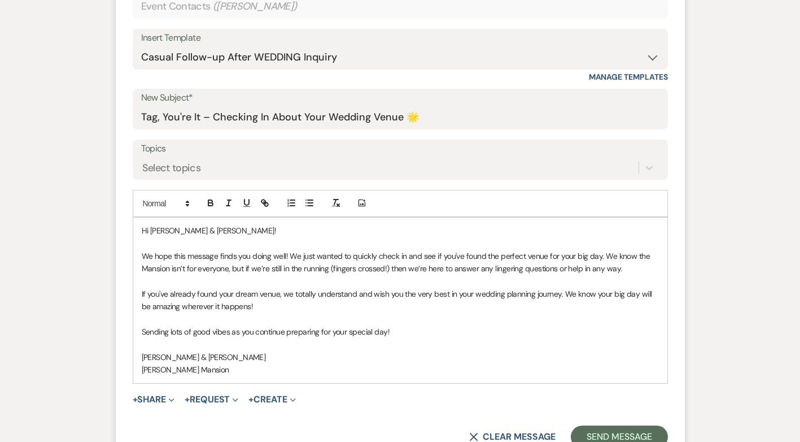
scroll to position [565, 0]
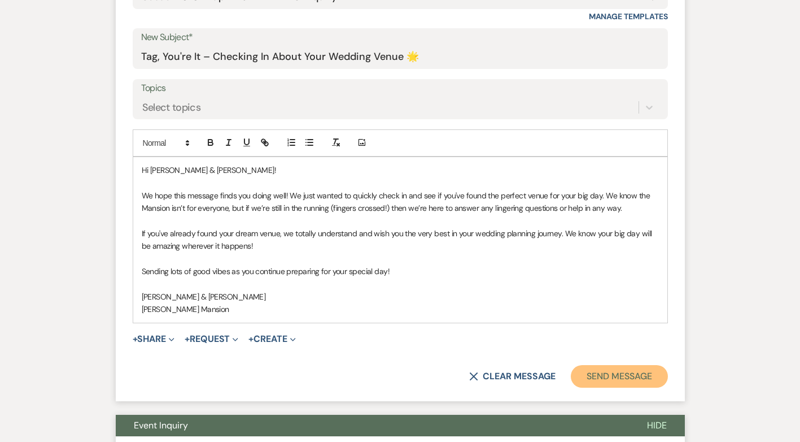
click at [614, 376] on button "Send Message" at bounding box center [619, 376] width 97 height 23
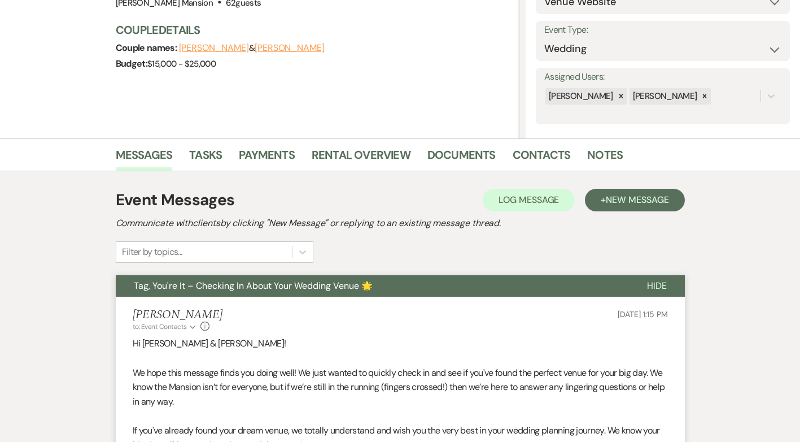
scroll to position [0, 0]
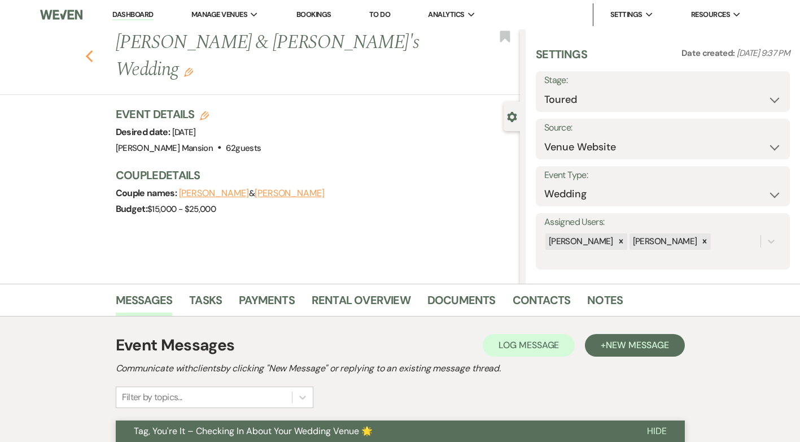
click at [94, 50] on icon "Previous" at bounding box center [89, 57] width 8 height 14
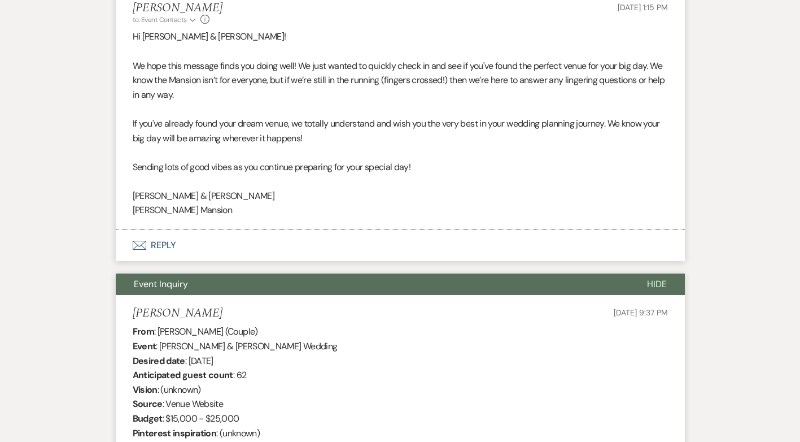
select select "5"
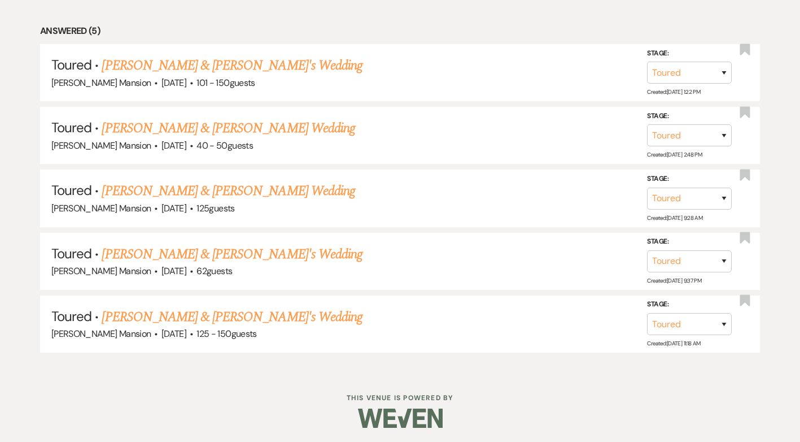
scroll to position [530, 0]
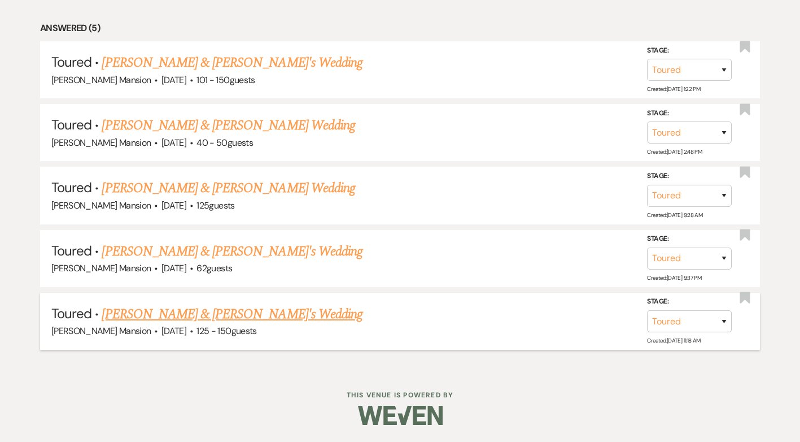
click at [226, 315] on link "Yasmine Childs & Fiance's Wedding" at bounding box center [232, 314] width 261 height 20
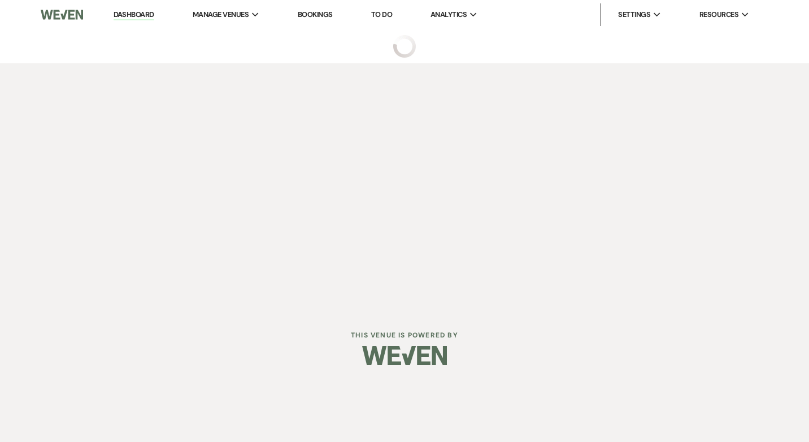
select select "5"
select select "4"
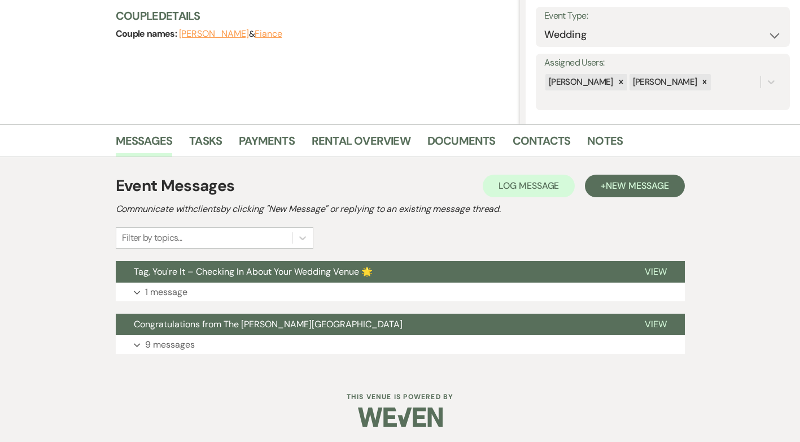
scroll to position [161, 0]
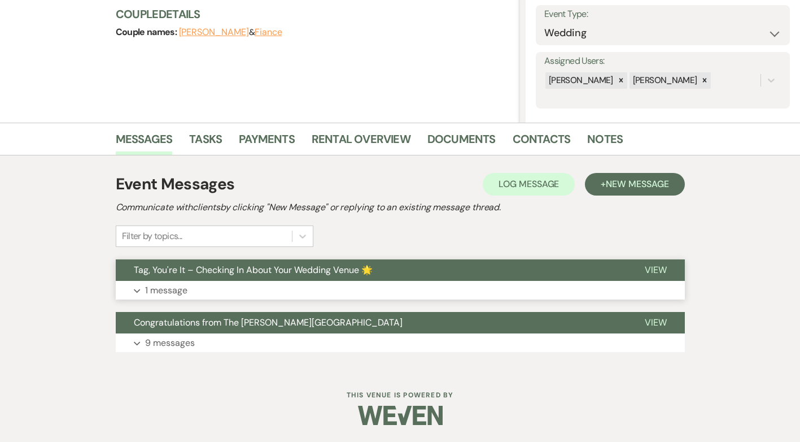
click at [655, 269] on span "View" at bounding box center [656, 270] width 22 height 12
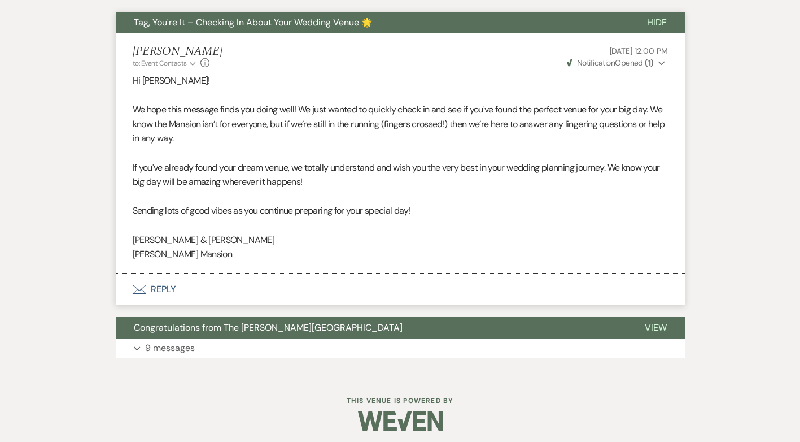
scroll to position [414, 0]
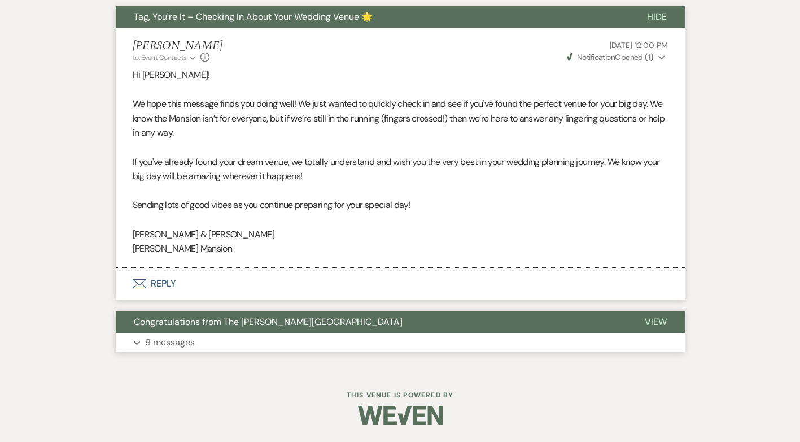
click at [168, 344] on p "9 messages" at bounding box center [170, 342] width 50 height 15
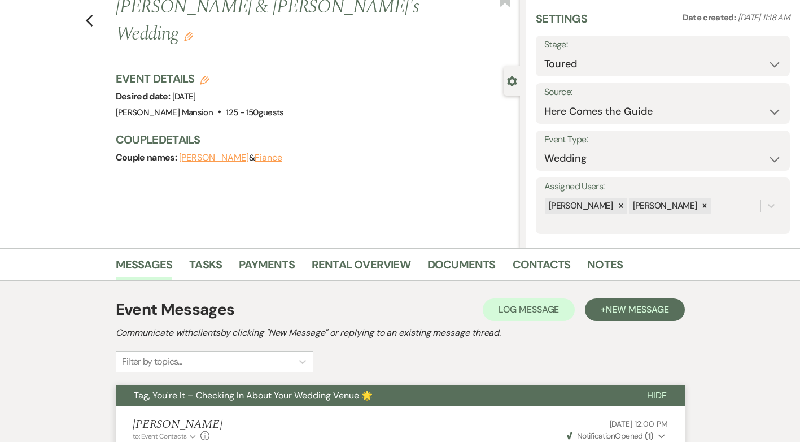
scroll to position [0, 0]
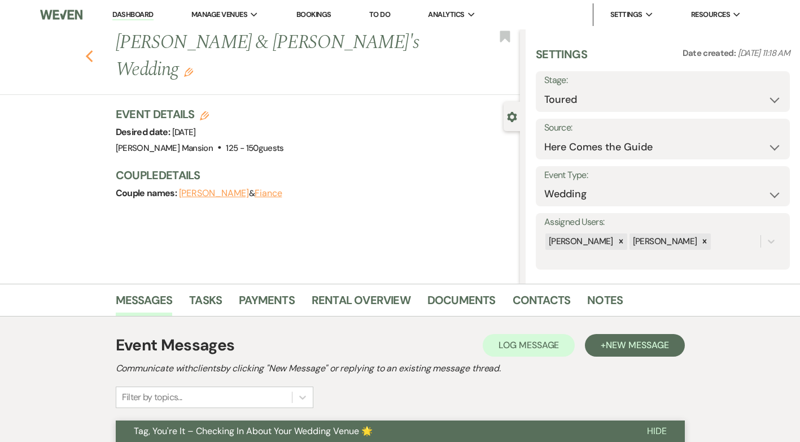
click at [90, 50] on icon "Previous" at bounding box center [89, 57] width 8 height 14
select select "5"
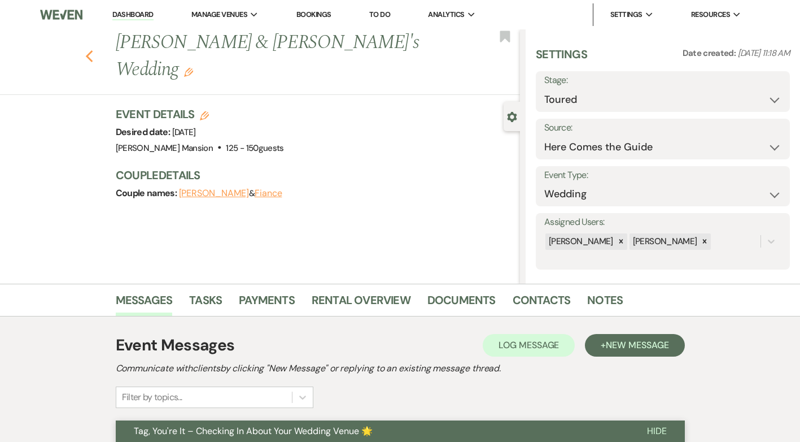
select select "5"
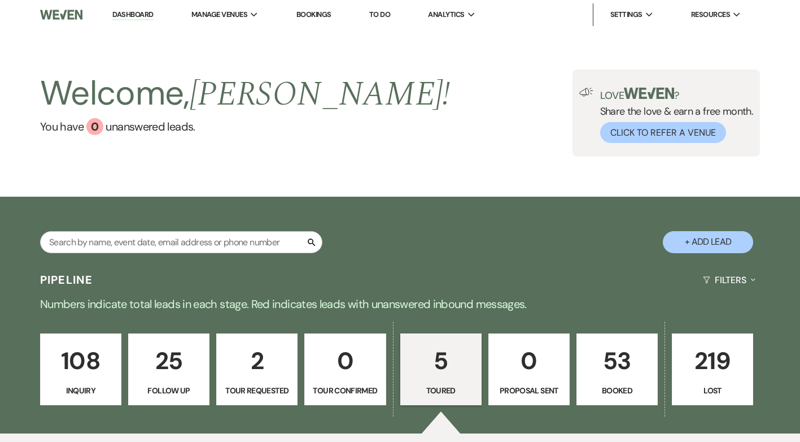
click at [77, 376] on p "108" at bounding box center [80, 361] width 67 height 38
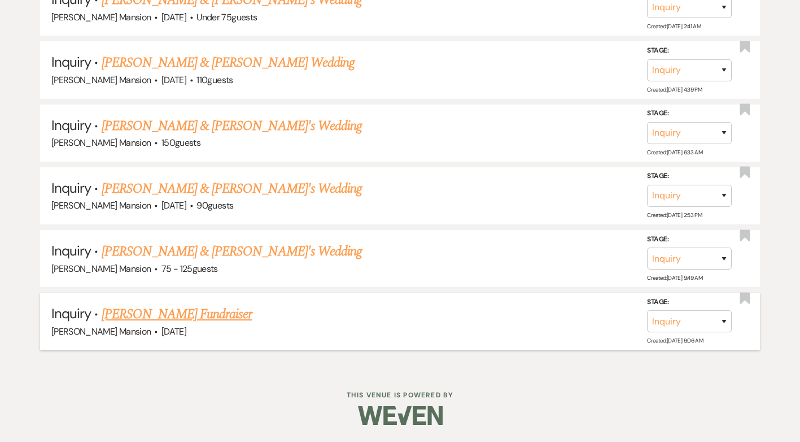
click at [167, 314] on link "Melissa Corey's Fundraiser" at bounding box center [177, 314] width 151 height 20
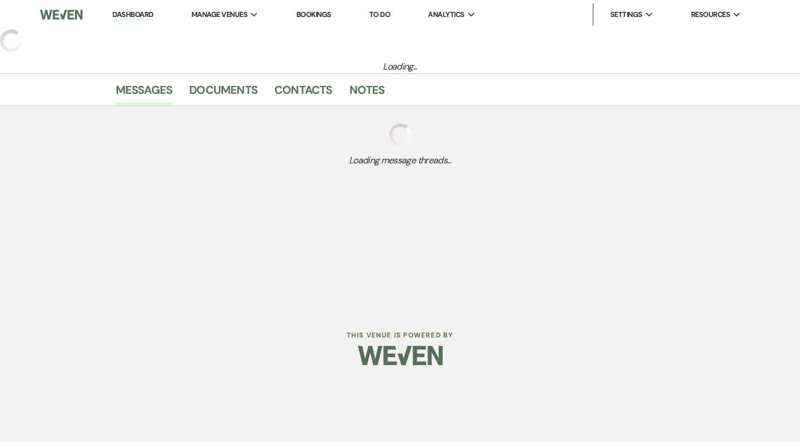
select select "5"
select select "20"
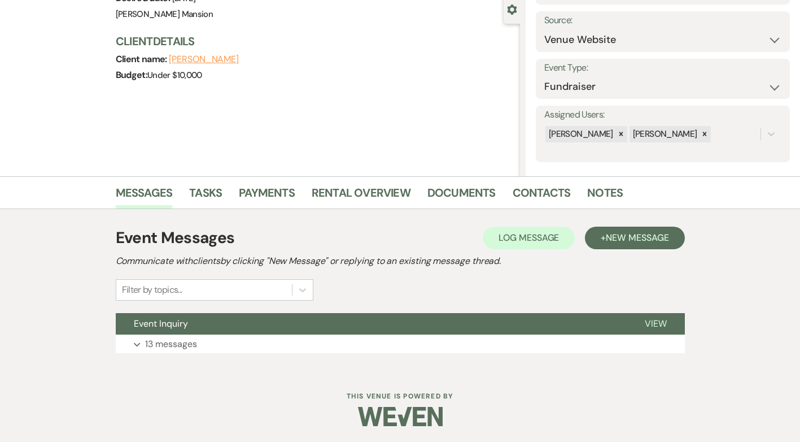
scroll to position [108, 0]
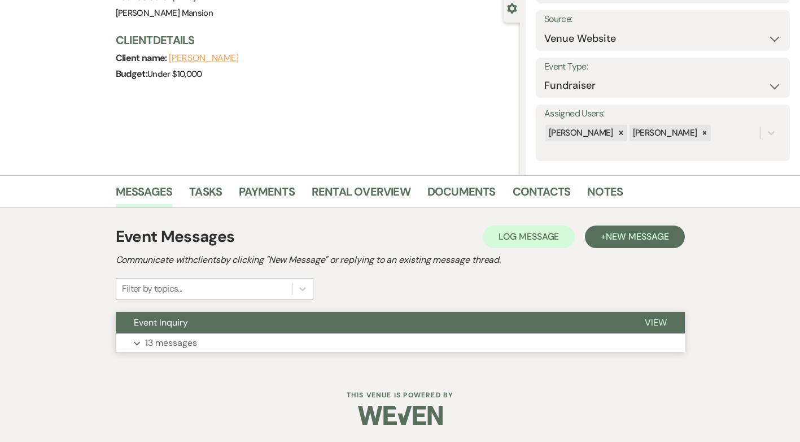
click at [151, 344] on p "13 messages" at bounding box center [171, 342] width 52 height 15
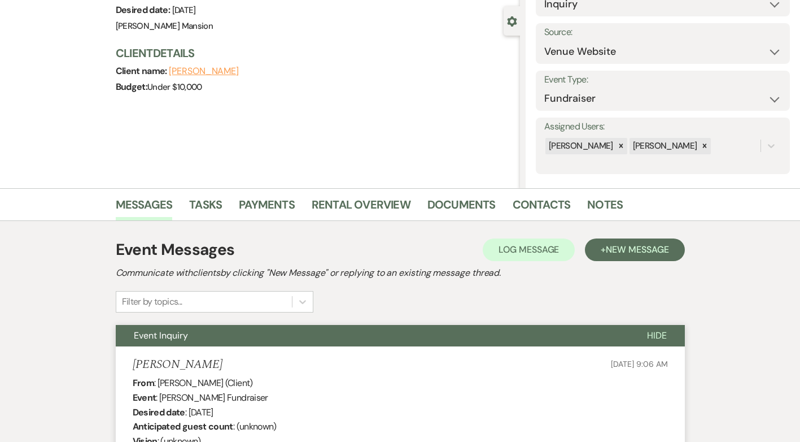
scroll to position [0, 0]
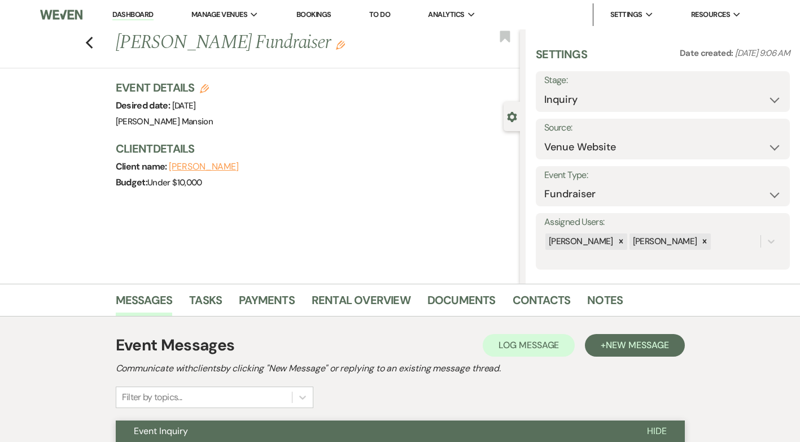
click at [99, 47] on div "Previous Melissa Corey's Fundraiser Edit Bookmark" at bounding box center [257, 48] width 526 height 39
click at [89, 41] on div "Previous Melissa Corey's Fundraiser Edit Bookmark" at bounding box center [257, 48] width 526 height 39
click at [94, 42] on icon "Previous" at bounding box center [89, 43] width 8 height 14
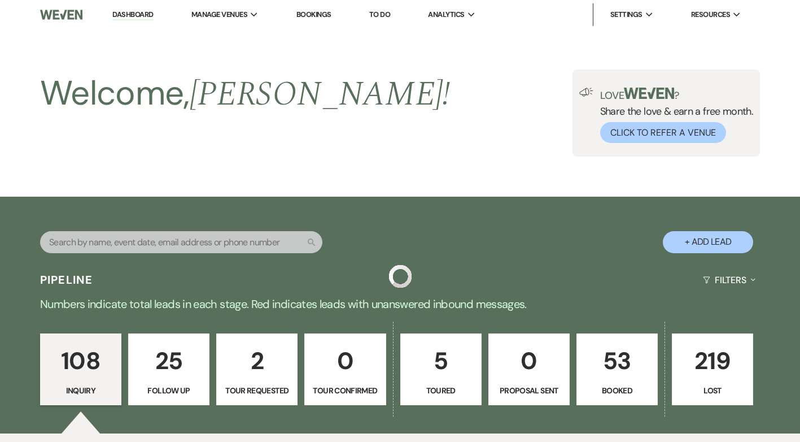
scroll to position [6996, 0]
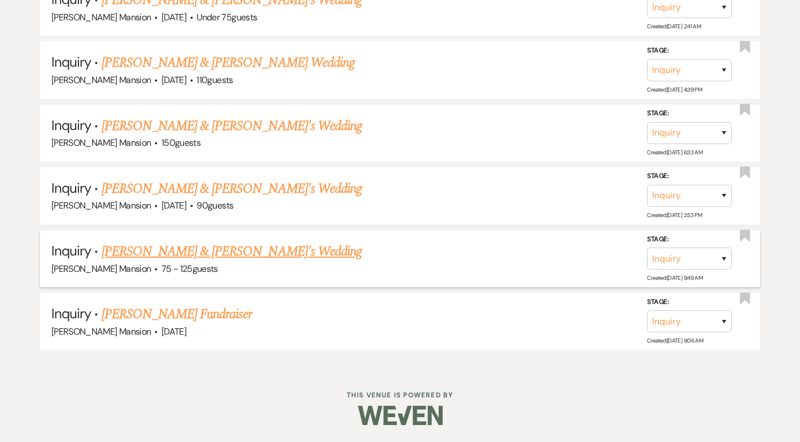
click at [161, 253] on link "[PERSON_NAME] & [PERSON_NAME]'s Wedding" at bounding box center [232, 251] width 261 height 20
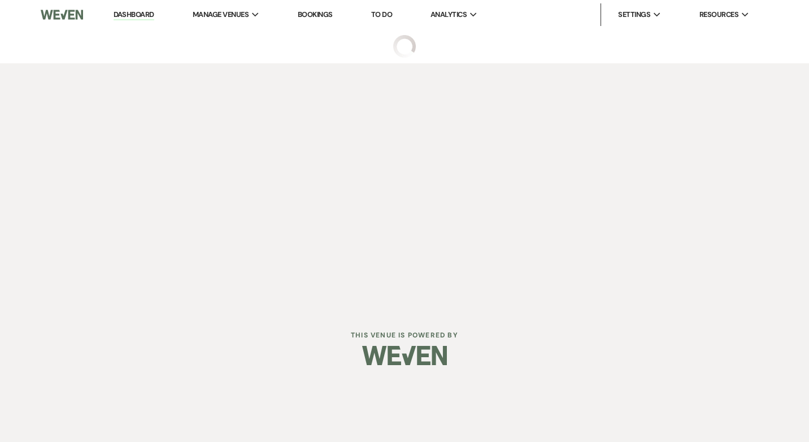
select select "3"
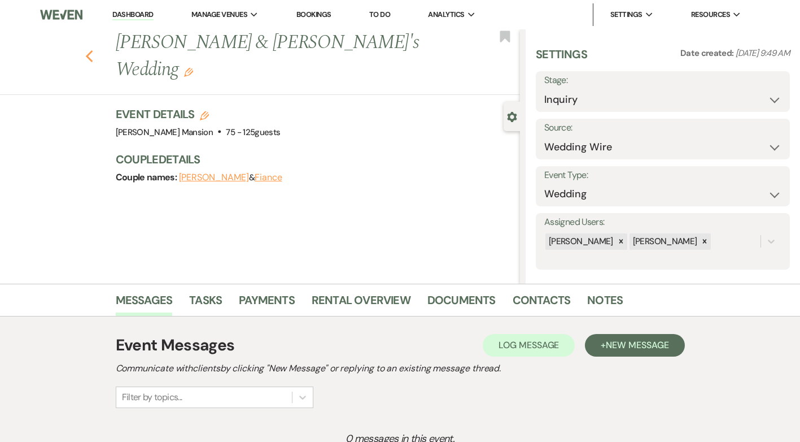
click at [94, 50] on icon "Previous" at bounding box center [89, 57] width 8 height 14
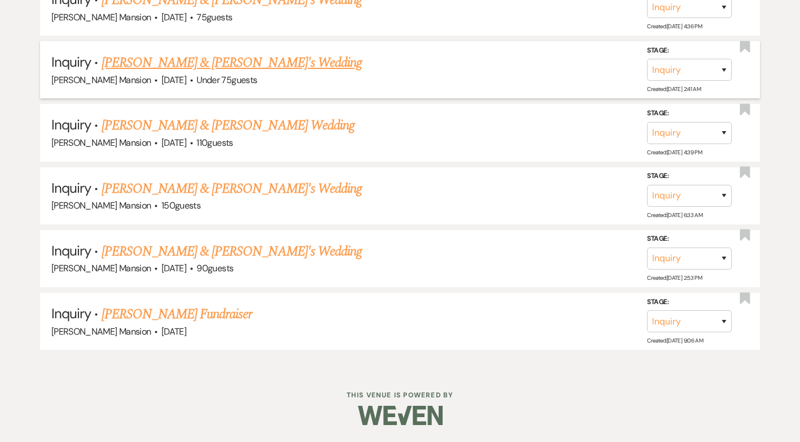
scroll to position [6933, 0]
click at [162, 249] on link "[PERSON_NAME] & [PERSON_NAME]'s Wedding" at bounding box center [232, 251] width 261 height 20
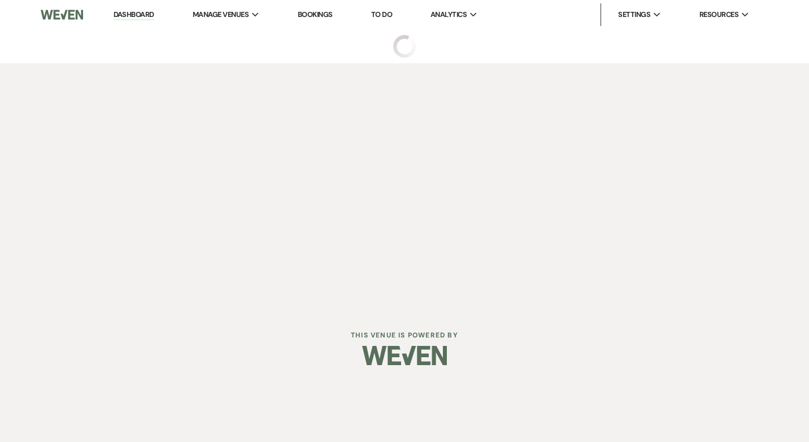
select select "5"
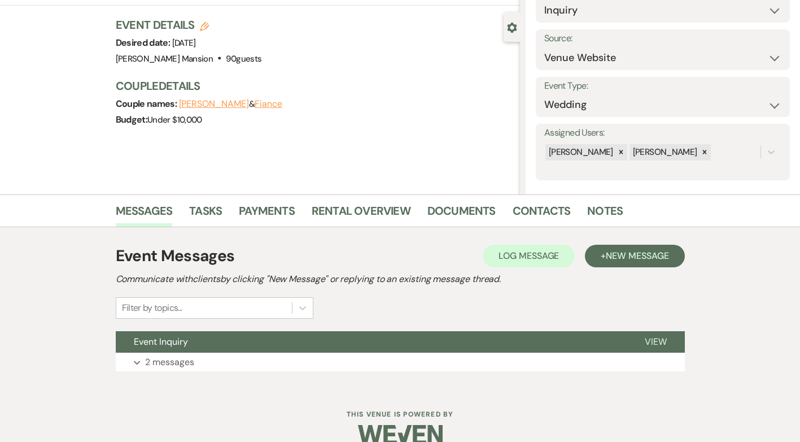
scroll to position [108, 0]
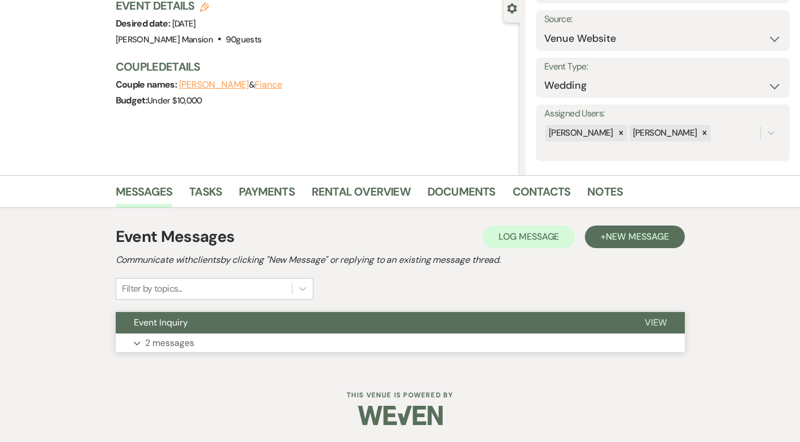
click at [138, 341] on icon "Expand" at bounding box center [137, 343] width 7 height 5
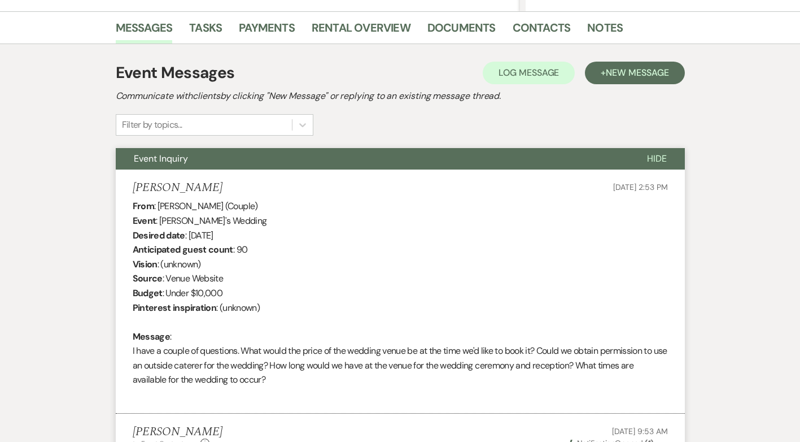
scroll to position [252, 0]
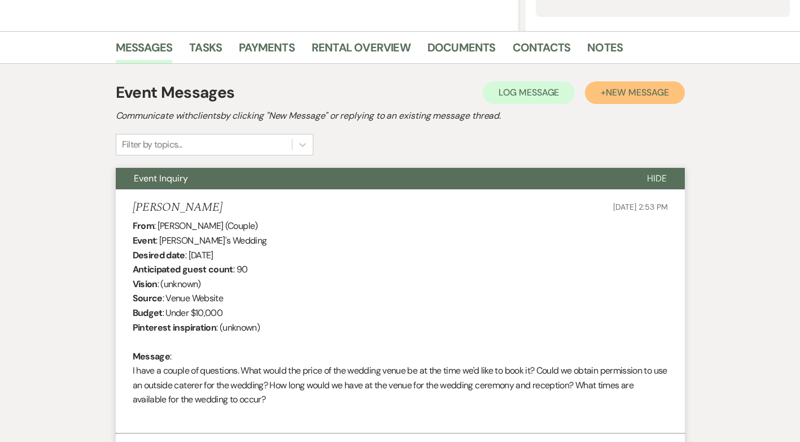
click at [619, 94] on span "New Message" at bounding box center [637, 92] width 63 height 12
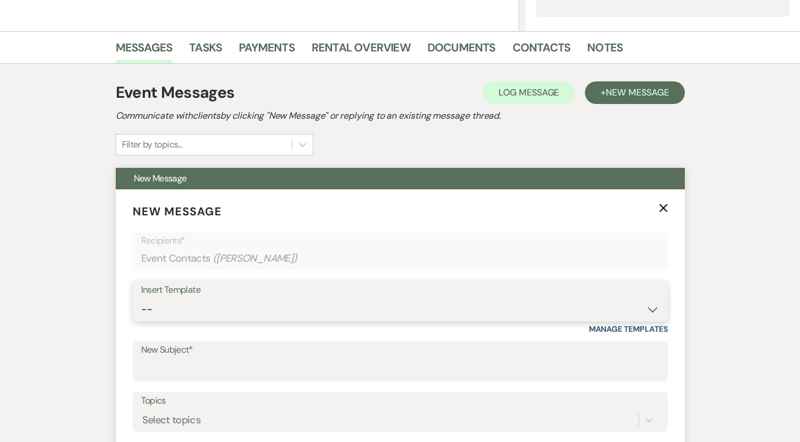
click at [641, 314] on select "-- Initial Inquiry Response Tour Request Response Follow Up Contract (Pre-Booke…" at bounding box center [400, 309] width 518 height 22
select select "4614"
click at [141, 298] on select "-- Initial Inquiry Response Tour Request Response Follow Up Contract (Pre-Booke…" at bounding box center [400, 309] width 518 height 22
type input "Following up from the Asa Waters Mansion"
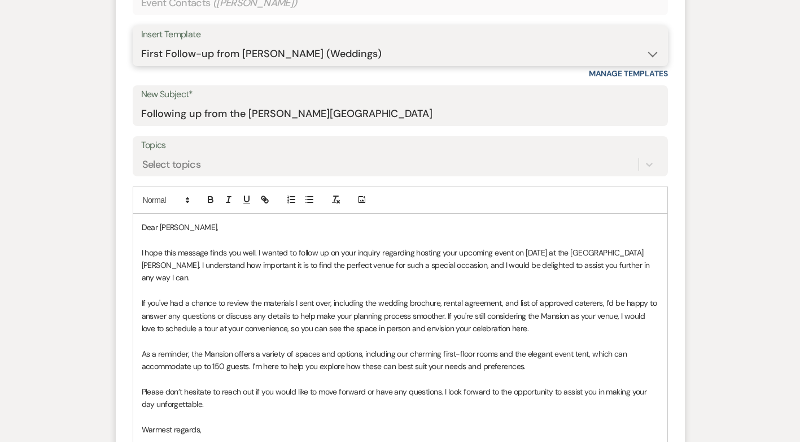
scroll to position [508, 0]
click at [186, 227] on p "Dear Vanessa," at bounding box center [400, 226] width 517 height 12
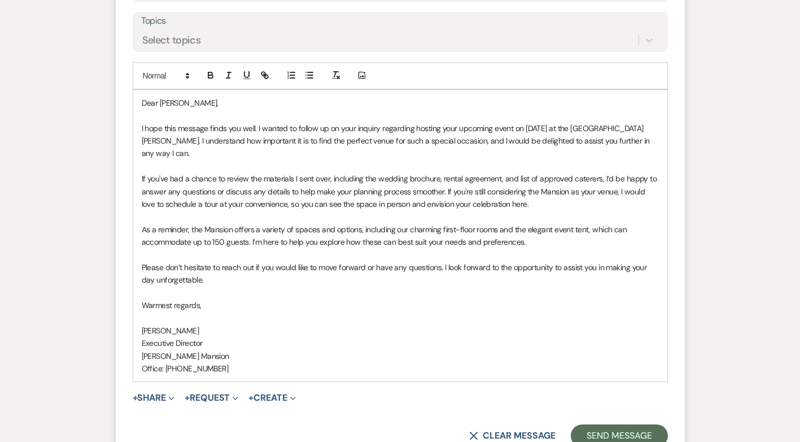
scroll to position [678, 0]
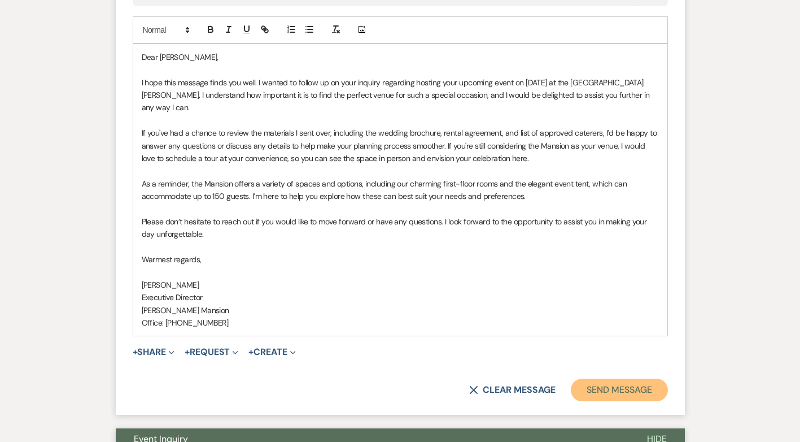
click at [598, 390] on button "Send Message" at bounding box center [619, 389] width 97 height 23
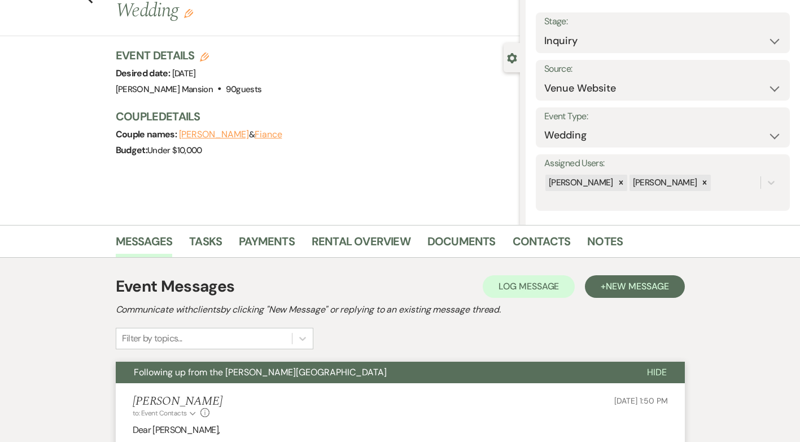
scroll to position [0, 0]
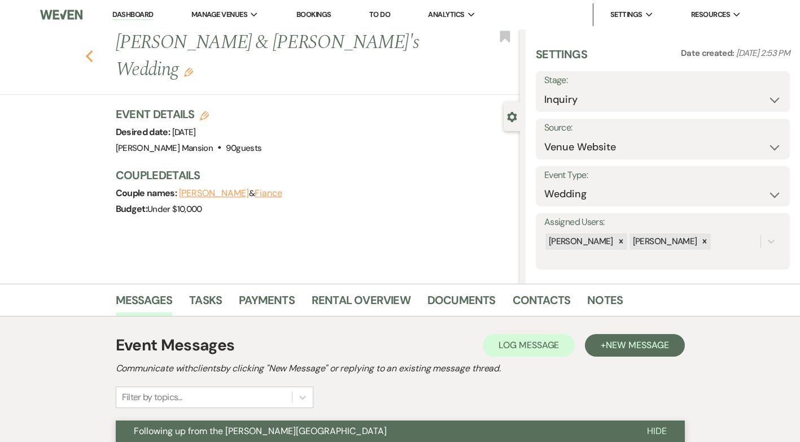
click at [94, 50] on icon "Previous" at bounding box center [89, 57] width 8 height 14
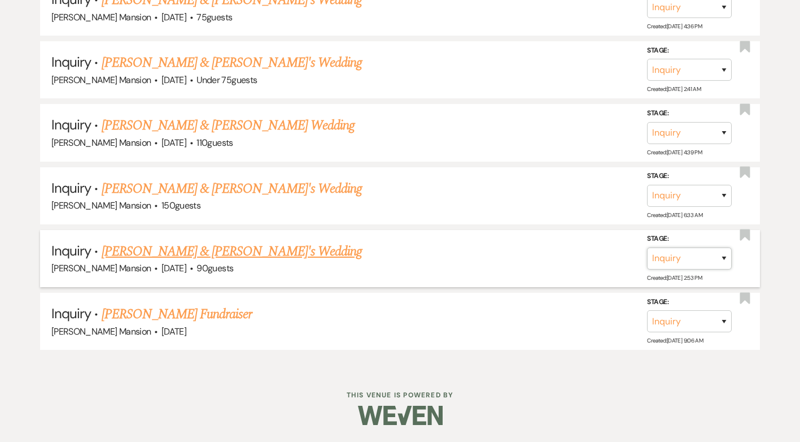
click at [727, 259] on select "Inquiry Follow Up Tour Requested Tour Confirmed Toured Proposal Sent Booked Lost" at bounding box center [689, 258] width 85 height 22
select select "9"
click at [647, 247] on select "Inquiry Follow Up Tour Requested Tour Confirmed Toured Proposal Sent Booked Lost" at bounding box center [689, 258] width 85 height 22
click at [720, 255] on button "Save" at bounding box center [709, 258] width 56 height 23
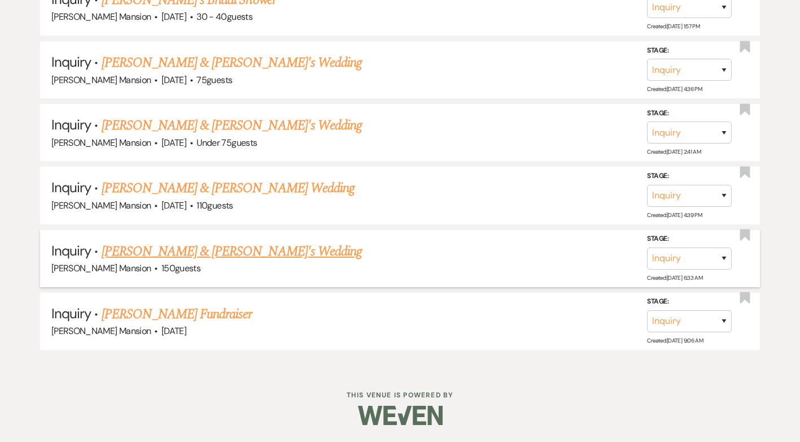
click at [230, 251] on link "[PERSON_NAME] & [PERSON_NAME]'s Wedding" at bounding box center [232, 251] width 261 height 20
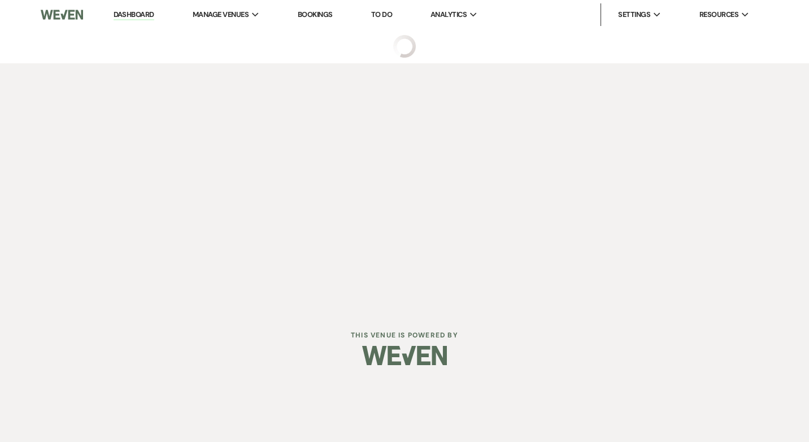
select select "4"
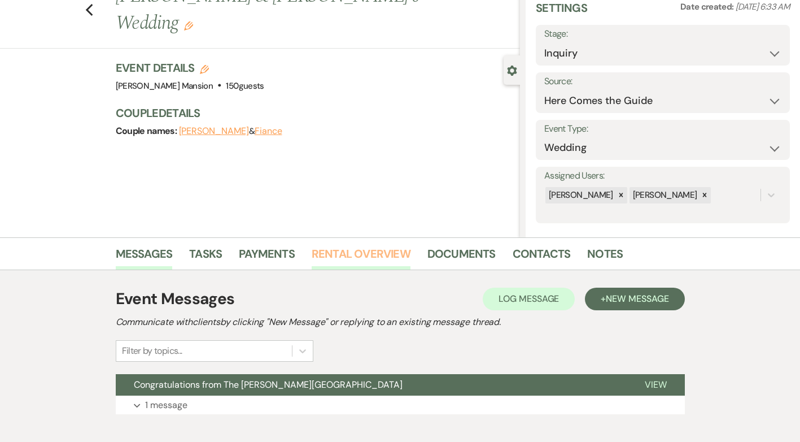
scroll to position [108, 0]
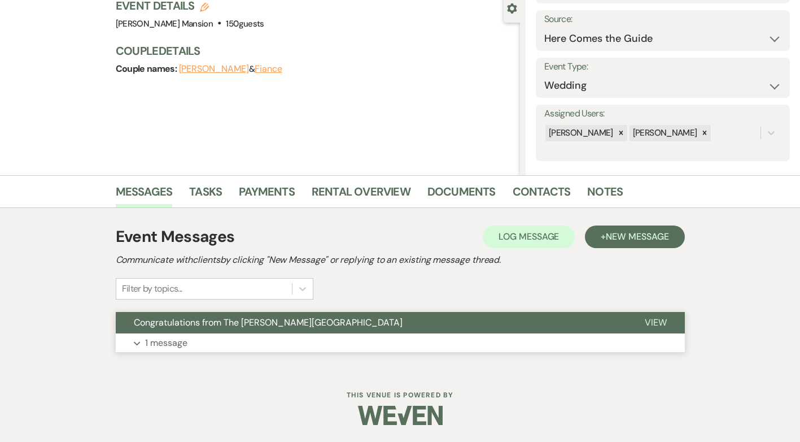
click at [161, 344] on p "1 message" at bounding box center [166, 342] width 42 height 15
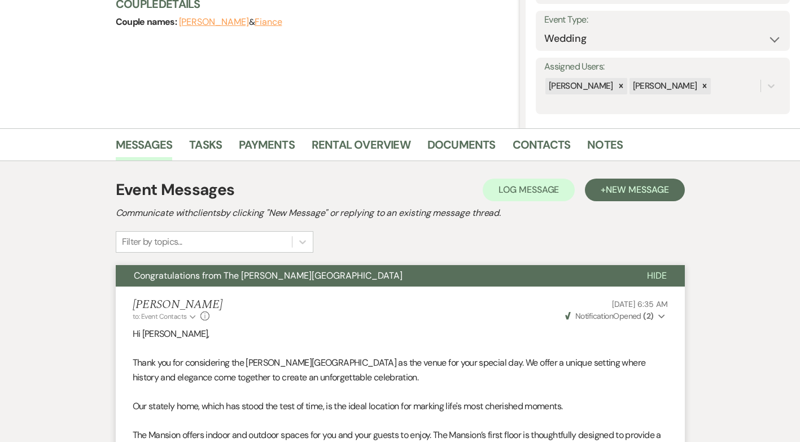
scroll to position [0, 0]
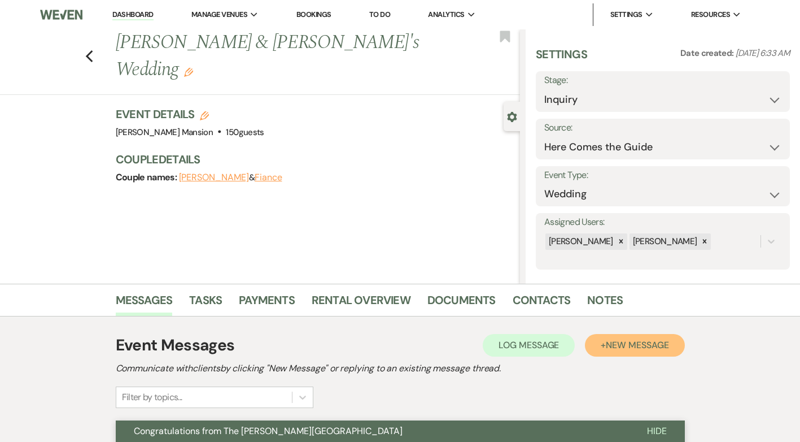
click at [639, 348] on span "New Message" at bounding box center [637, 345] width 63 height 12
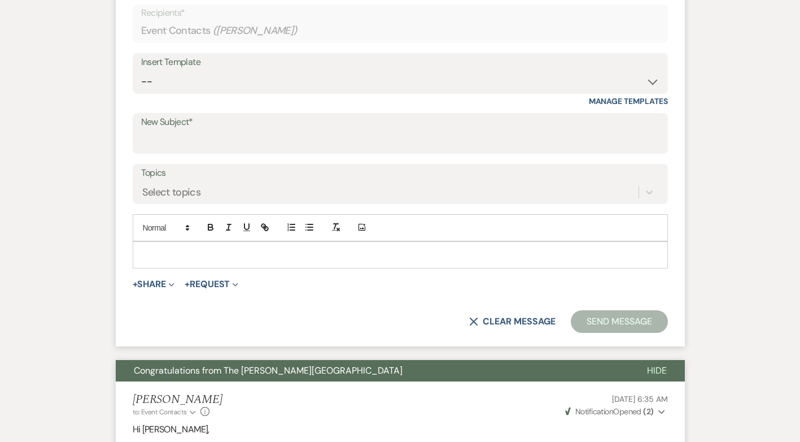
scroll to position [508, 0]
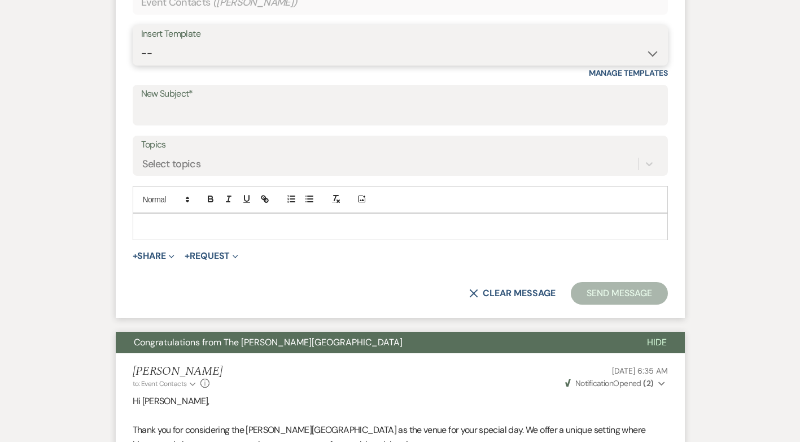
click at [652, 50] on select "-- Initial Inquiry Response Tour Request Response Follow Up Contract (Pre-Booke…" at bounding box center [400, 53] width 518 height 22
select select "4614"
click at [141, 42] on select "-- Initial Inquiry Response Tour Request Response Follow Up Contract (Pre-Booke…" at bounding box center [400, 53] width 518 height 22
type input "Following up from the Asa Waters Mansion"
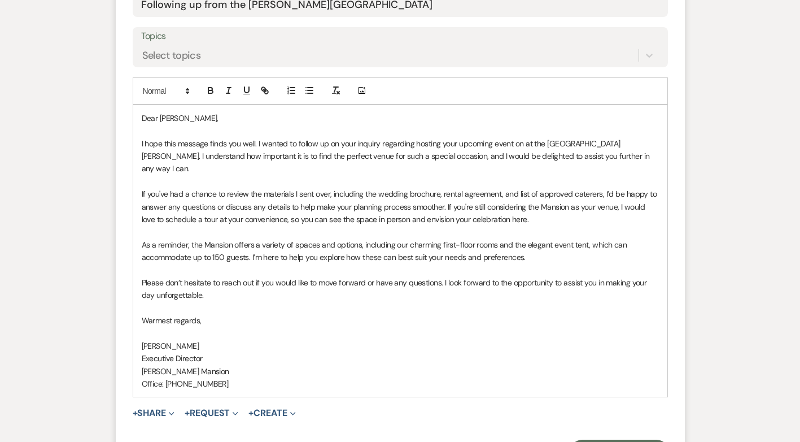
scroll to position [621, 0]
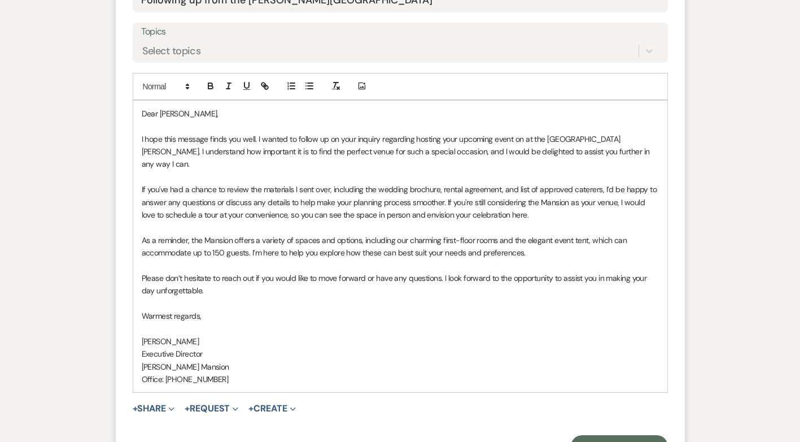
click at [185, 115] on p "Dear Vanessa," at bounding box center [400, 113] width 517 height 12
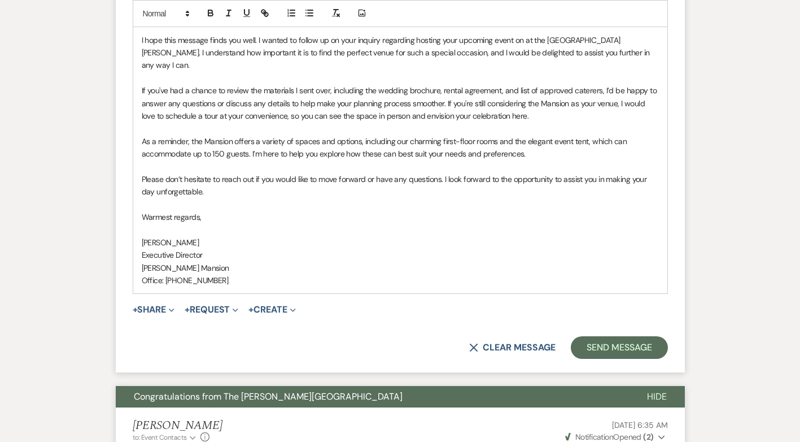
scroll to position [734, 0]
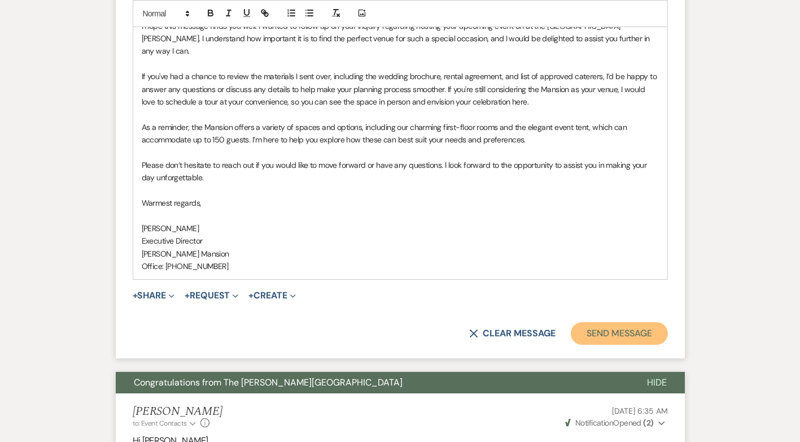
click at [614, 322] on button "Send Message" at bounding box center [619, 333] width 97 height 23
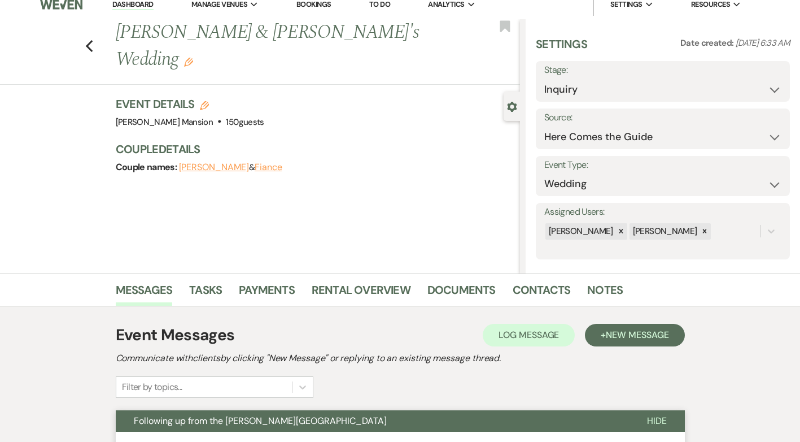
scroll to position [0, 0]
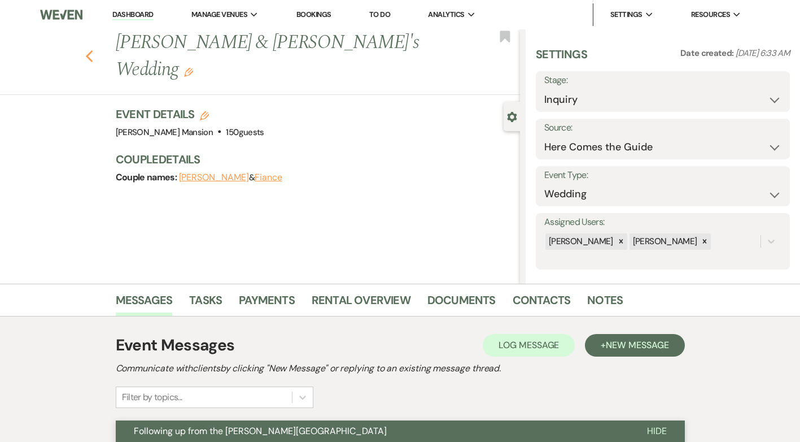
click at [94, 50] on icon "Previous" at bounding box center [89, 57] width 8 height 14
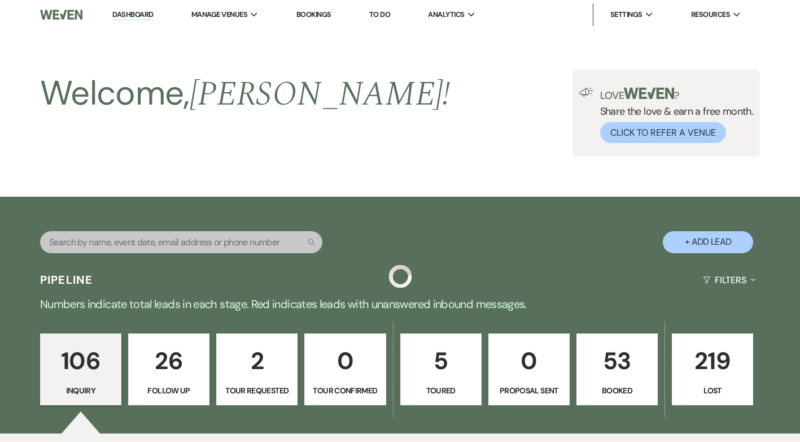
scroll to position [6870, 0]
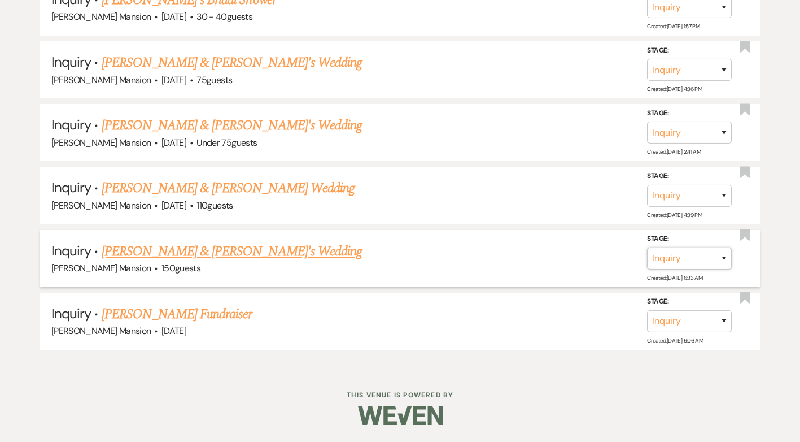
click at [727, 255] on select "Inquiry Follow Up Tour Requested Tour Confirmed Toured Proposal Sent Booked Lost" at bounding box center [689, 258] width 85 height 22
select select "9"
click at [647, 247] on select "Inquiry Follow Up Tour Requested Tour Confirmed Toured Proposal Sent Booked Lost" at bounding box center [689, 258] width 85 height 22
click at [710, 257] on button "Save" at bounding box center [709, 258] width 56 height 23
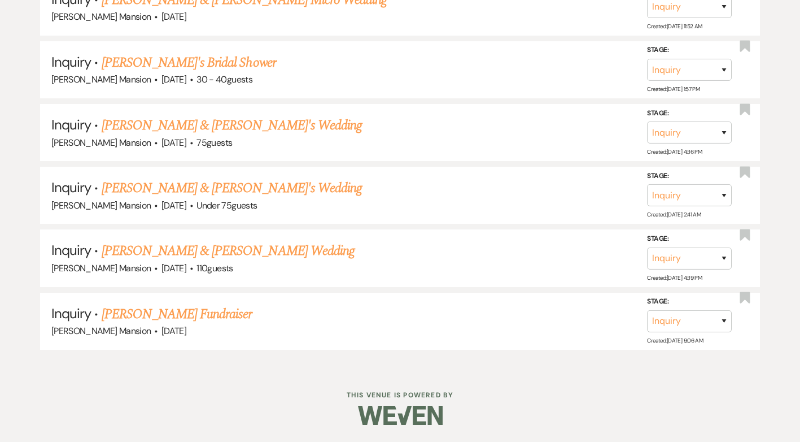
scroll to position [6808, 0]
click at [135, 251] on link "[PERSON_NAME] & [PERSON_NAME] Wedding" at bounding box center [228, 251] width 253 height 20
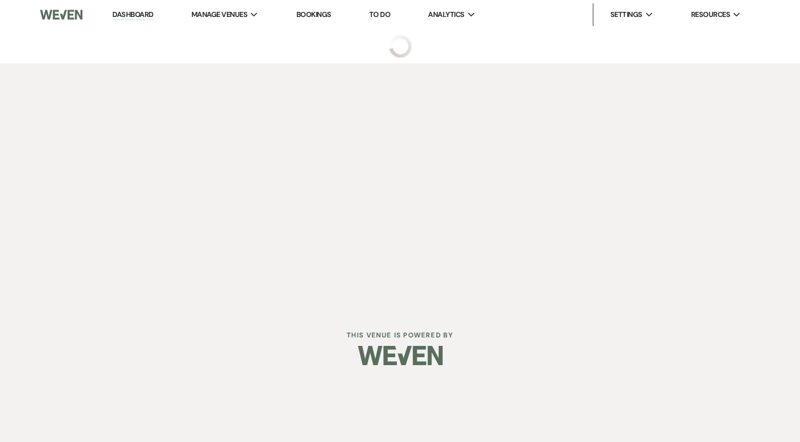
select select "5"
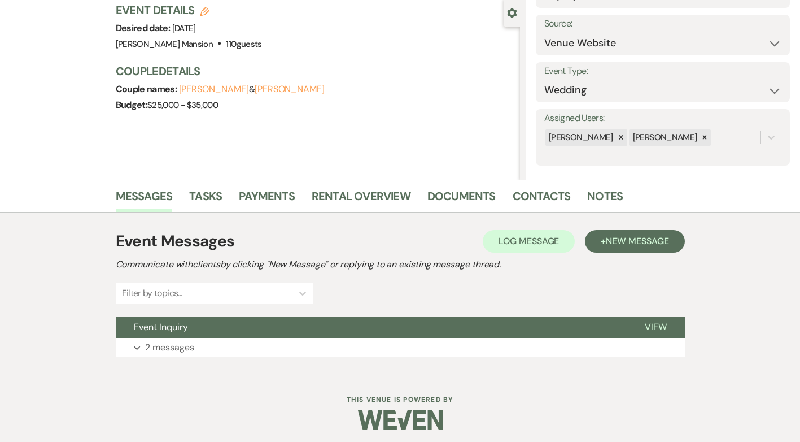
scroll to position [108, 0]
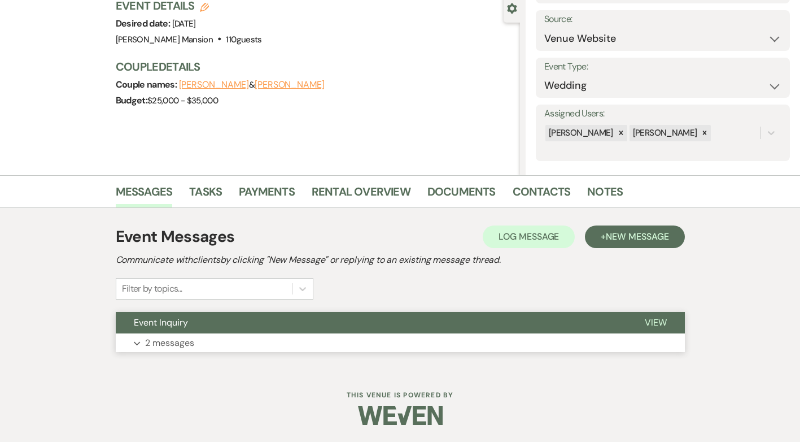
click at [136, 339] on button "Expand 2 messages" at bounding box center [400, 342] width 569 height 19
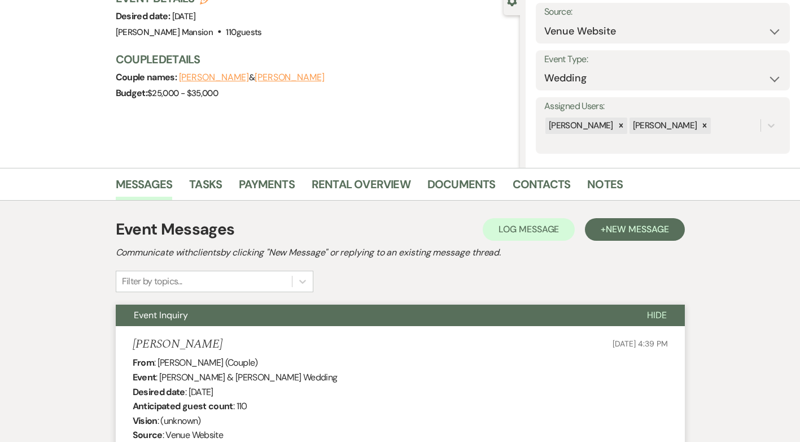
scroll to position [96, 0]
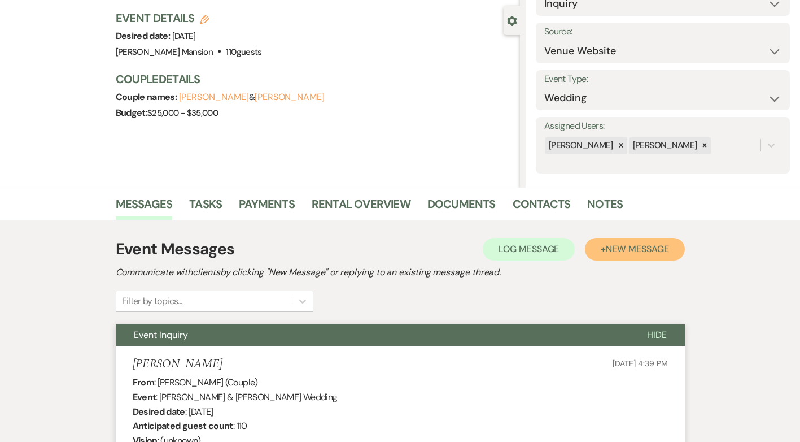
click at [618, 250] on span "New Message" at bounding box center [637, 249] width 63 height 12
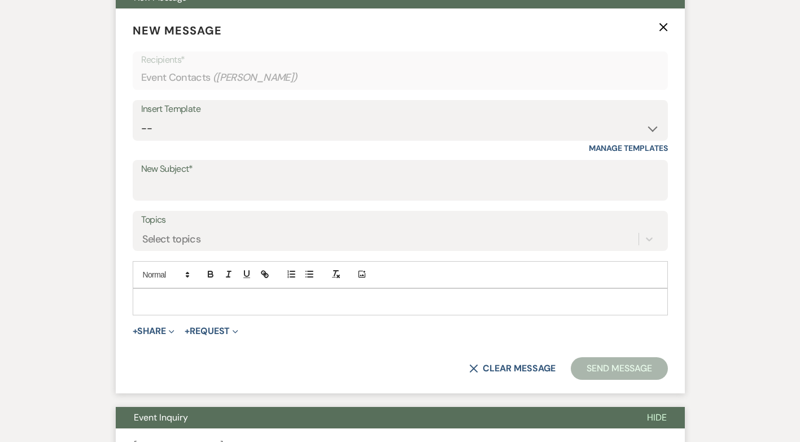
scroll to position [435, 0]
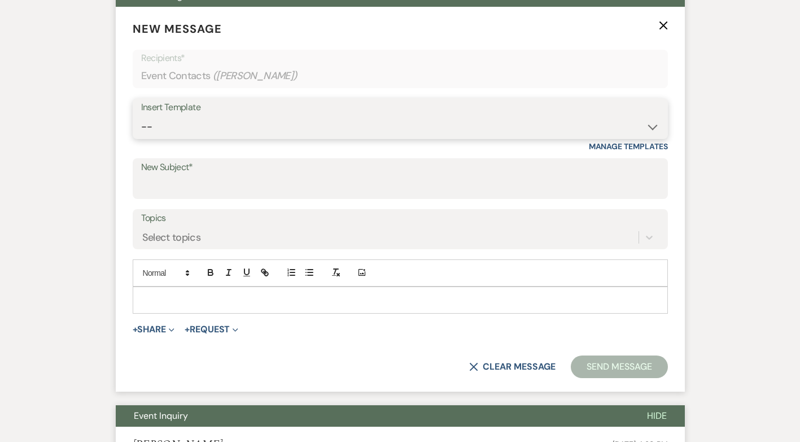
click at [654, 124] on select "-- Initial Inquiry Response Tour Request Response Follow Up Contract (Pre-Booke…" at bounding box center [400, 127] width 518 height 22
select select "4614"
click at [141, 116] on select "-- Initial Inquiry Response Tour Request Response Follow Up Contract (Pre-Booke…" at bounding box center [400, 127] width 518 height 22
type input "Following up from the Asa Waters Mansion"
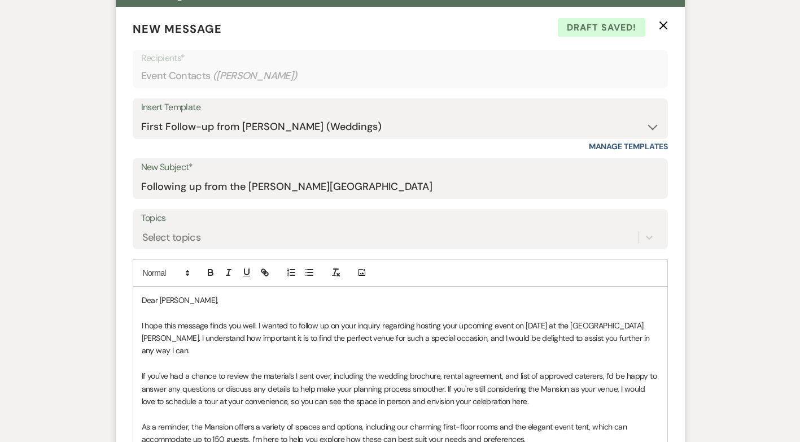
click at [188, 299] on p "Dear Vanessa," at bounding box center [400, 300] width 517 height 12
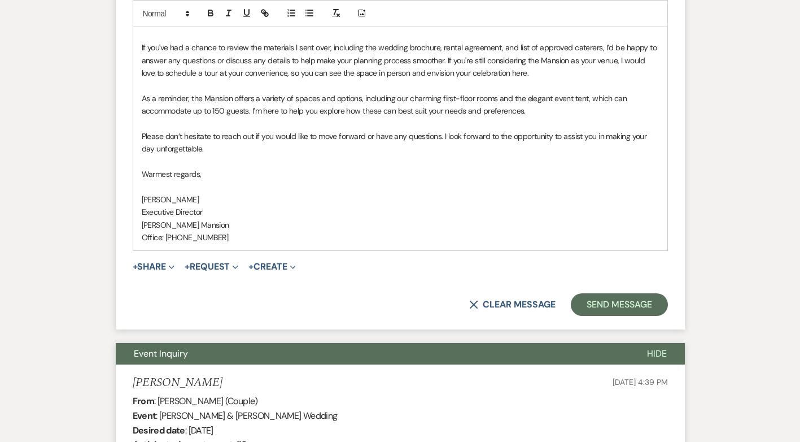
scroll to position [774, 0]
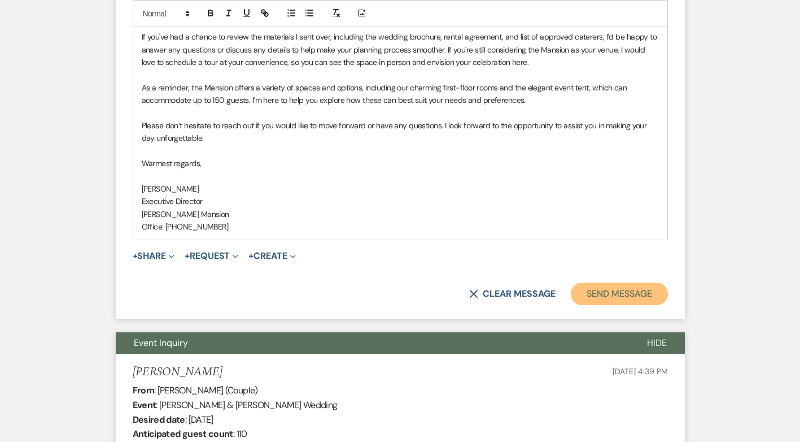
click at [628, 296] on button "Send Message" at bounding box center [619, 293] width 97 height 23
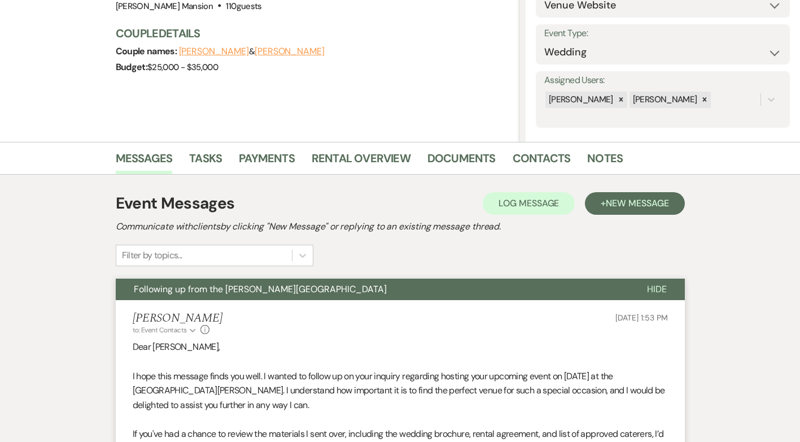
scroll to position [0, 0]
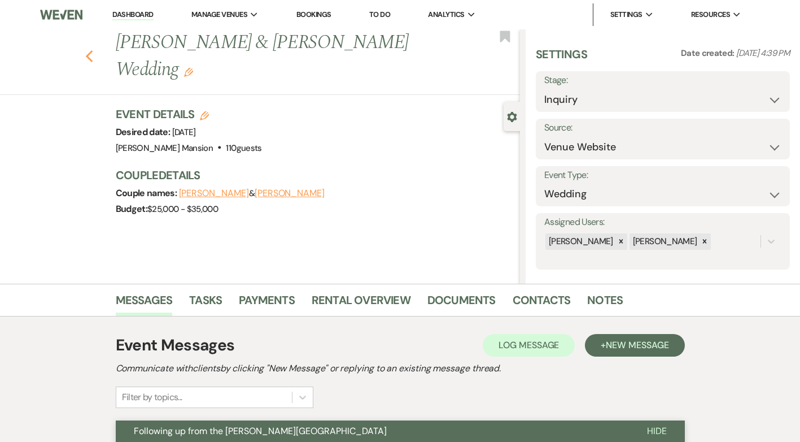
click at [93, 50] on use "button" at bounding box center [88, 56] width 7 height 12
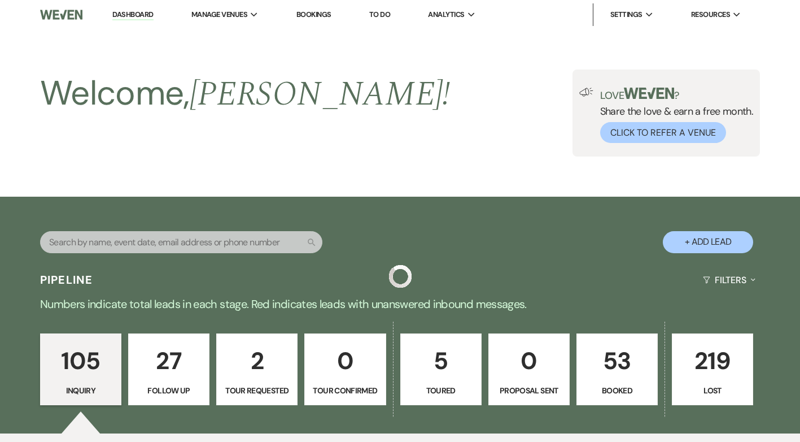
scroll to position [6808, 0]
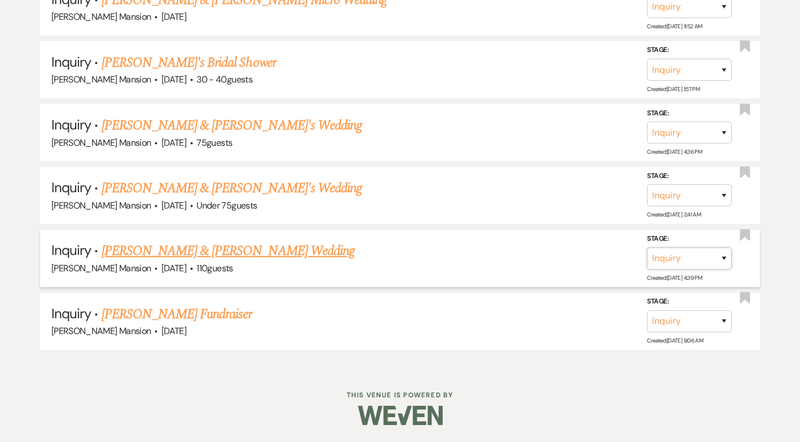
click at [719, 255] on select "Inquiry Follow Up Tour Requested Tour Confirmed Toured Proposal Sent Booked Lost" at bounding box center [689, 258] width 85 height 22
select select "9"
click at [647, 247] on select "Inquiry Follow Up Tour Requested Tour Confirmed Toured Proposal Sent Booked Lost" at bounding box center [689, 258] width 85 height 22
click at [720, 259] on button "Save" at bounding box center [709, 257] width 56 height 23
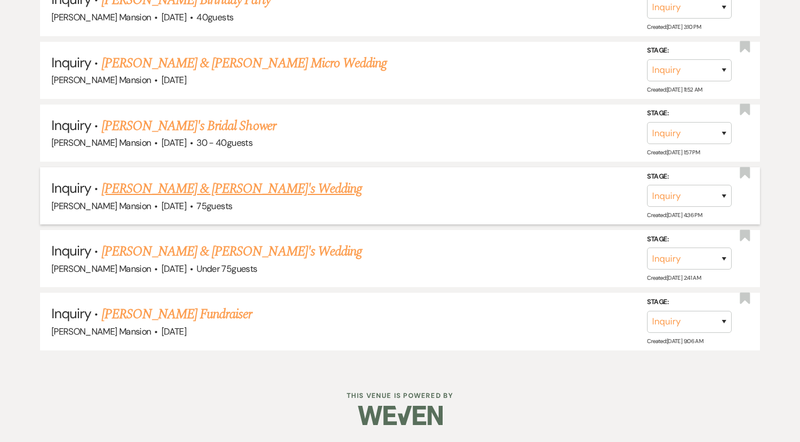
scroll to position [6744, 0]
click at [174, 316] on link "[PERSON_NAME] Fundraiser" at bounding box center [177, 314] width 151 height 20
select select "5"
select select "20"
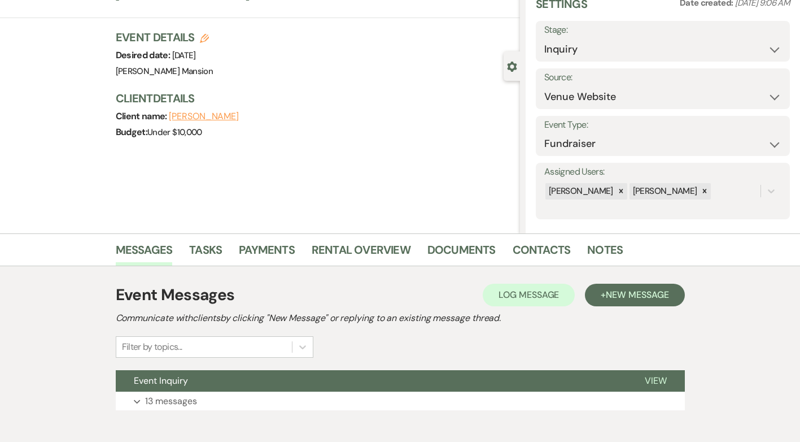
scroll to position [108, 0]
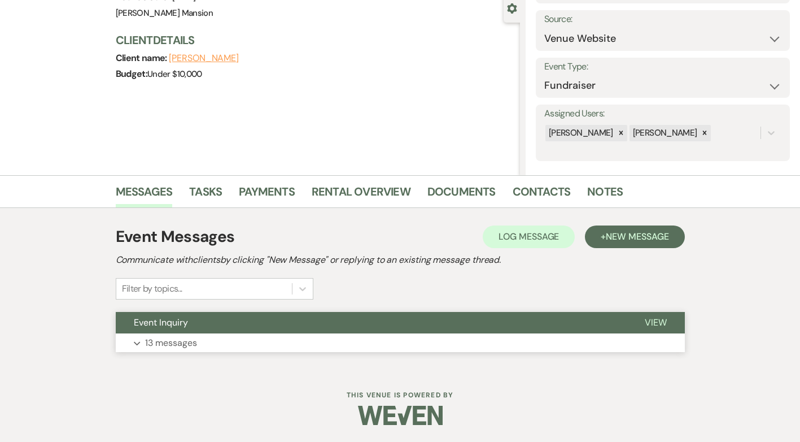
click at [168, 343] on p "13 messages" at bounding box center [171, 342] width 52 height 15
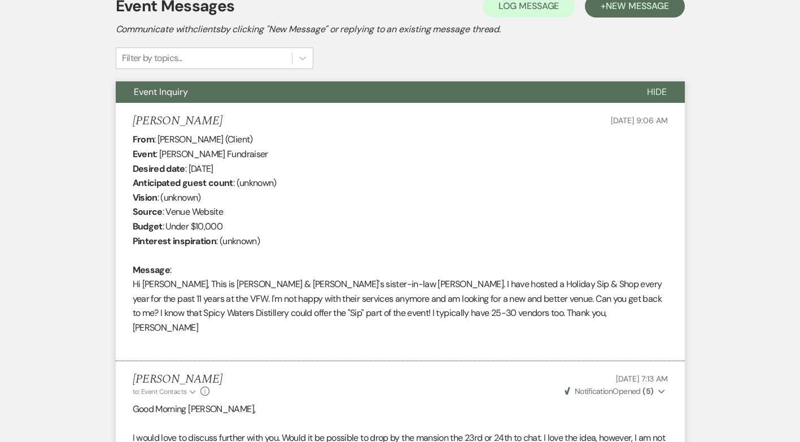
scroll to position [0, 0]
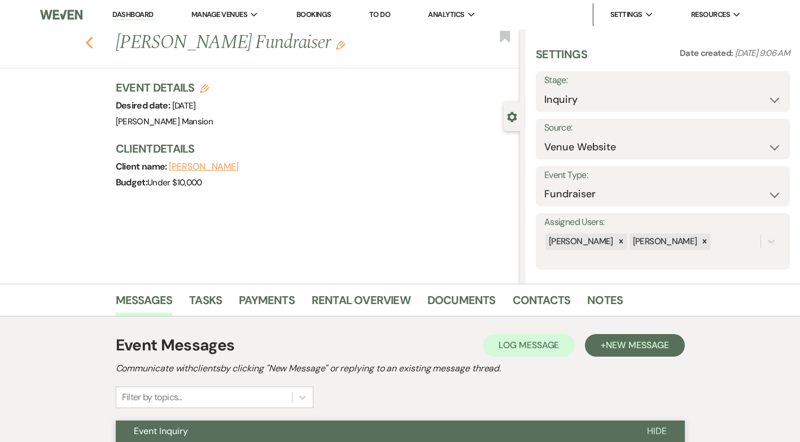
click at [94, 43] on icon "Previous" at bounding box center [89, 43] width 8 height 14
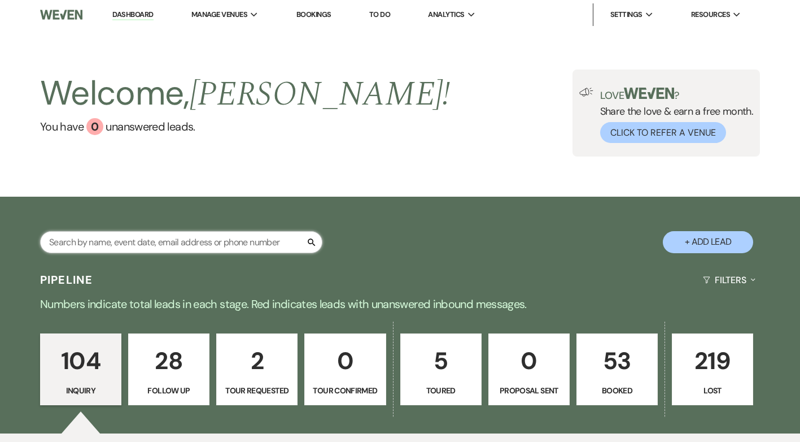
click at [202, 240] on input "text" at bounding box center [181, 242] width 282 height 22
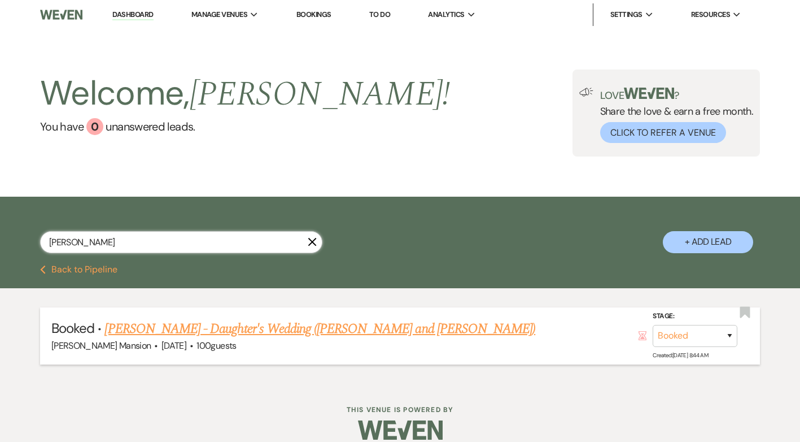
type input "leah"
click at [163, 328] on link "Sherry Clement - Daughter's Wedding (Leah and Kiro)" at bounding box center [319, 328] width 431 height 20
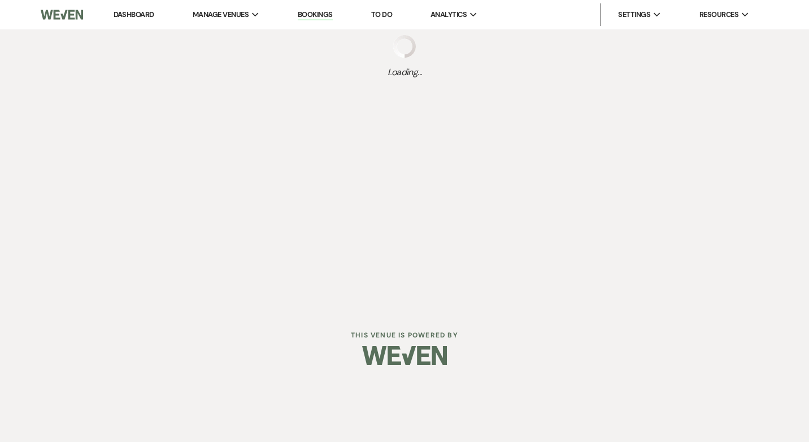
select select "5"
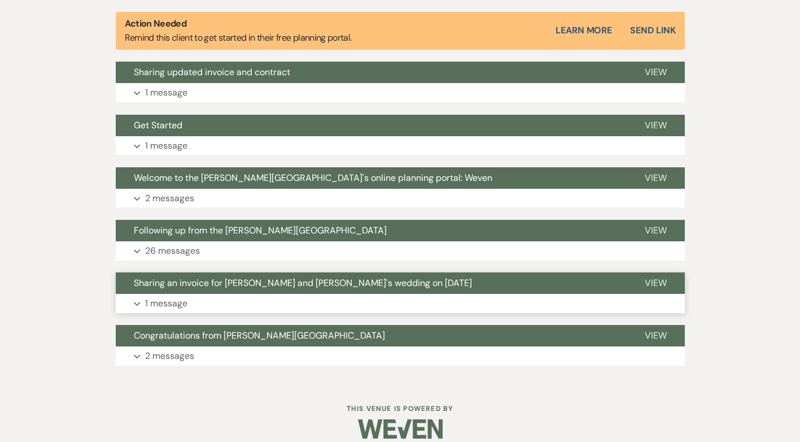
scroll to position [422, 0]
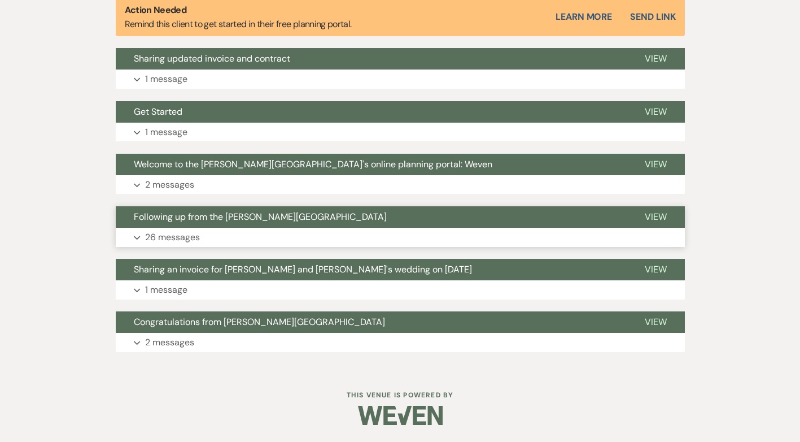
click at [164, 238] on p "26 messages" at bounding box center [172, 237] width 55 height 15
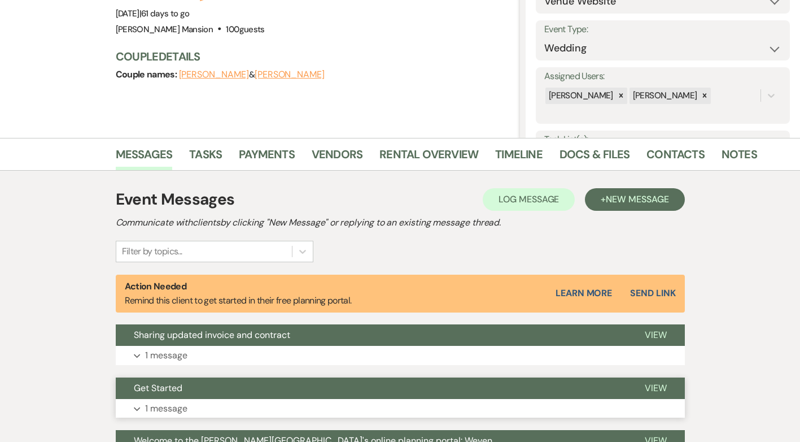
scroll to position [226, 0]
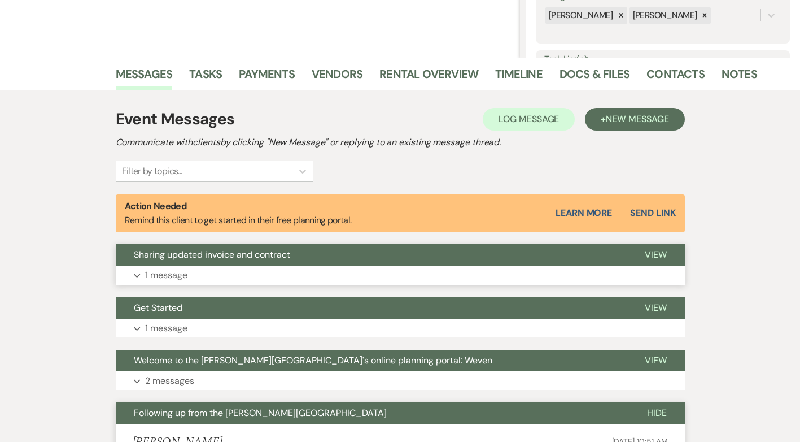
click at [164, 273] on p "1 message" at bounding box center [166, 275] width 42 height 15
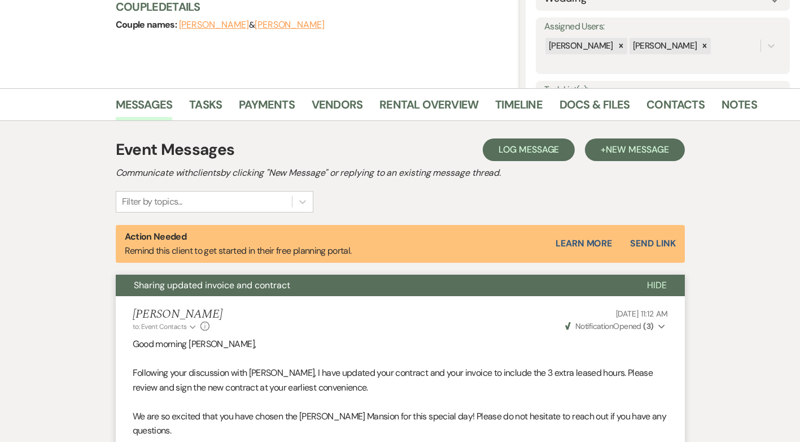
scroll to position [0, 0]
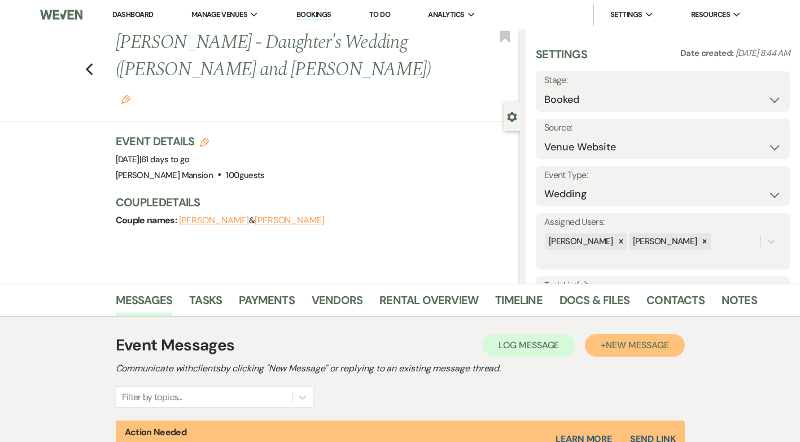
click at [606, 347] on span "New Message" at bounding box center [637, 345] width 63 height 12
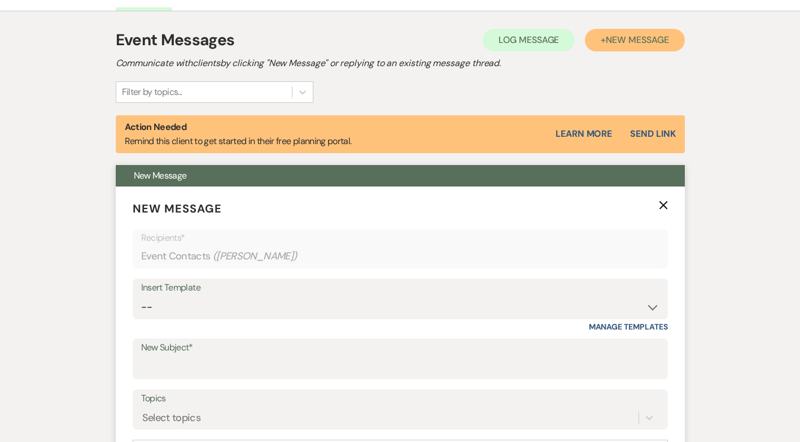
scroll to position [395, 0]
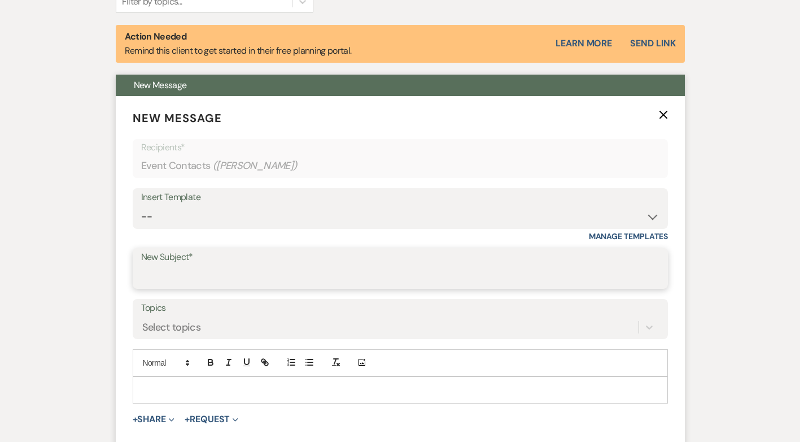
click at [171, 279] on input "New Subject*" at bounding box center [400, 276] width 518 height 22
type input "Dance floor"
click at [160, 382] on div at bounding box center [400, 390] width 534 height 26
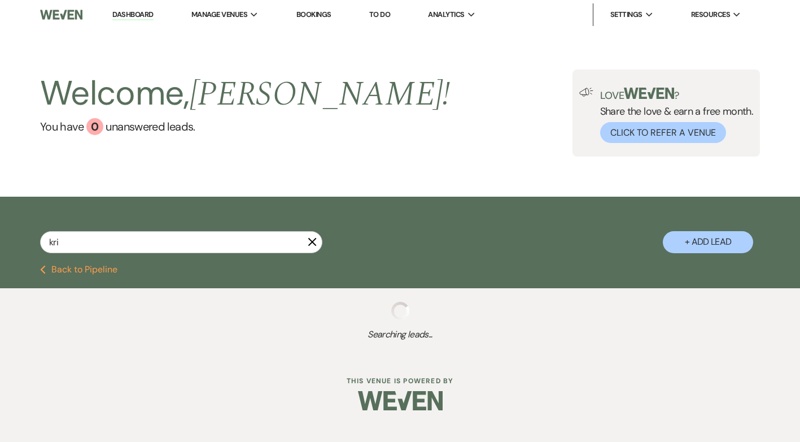
type input "[PERSON_NAME]"
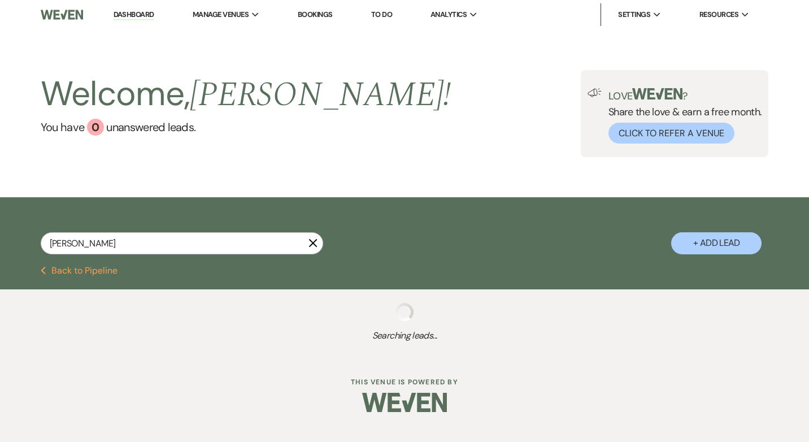
select select "9"
select select "8"
select select "6"
select select "8"
select select "5"
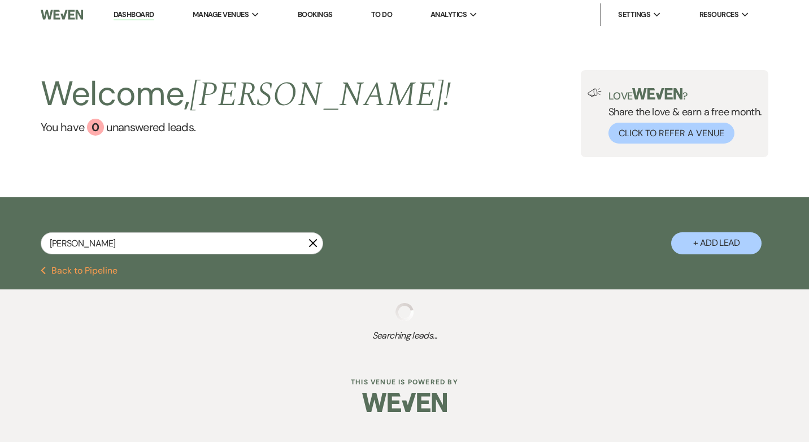
select select "8"
select select "5"
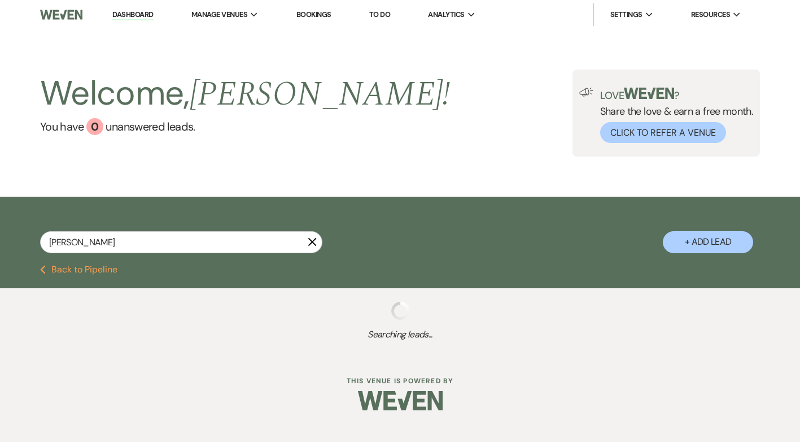
type input "[PERSON_NAME]"
select select "9"
select select "8"
select select "5"
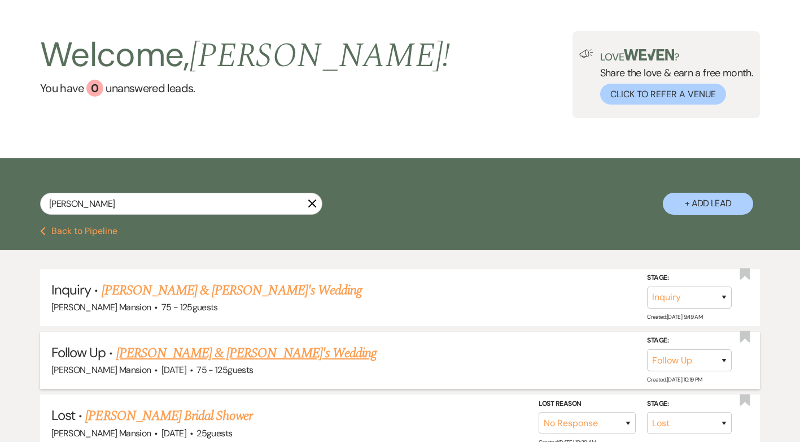
scroll to position [113, 0]
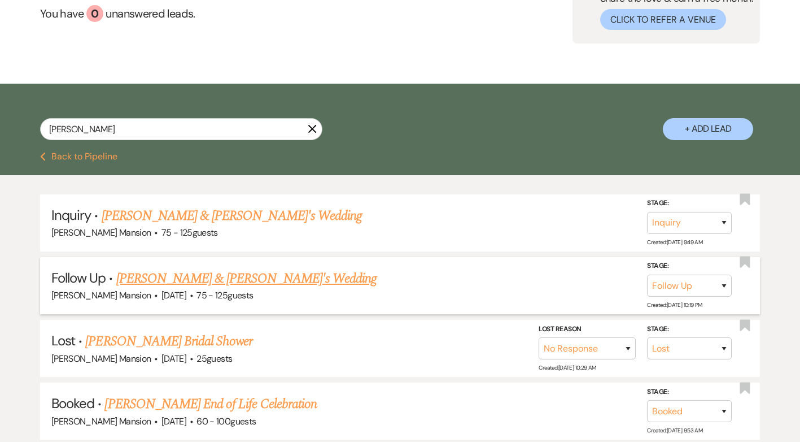
click at [182, 276] on link "[PERSON_NAME] & [PERSON_NAME]'s Wedding" at bounding box center [246, 278] width 261 height 20
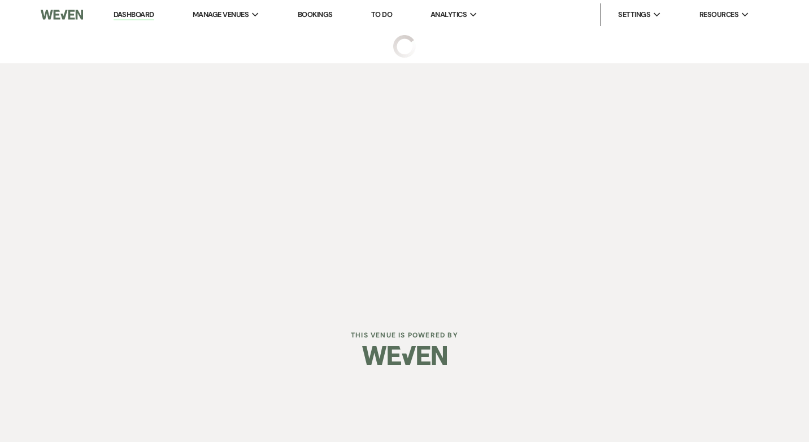
select select "9"
select select "3"
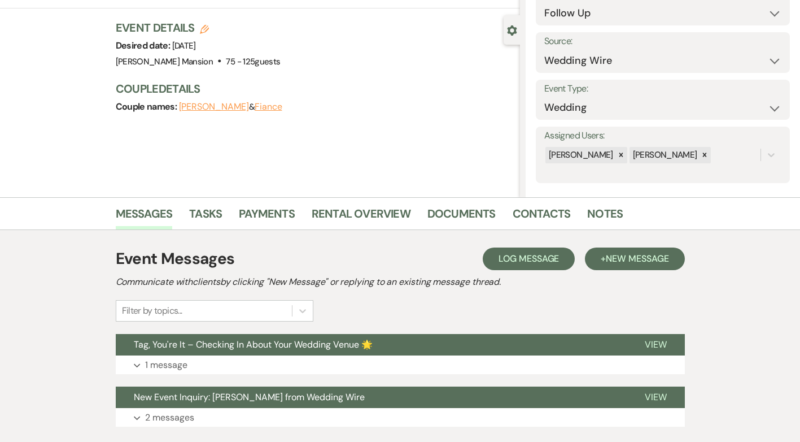
scroll to position [161, 0]
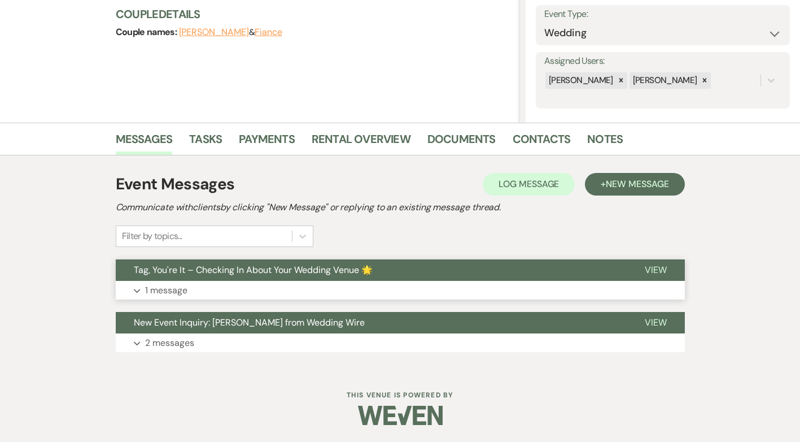
click at [165, 294] on p "1 message" at bounding box center [166, 290] width 42 height 15
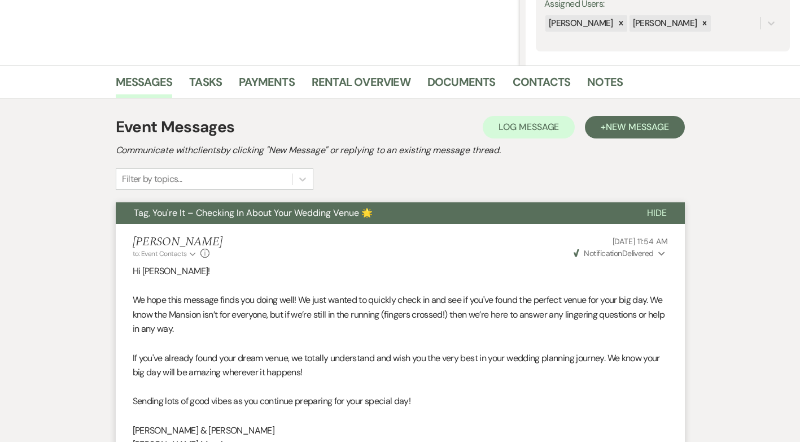
scroll to position [0, 0]
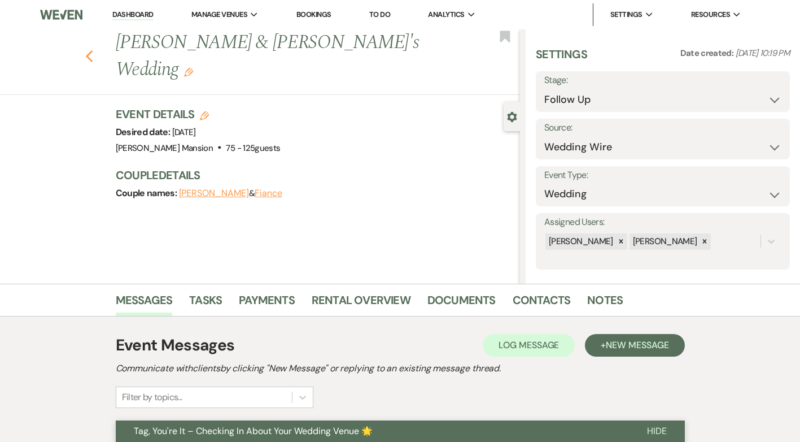
click at [93, 50] on use "button" at bounding box center [88, 56] width 7 height 12
select select "9"
select select "8"
select select "5"
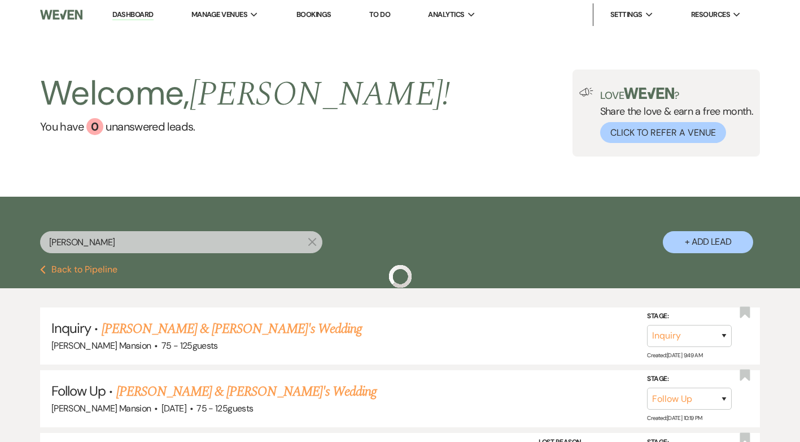
scroll to position [113, 0]
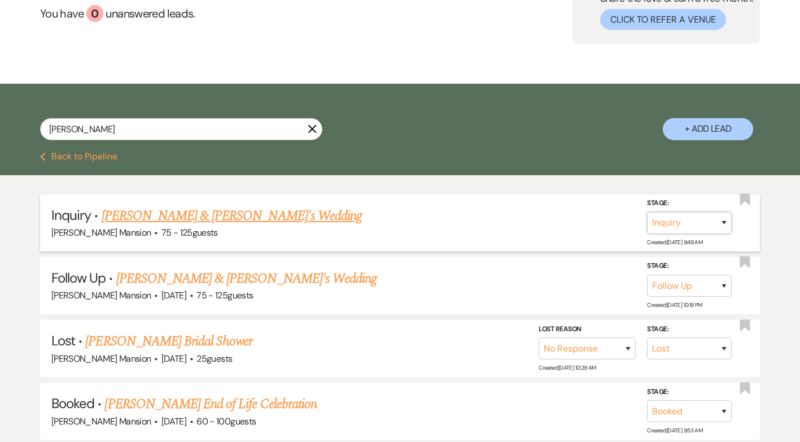
click at [715, 222] on select "Inquiry Follow Up Tour Requested Tour Confirmed Toured Proposal Sent Booked Lost" at bounding box center [689, 223] width 85 height 22
select select "8"
click at [647, 212] on select "Inquiry Follow Up Tour Requested Tour Confirmed Toured Proposal Sent Booked Lost" at bounding box center [689, 223] width 85 height 22
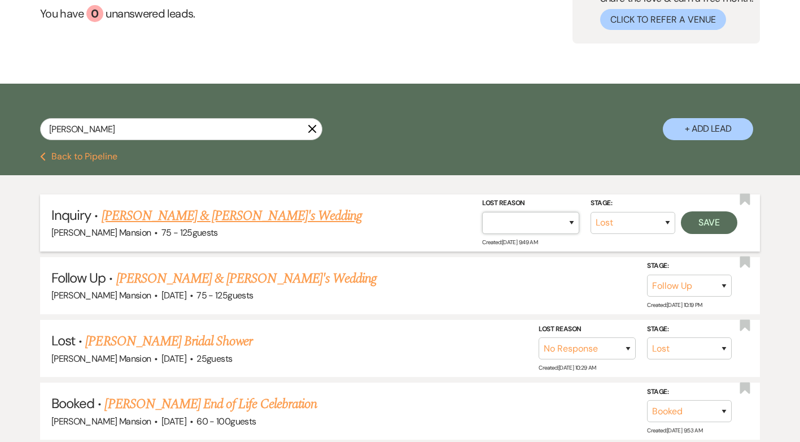
click at [569, 220] on select "Booked Elsewhere Budget Date Unavailable No Response Not a Good Match Capacity …" at bounding box center [530, 223] width 97 height 22
select select "4"
click at [482, 212] on select "Booked Elsewhere Budget Date Unavailable No Response Not a Good Match Capacity …" at bounding box center [530, 223] width 97 height 22
click at [713, 215] on button "Save" at bounding box center [709, 222] width 56 height 23
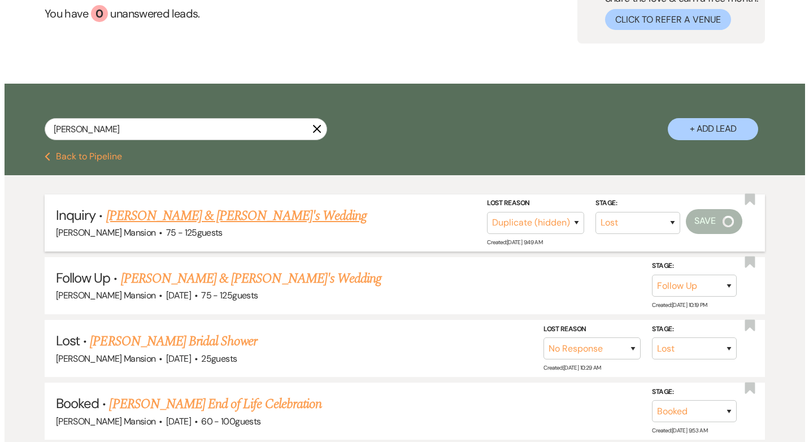
scroll to position [113, 0]
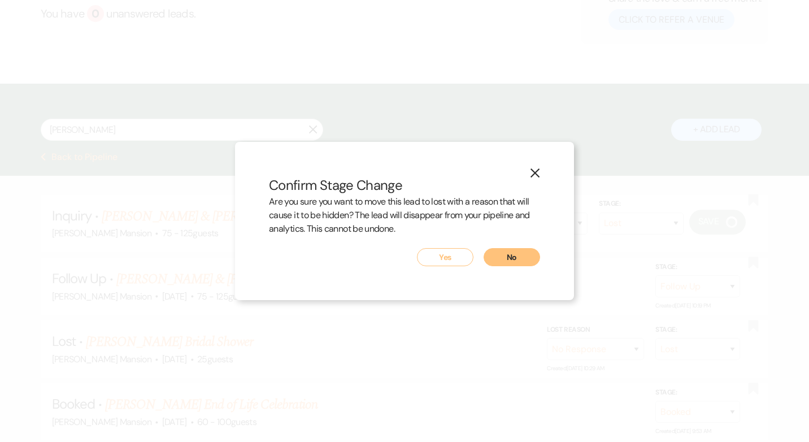
click at [451, 257] on button "Yes" at bounding box center [445, 257] width 56 height 18
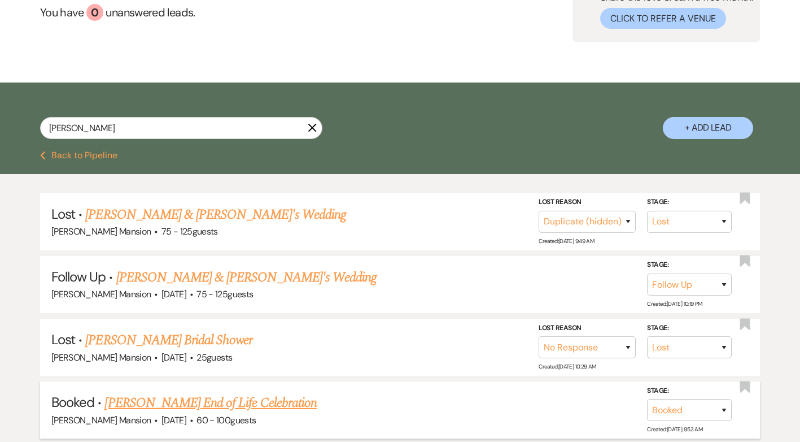
scroll to position [0, 0]
